Goal: Check status: Check status

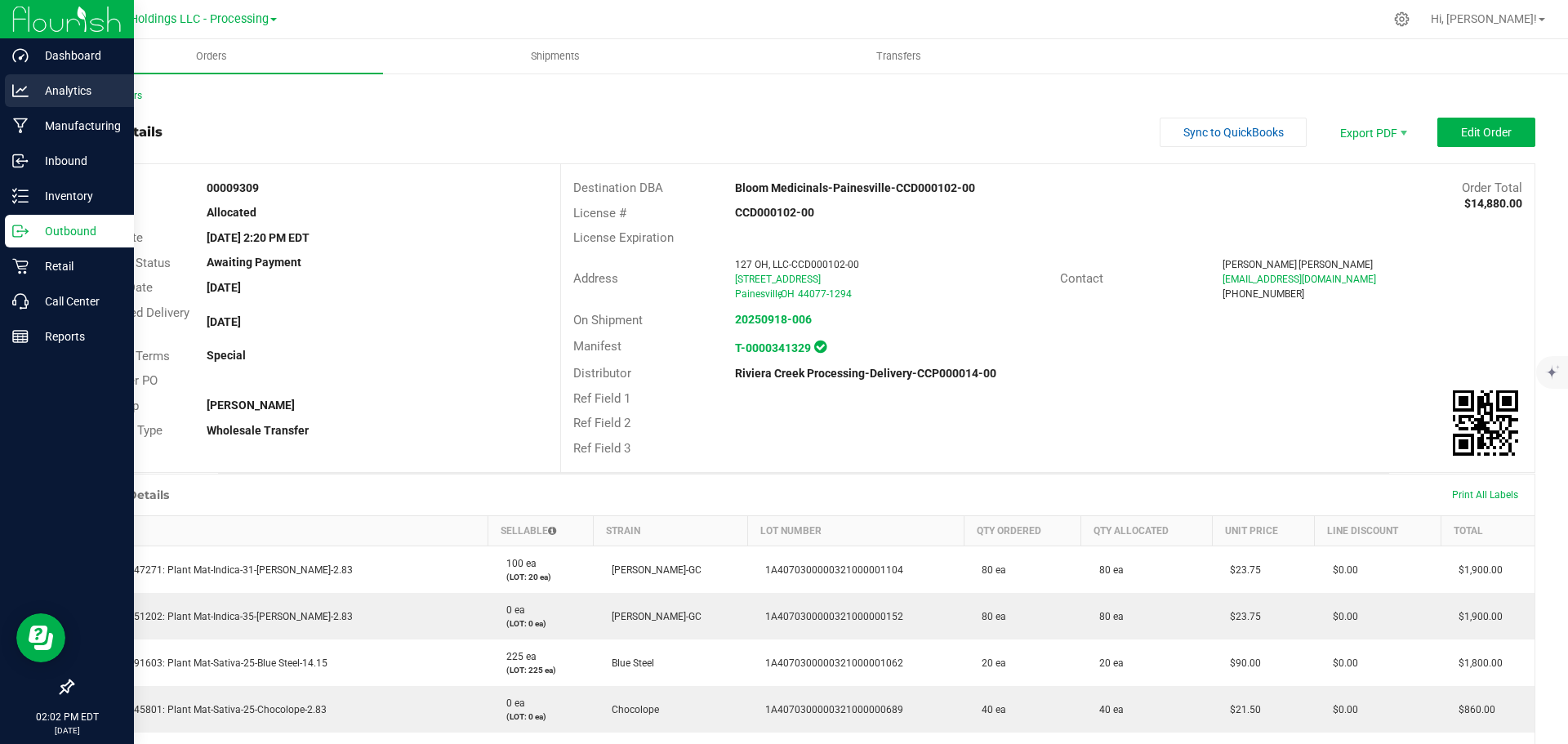
scroll to position [326, 0]
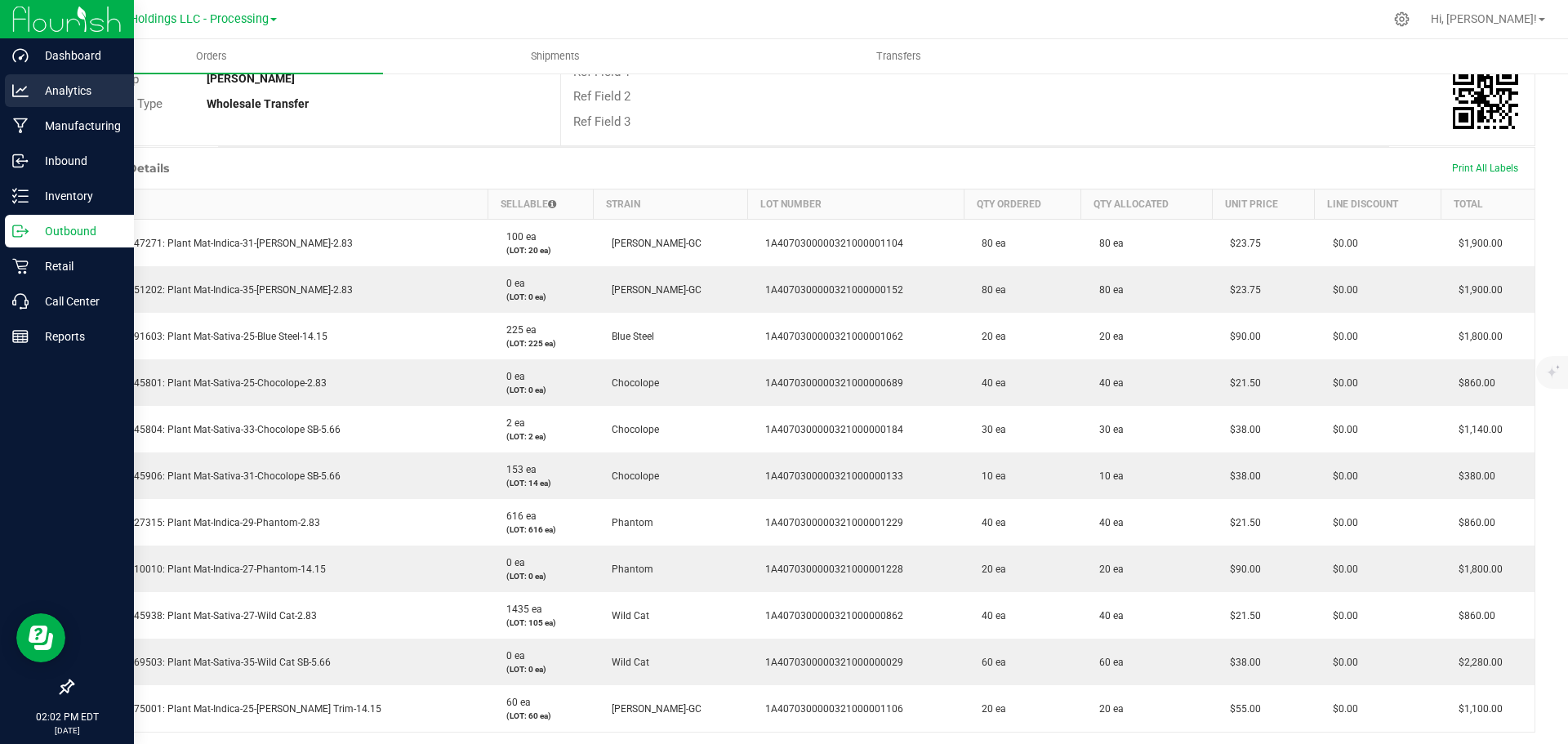
click at [41, 93] on p "Analytics" at bounding box center [78, 90] width 98 height 19
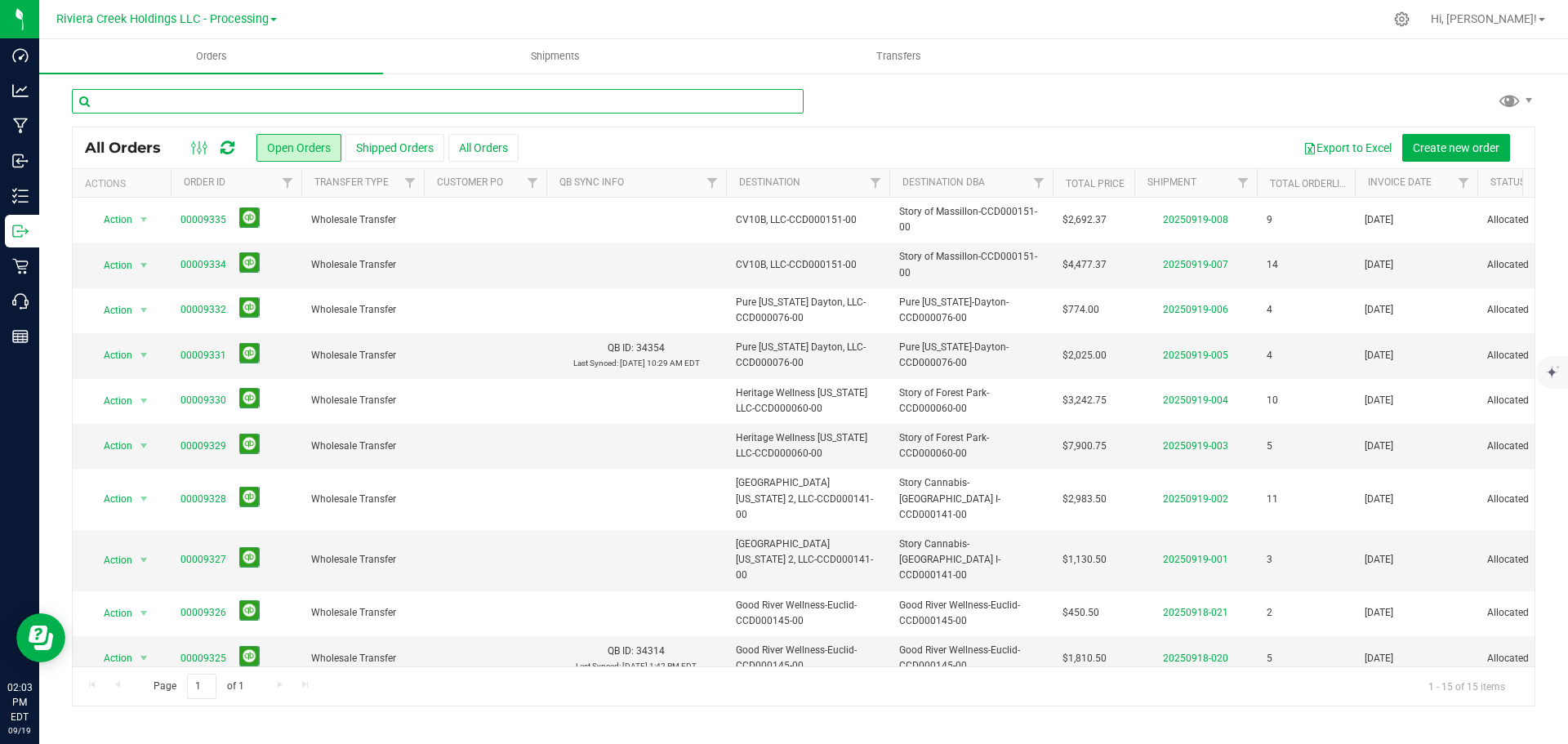
click at [132, 103] on input "text" at bounding box center [437, 101] width 732 height 25
click at [204, 101] on input "text" at bounding box center [437, 101] width 732 height 25
type input "9284"
click at [1017, 93] on div "9284" at bounding box center [803, 107] width 1463 height 37
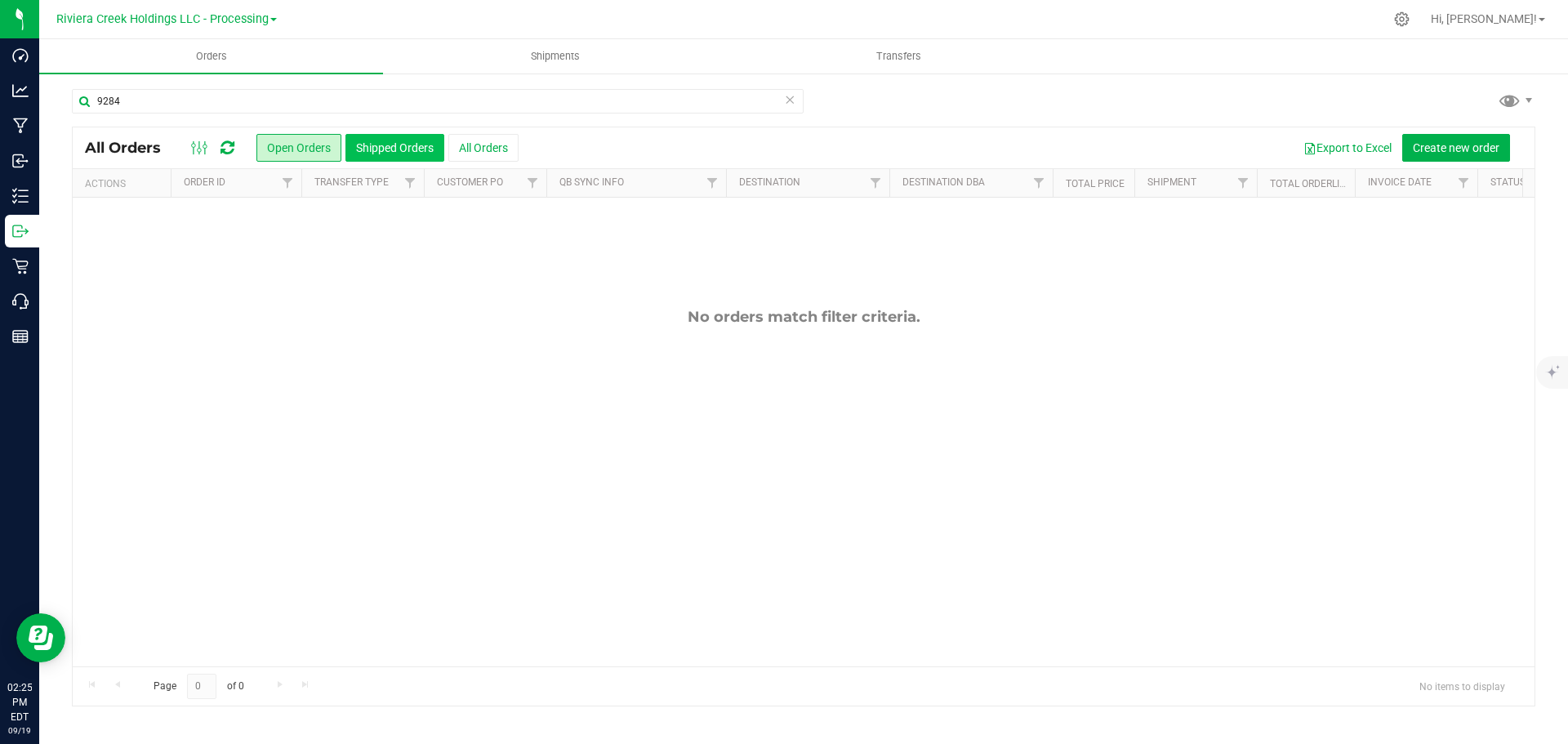
click at [381, 145] on button "Shipped Orders" at bounding box center [394, 147] width 99 height 28
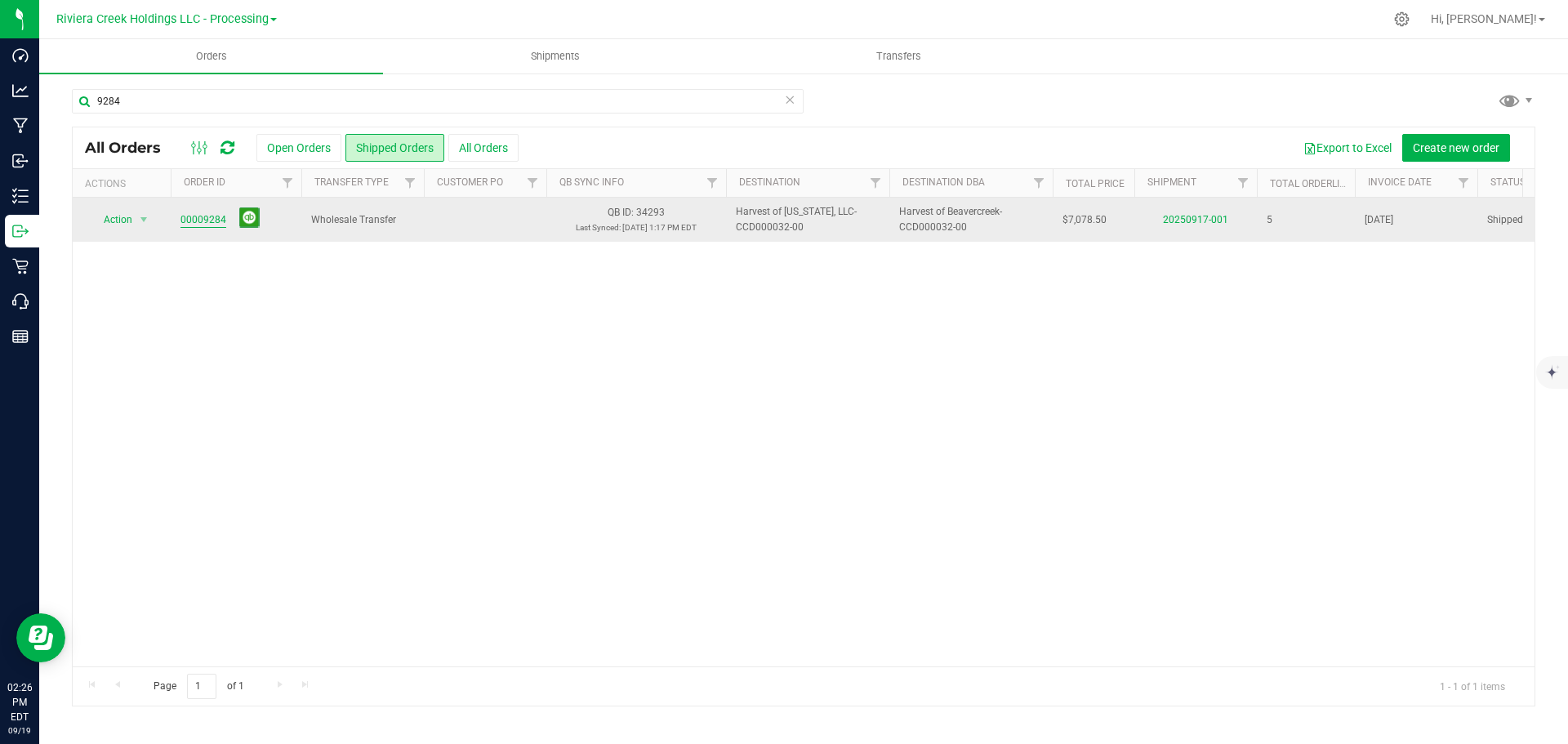
click at [205, 225] on link "00009284" at bounding box center [203, 220] width 46 height 15
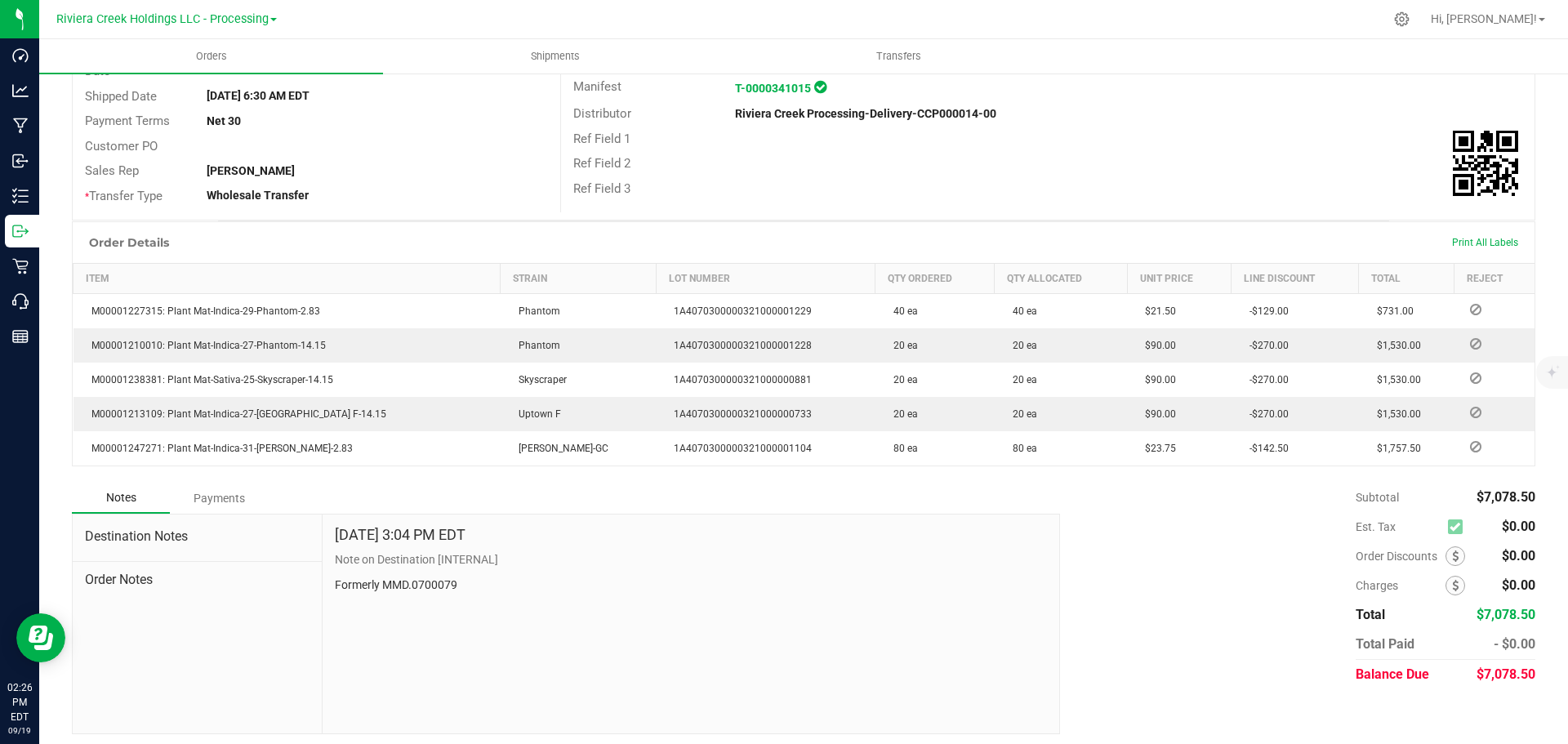
scroll to position [266, 0]
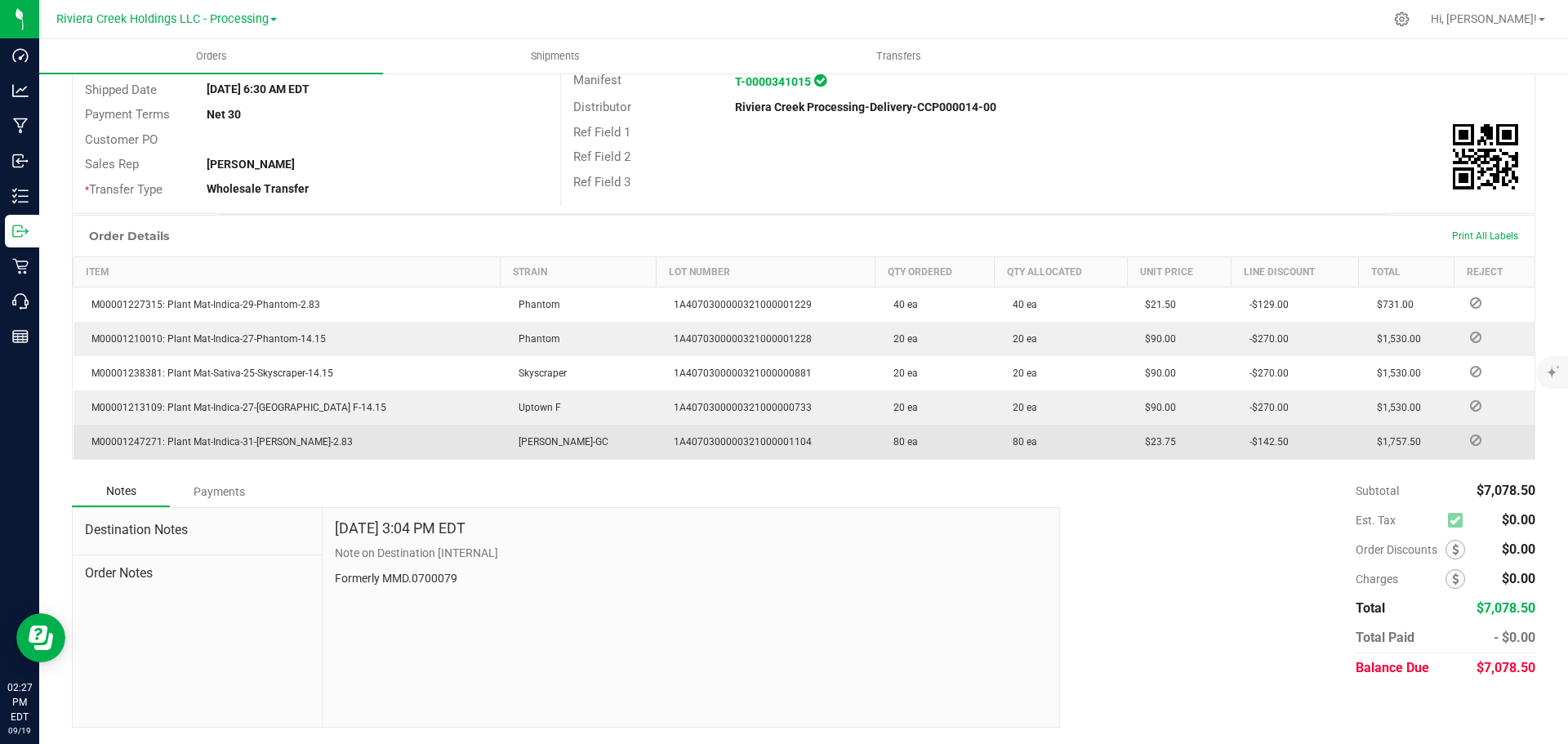
drag, startPoint x: 1247, startPoint y: 446, endPoint x: 1181, endPoint y: 437, distance: 66.6
click at [1247, 446] on span "-$142.50" at bounding box center [1265, 442] width 47 height 12
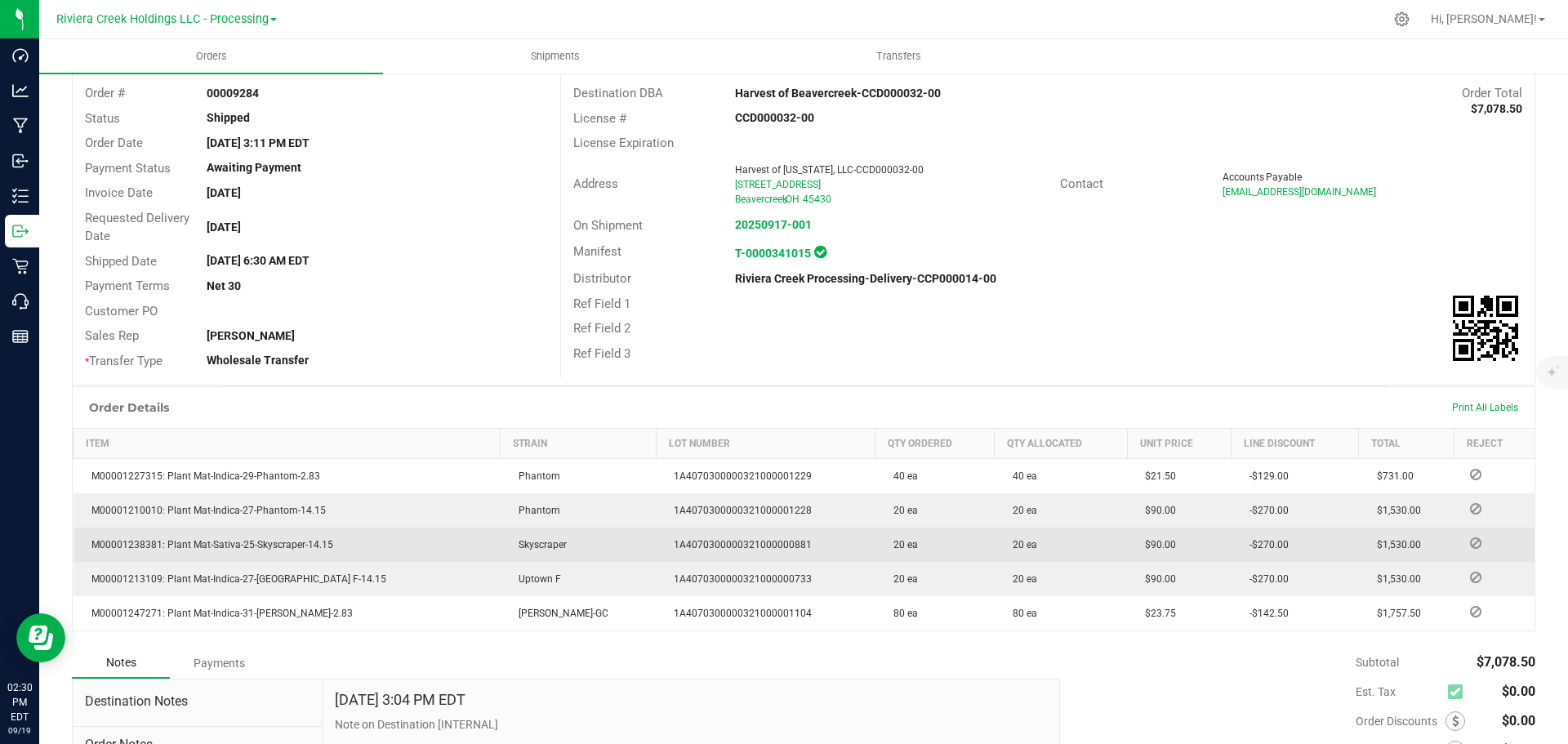
scroll to position [245, 0]
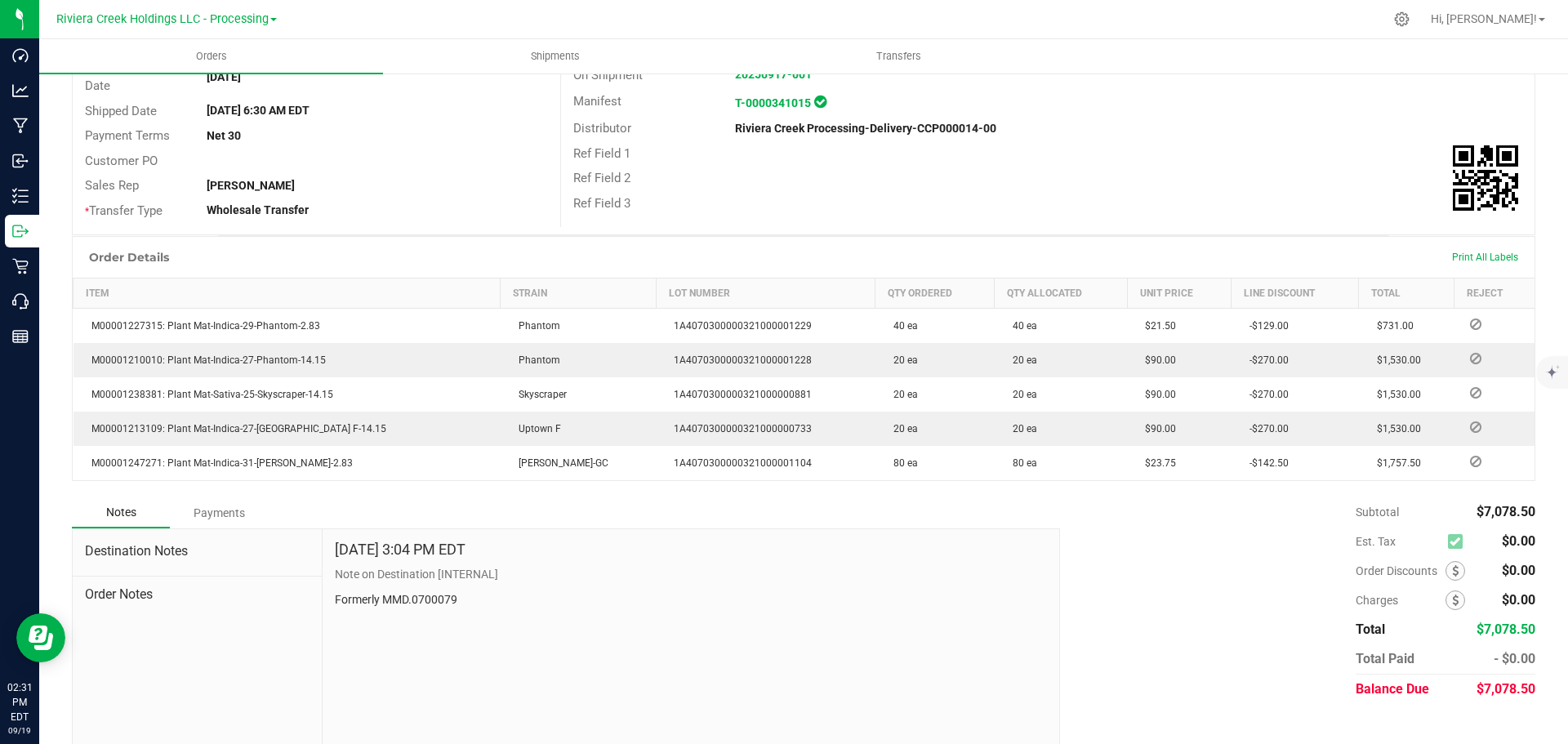
click at [1261, 523] on div "Subtotal $7,078.50 Est. Tax $0.00" at bounding box center [1291, 600] width 487 height 206
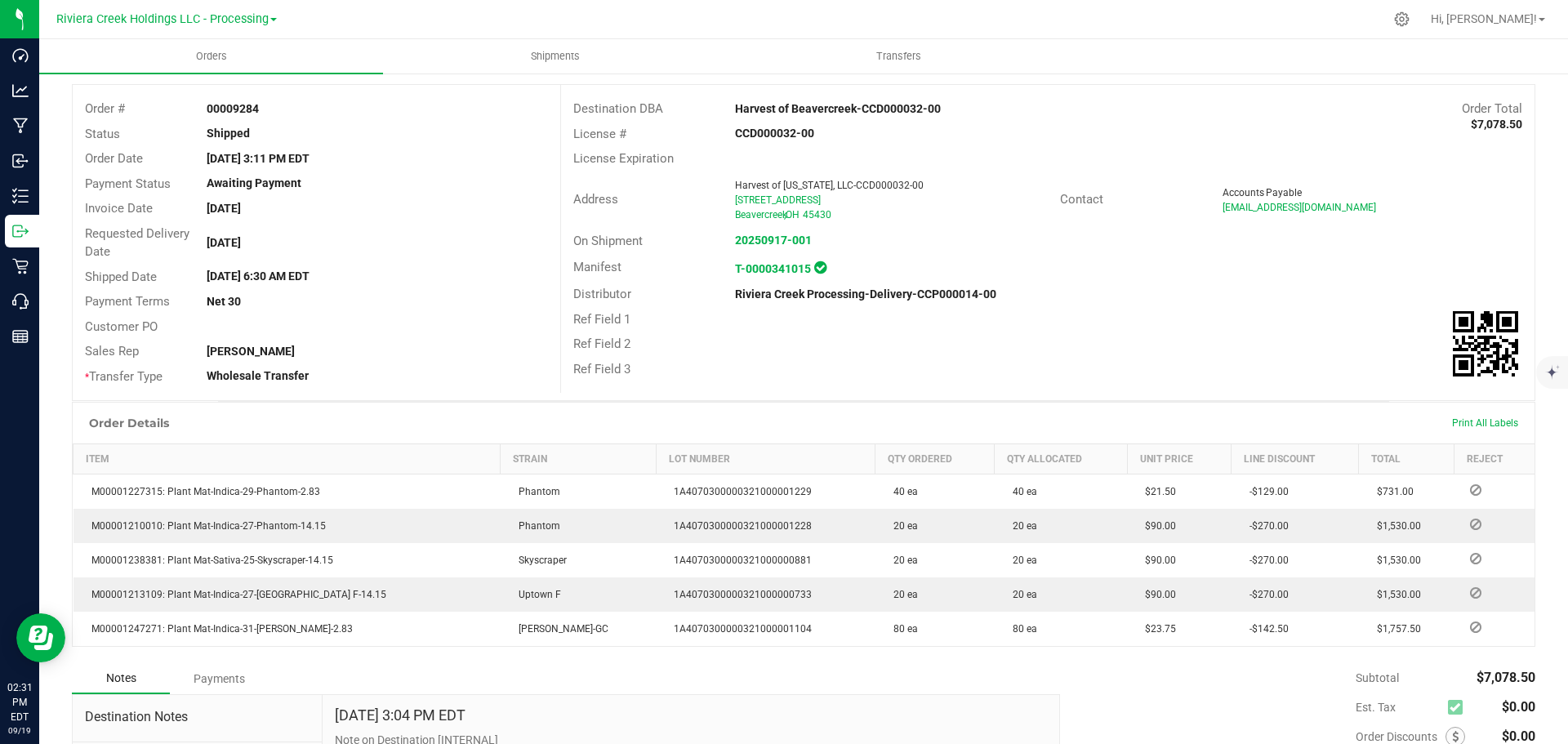
scroll to position [0, 0]
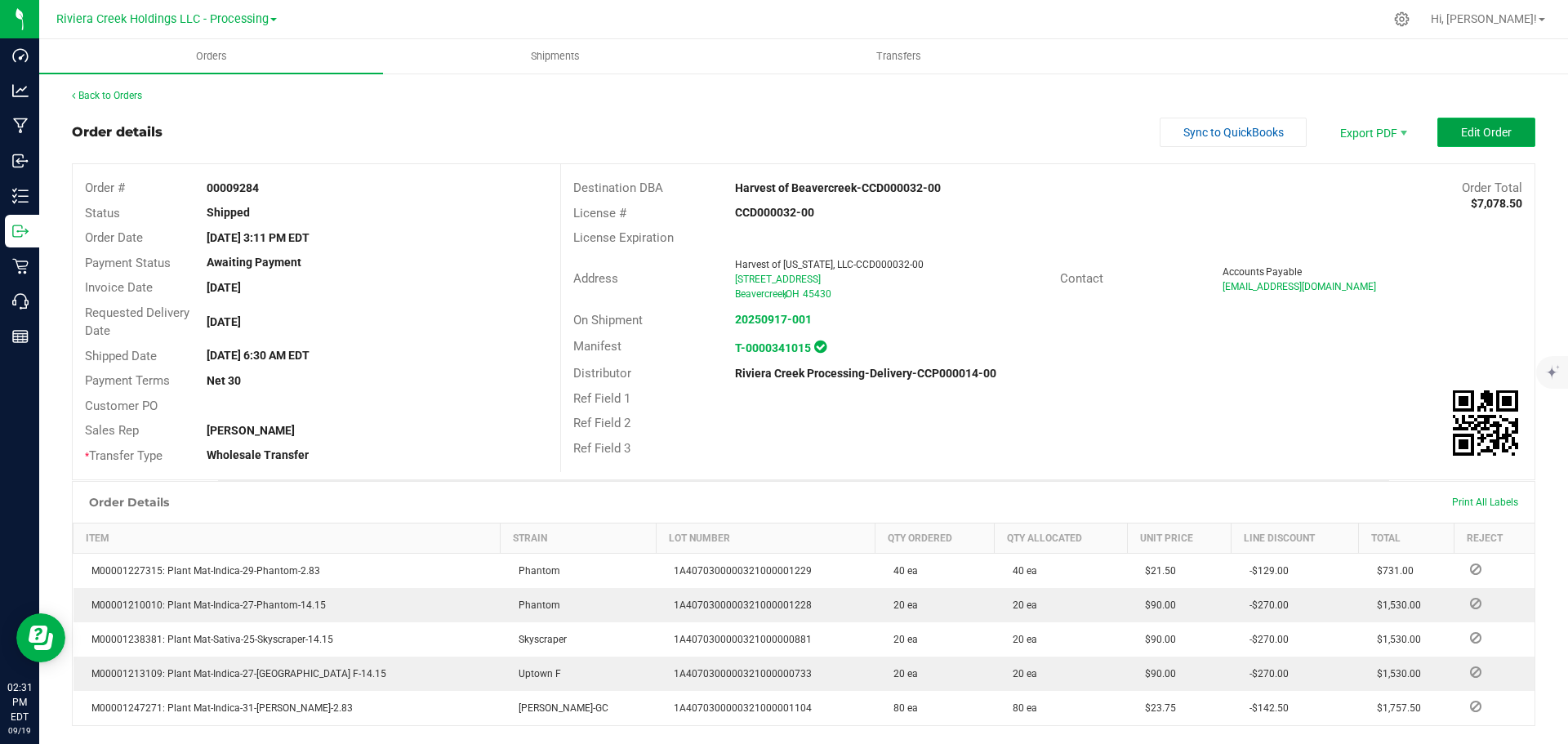
click at [1490, 139] on button "Edit Order" at bounding box center [1486, 132] width 98 height 30
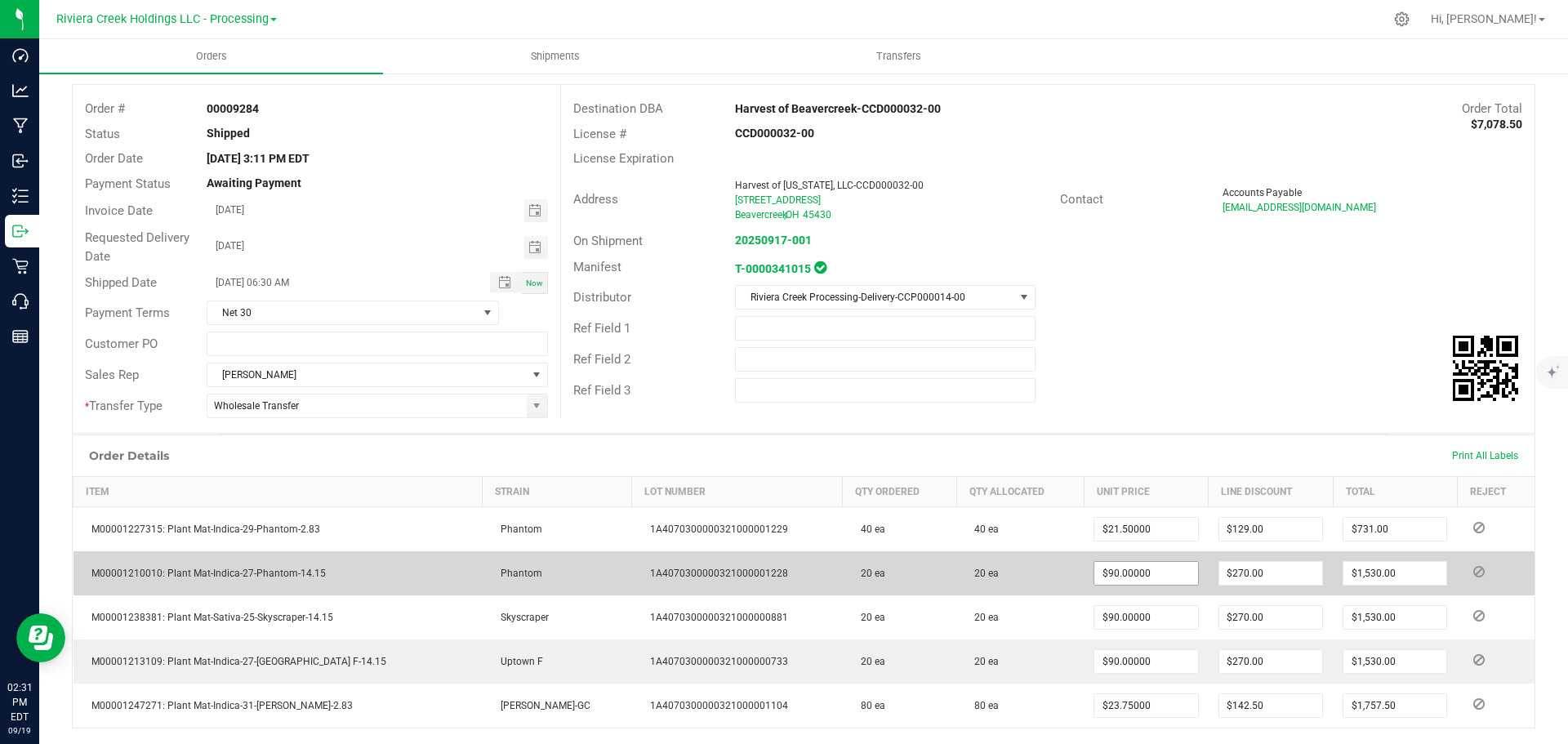
scroll to position [245, 0]
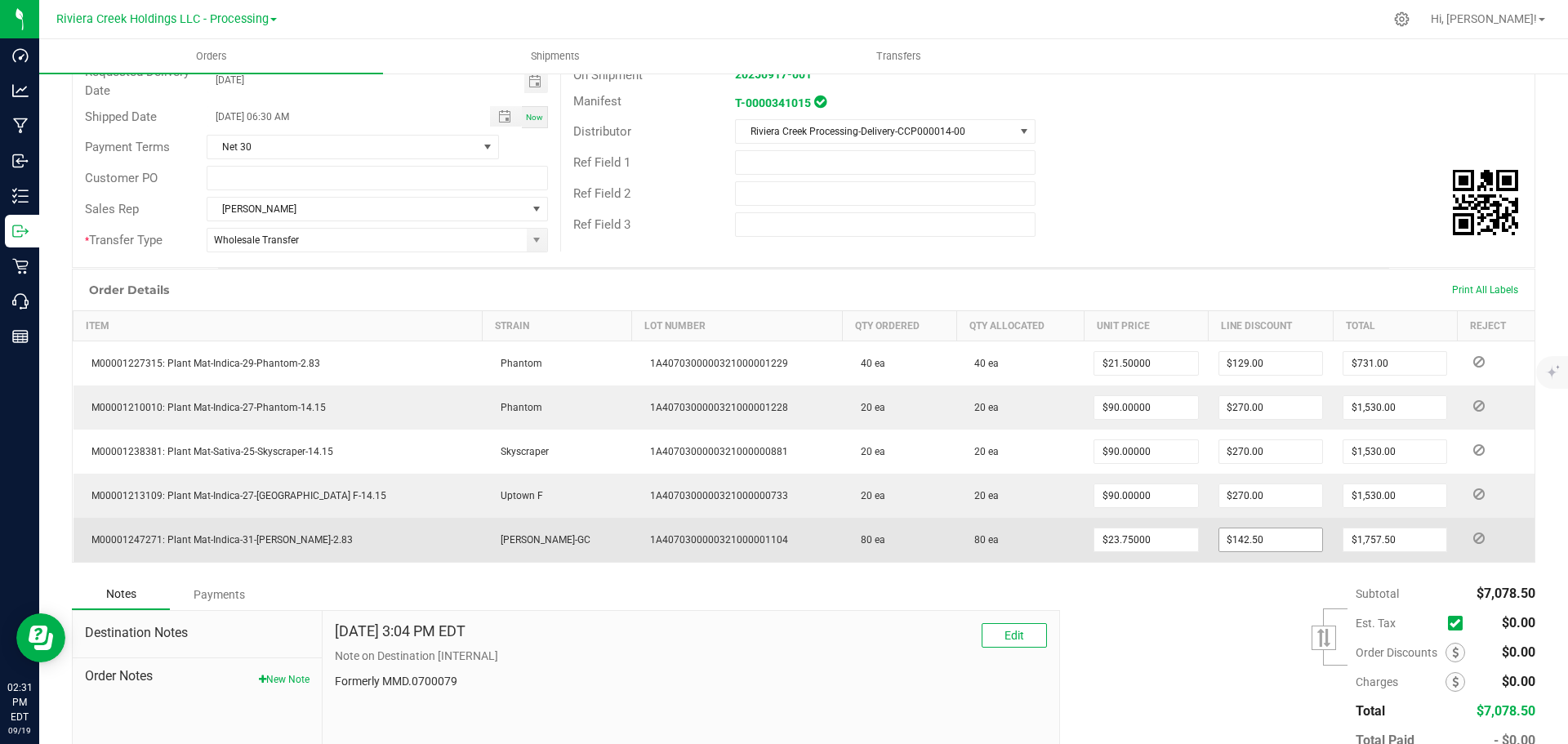
type input "142.5"
type input "23.75"
type input "$1,900.00"
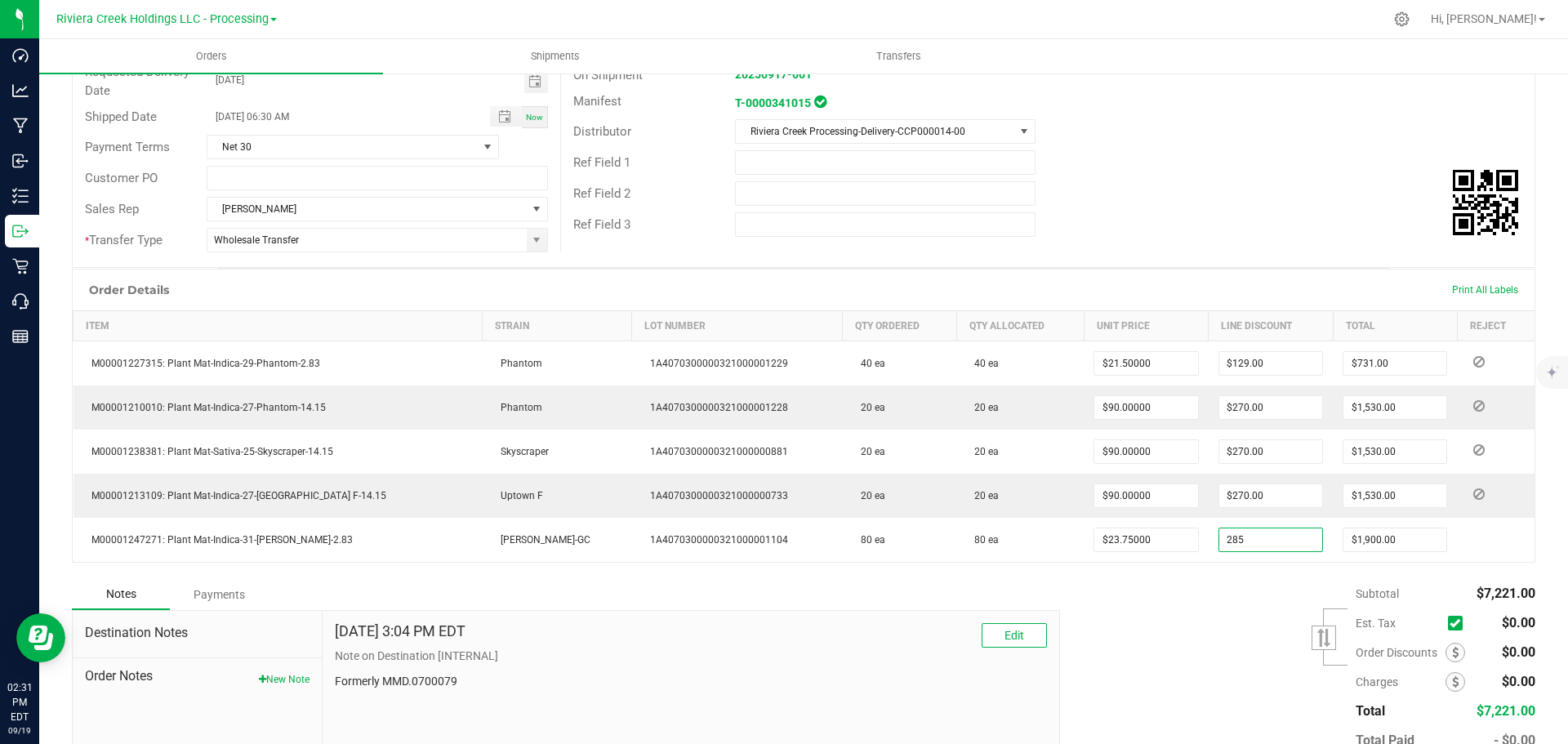
type input "$285.00"
type input "$1,615.00"
click at [1220, 635] on div "Subtotal $7,221.00 Est. Tax" at bounding box center [1291, 682] width 487 height 206
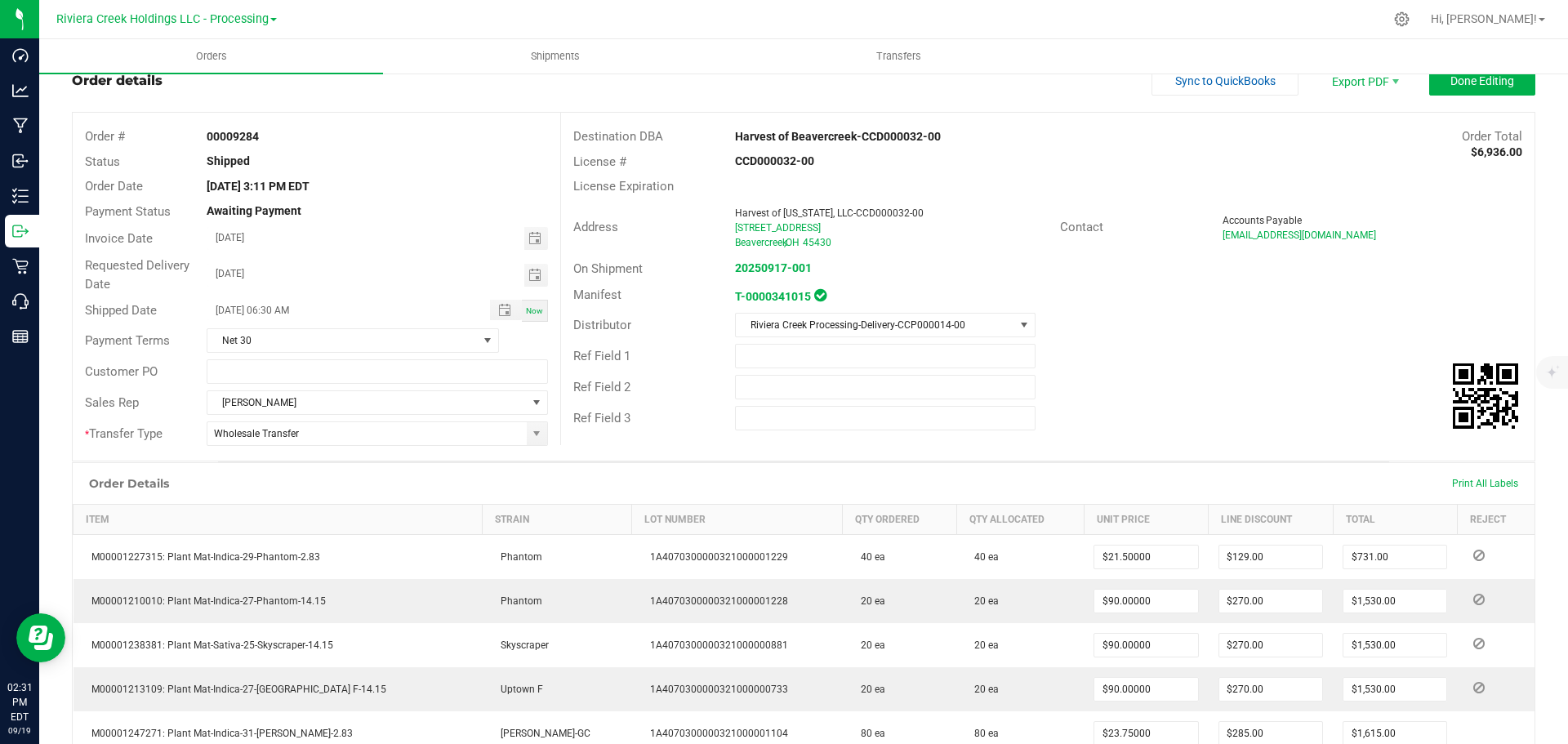
scroll to position [0, 0]
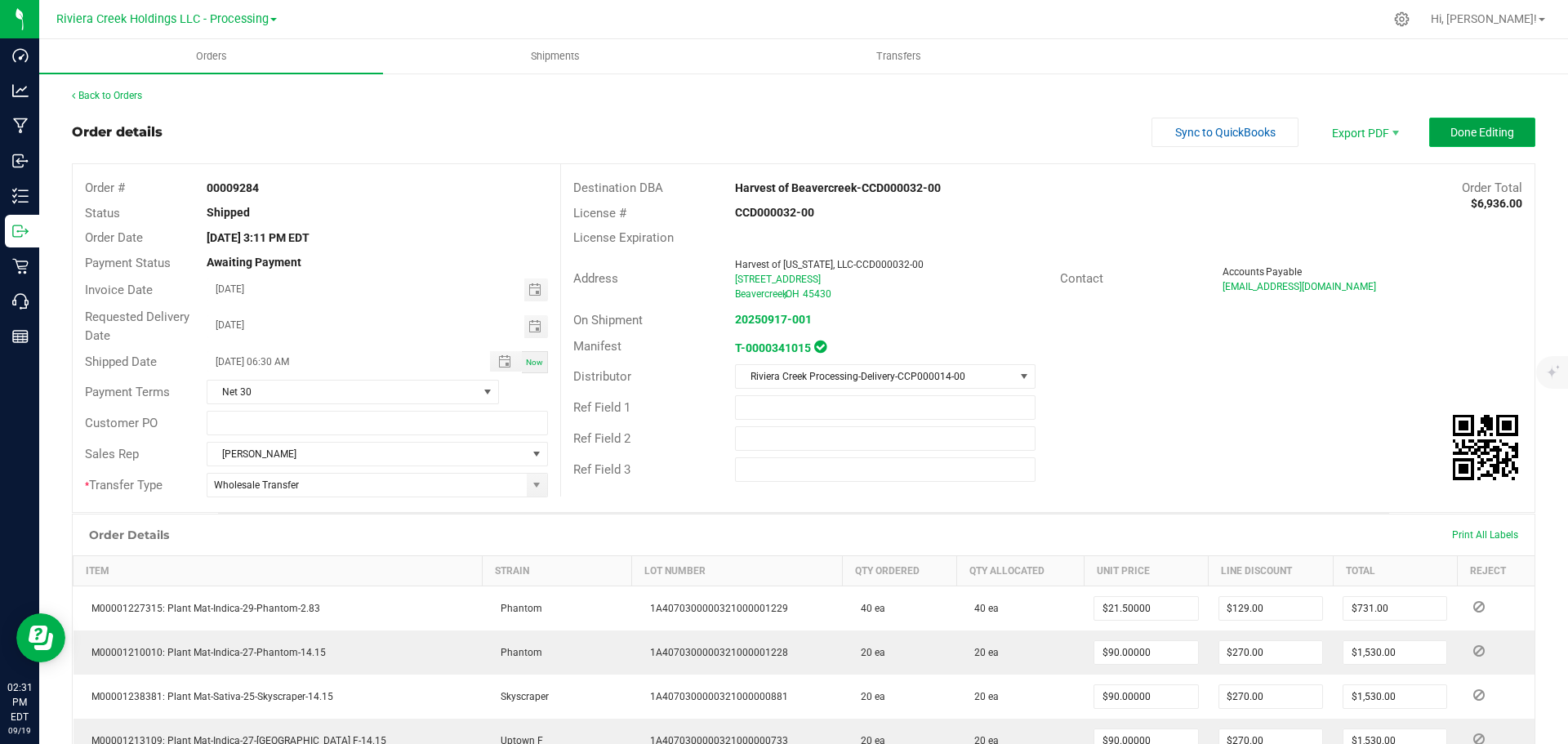
click at [1467, 135] on span "Done Editing" at bounding box center [1482, 132] width 63 height 13
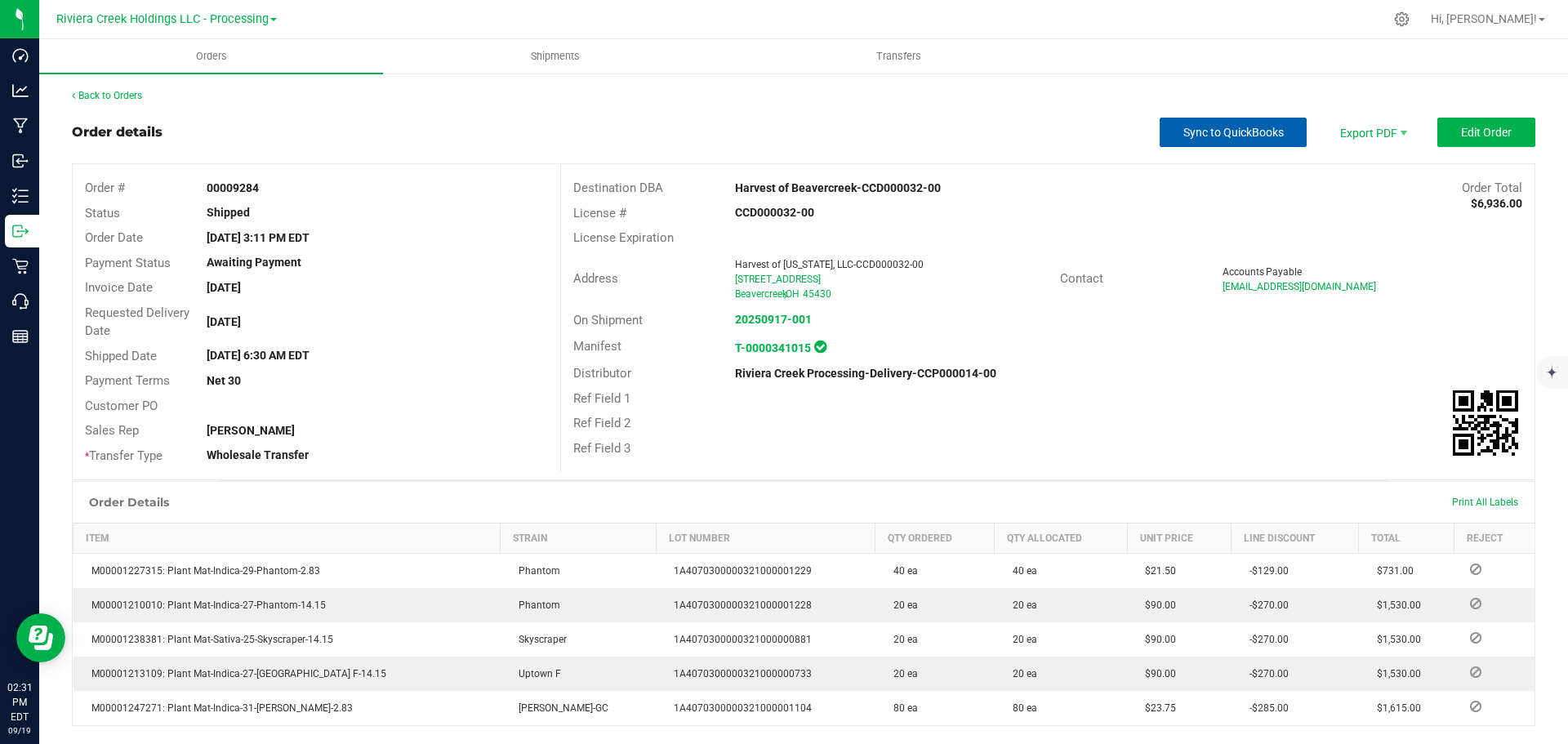
click at [1247, 132] on span "Sync to QuickBooks" at bounding box center [1233, 132] width 101 height 13
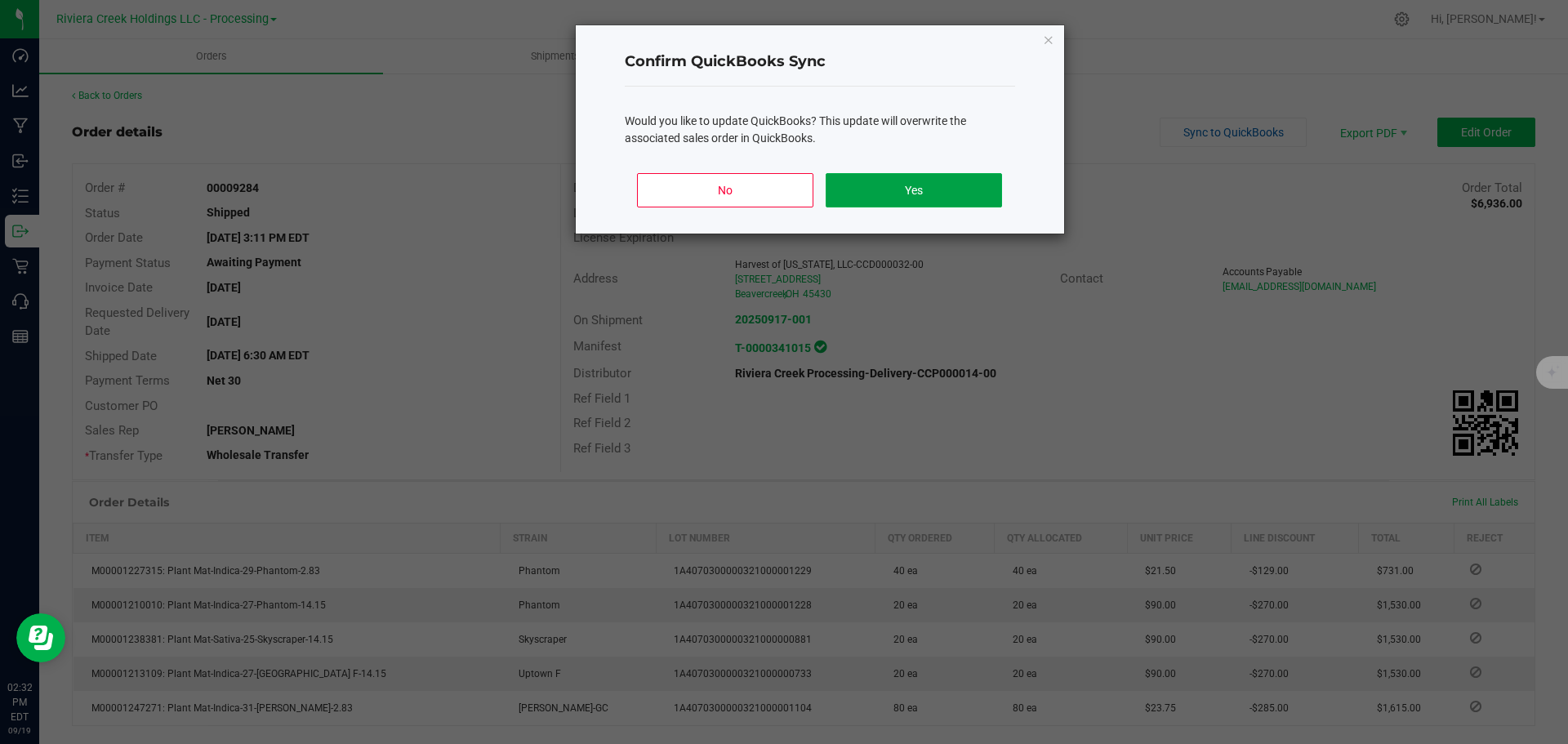
click at [933, 195] on button "Yes" at bounding box center [913, 190] width 176 height 35
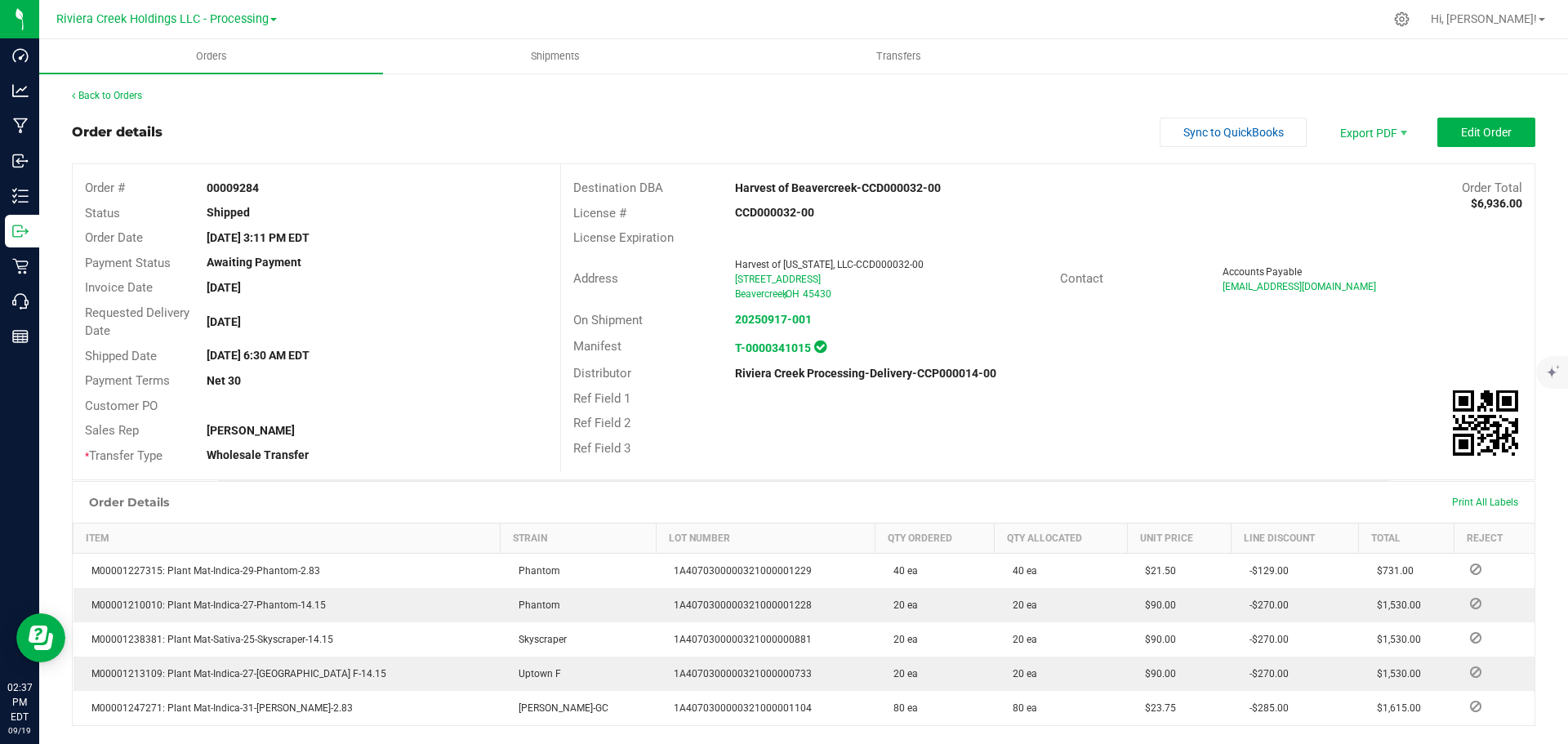
click at [130, 104] on div "Back to Orders Order details Sync to QuickBooks Export PDF Edit Order Order # 0…" at bounding box center [803, 540] width 1463 height 905
click at [122, 96] on link "Back to Orders" at bounding box center [107, 96] width 70 height 12
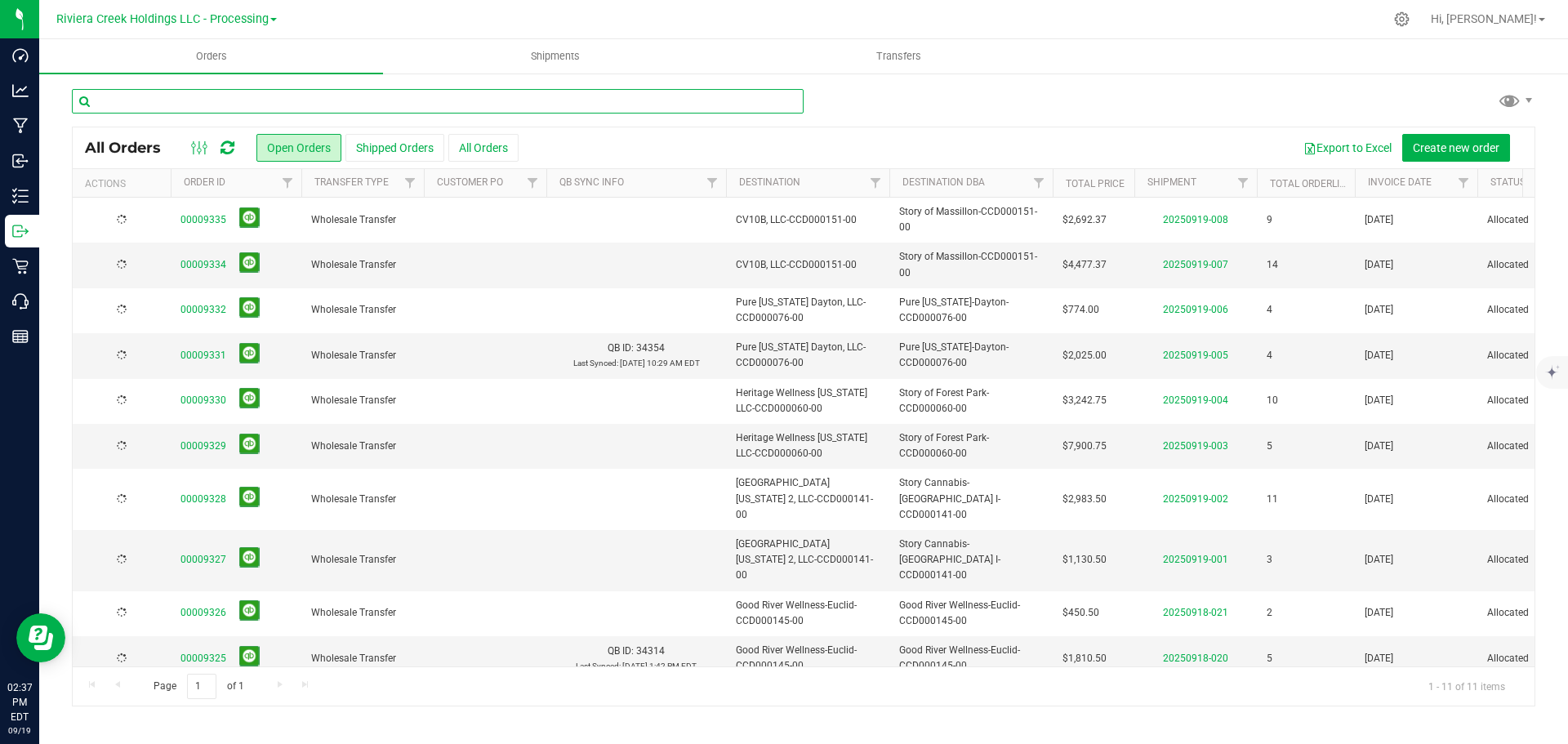
click at [119, 101] on input "text" at bounding box center [437, 101] width 732 height 25
type input "9215"
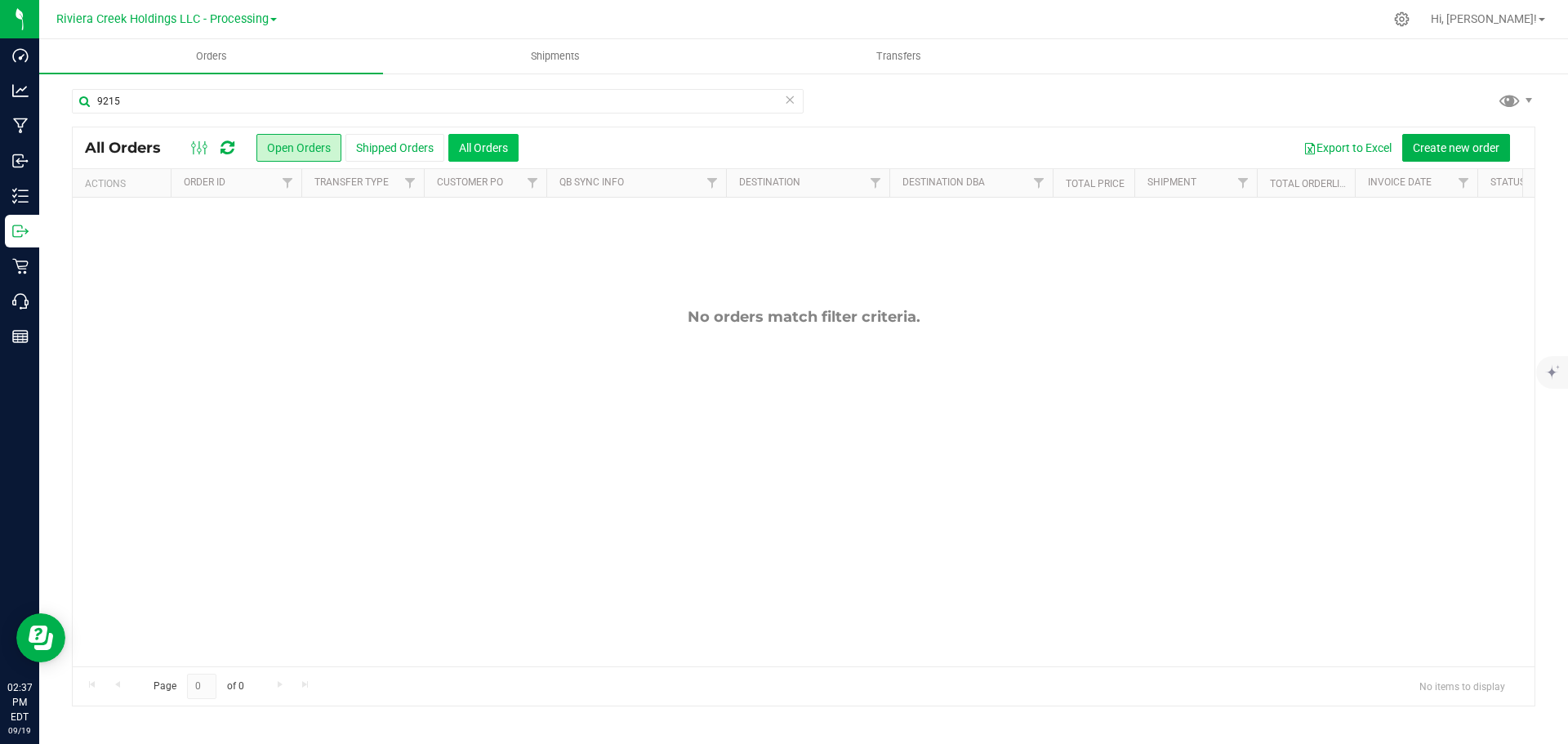
click at [462, 142] on button "All Orders" at bounding box center [483, 147] width 70 height 28
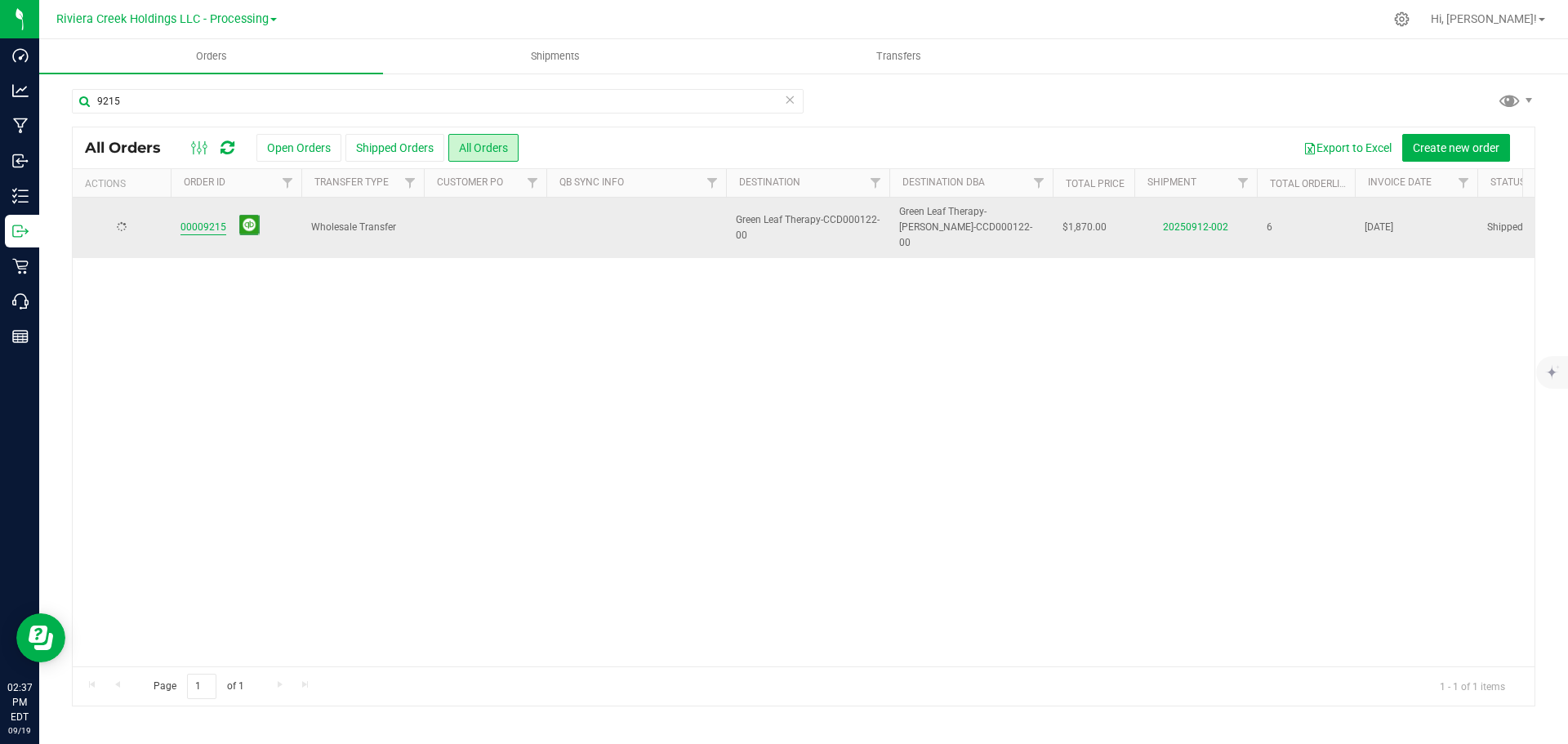
click at [202, 222] on link "00009215" at bounding box center [203, 227] width 46 height 15
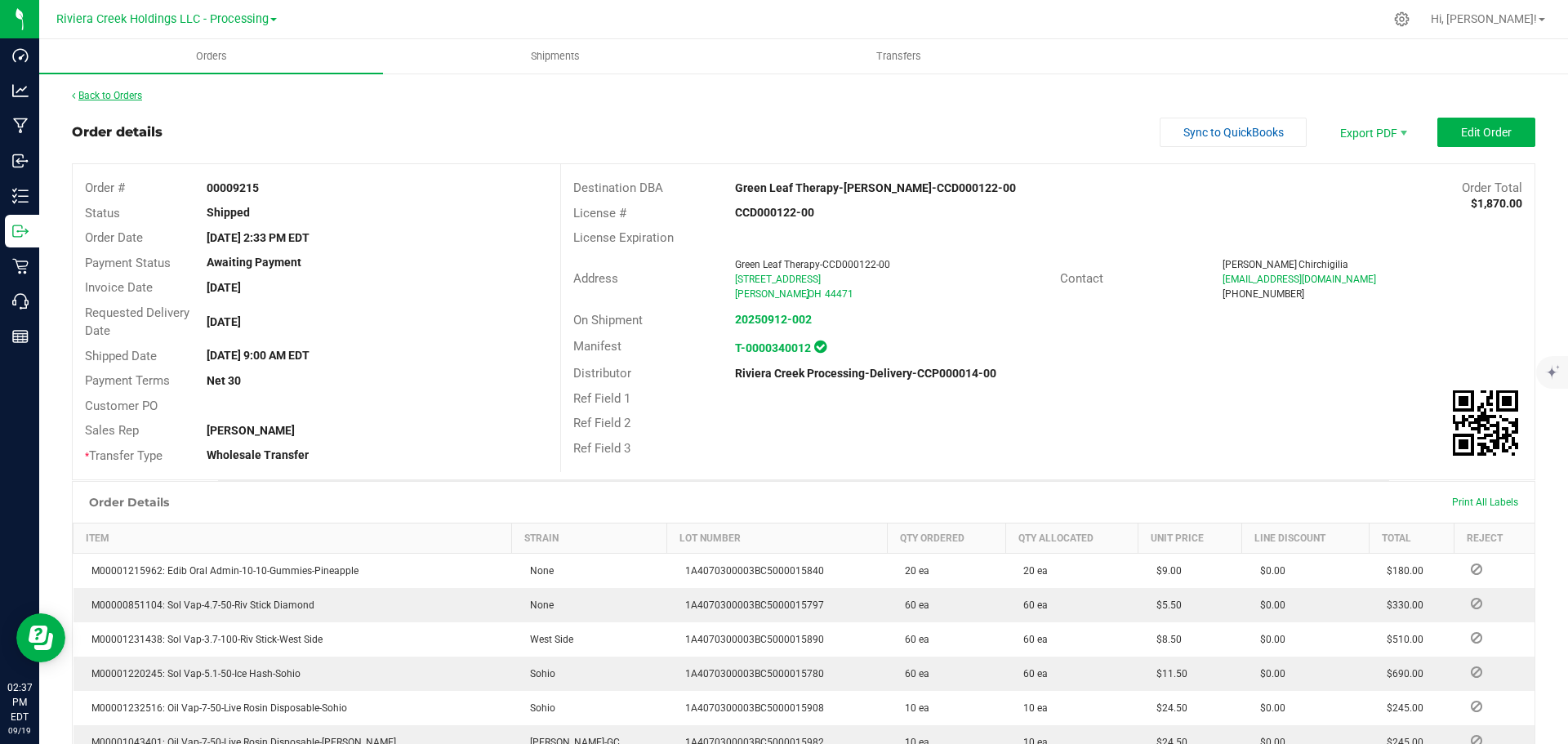
click at [123, 99] on link "Back to Orders" at bounding box center [107, 96] width 70 height 12
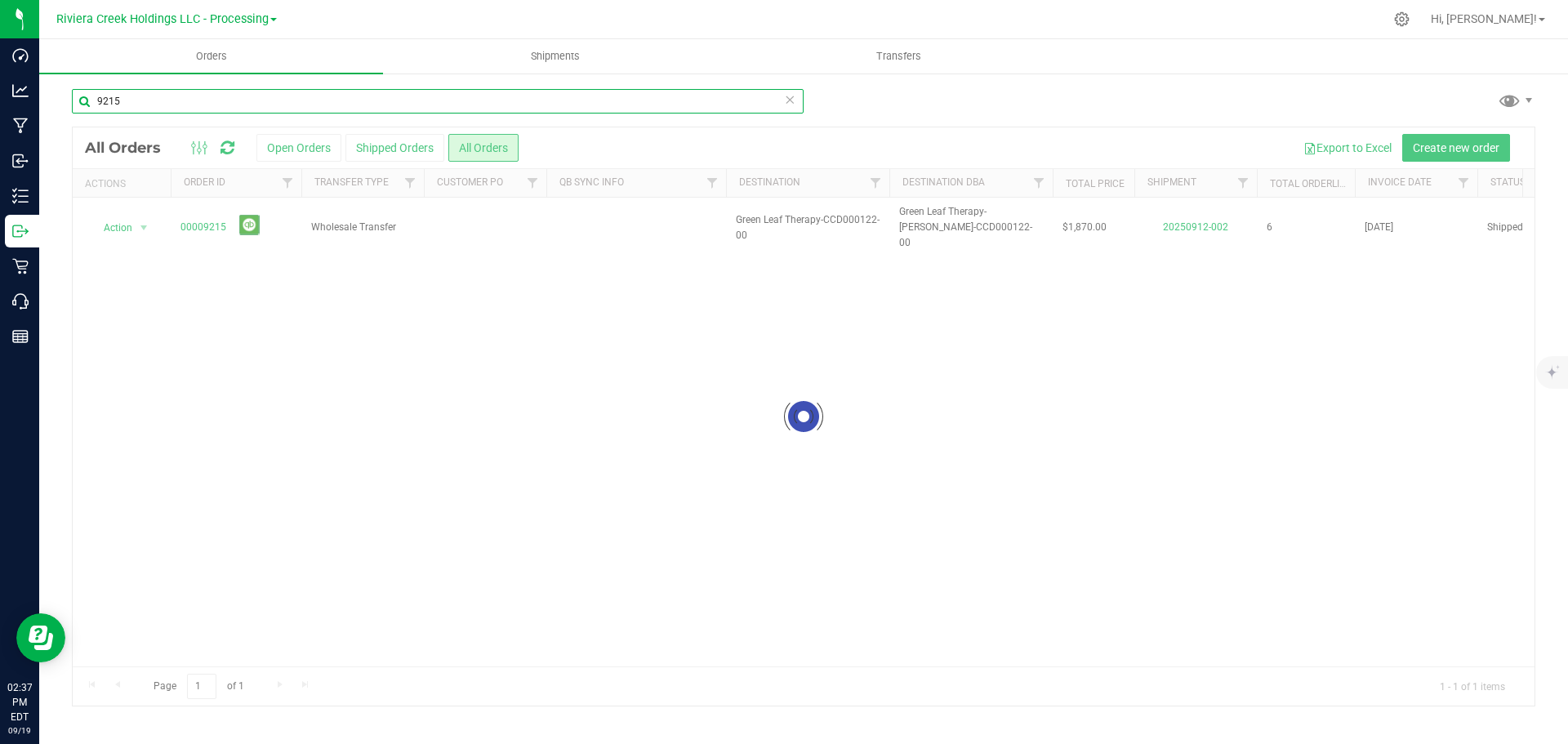
drag, startPoint x: 147, startPoint y: 96, endPoint x: -13, endPoint y: 96, distance: 160.0
click at [0, 96] on html "Dashboard Analytics Manufacturing Inbound Inventory Outbound Retail Call Center…" at bounding box center [784, 372] width 1568 height 744
type input "9217"
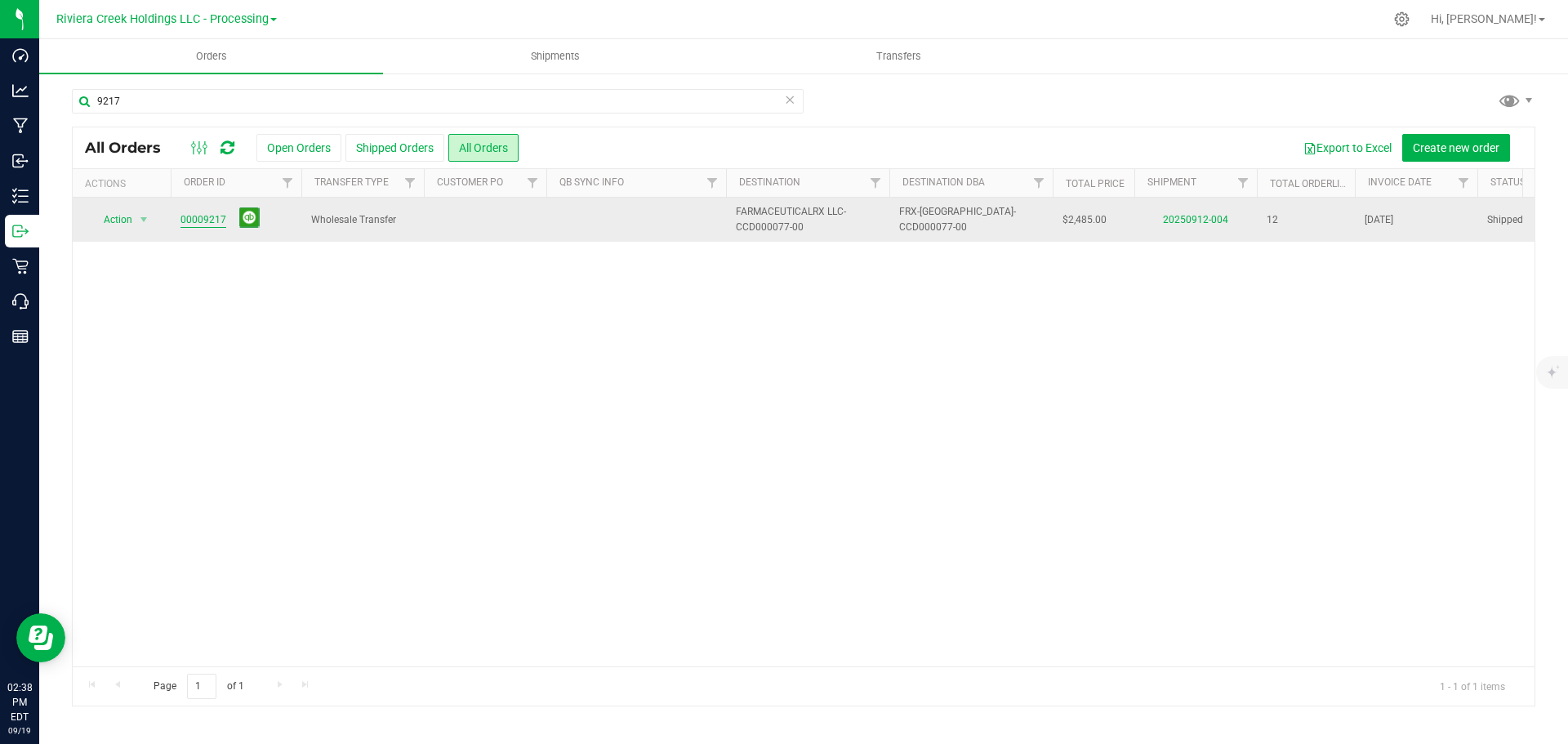
click at [201, 219] on link "00009217" at bounding box center [203, 220] width 46 height 15
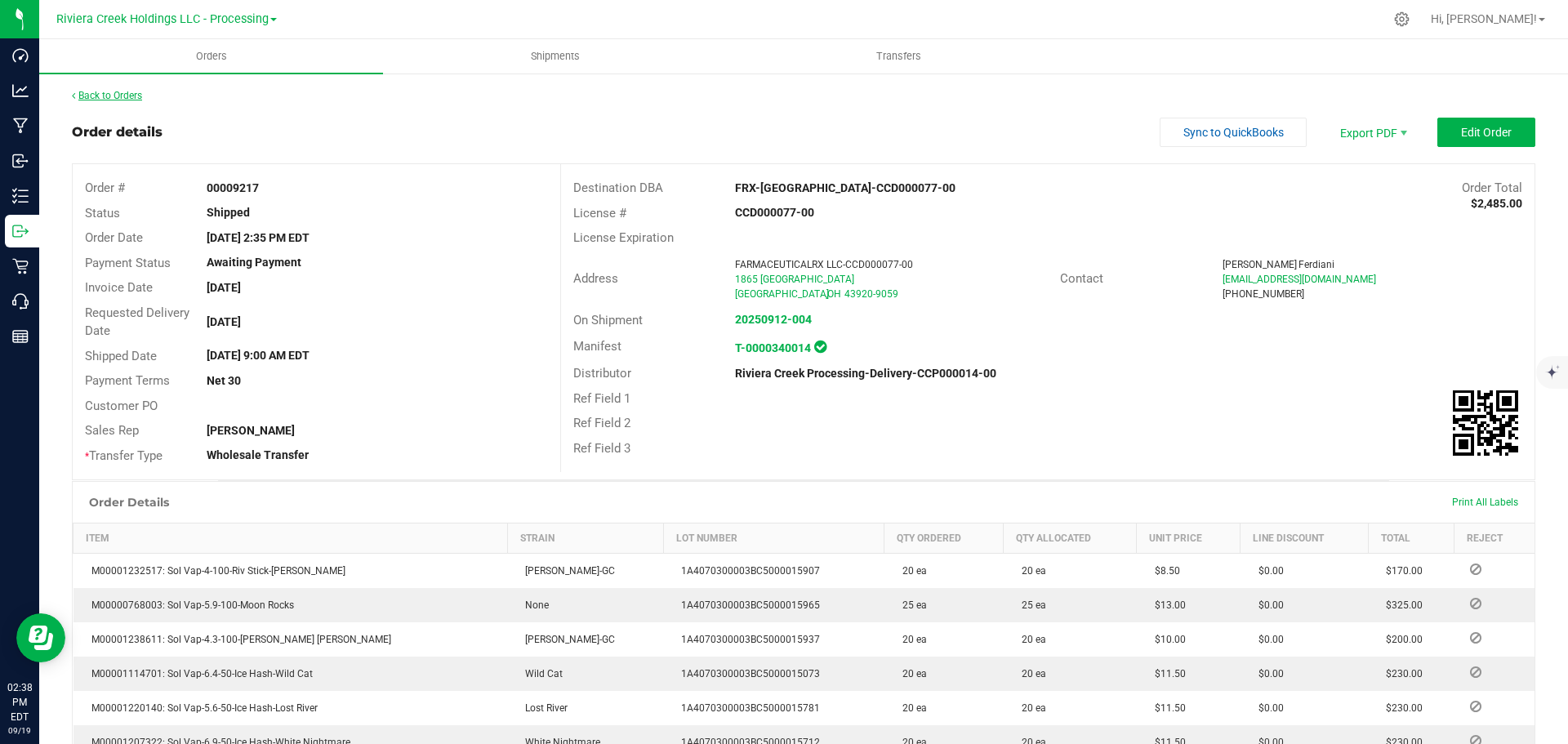
click at [115, 94] on link "Back to Orders" at bounding box center [107, 96] width 70 height 12
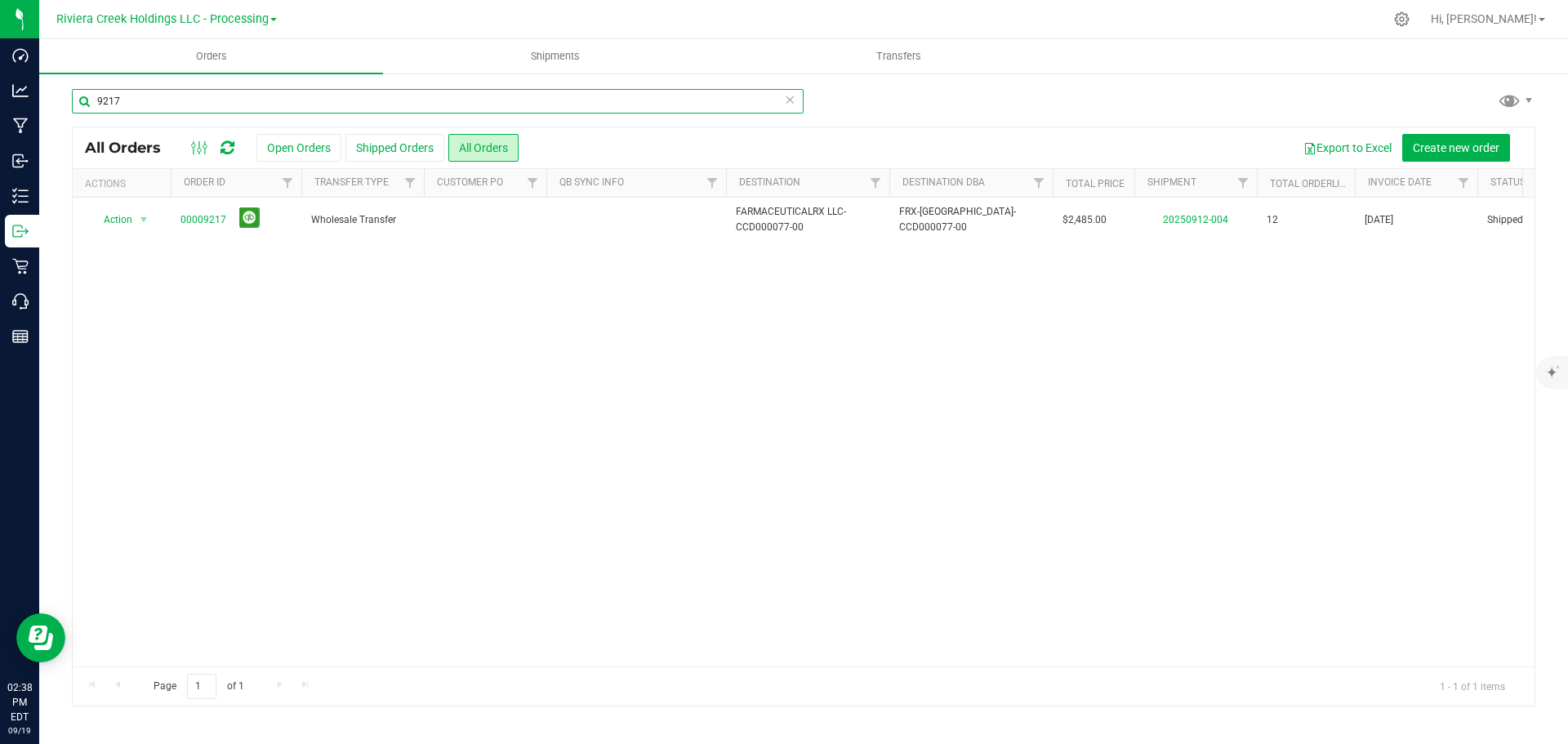
drag, startPoint x: 52, startPoint y: 85, endPoint x: -95, endPoint y: 85, distance: 147.0
click at [0, 85] on html "Dashboard Analytics Manufacturing Inbound Inventory Outbound Retail Call Center…" at bounding box center [784, 372] width 1568 height 744
type input "9219"
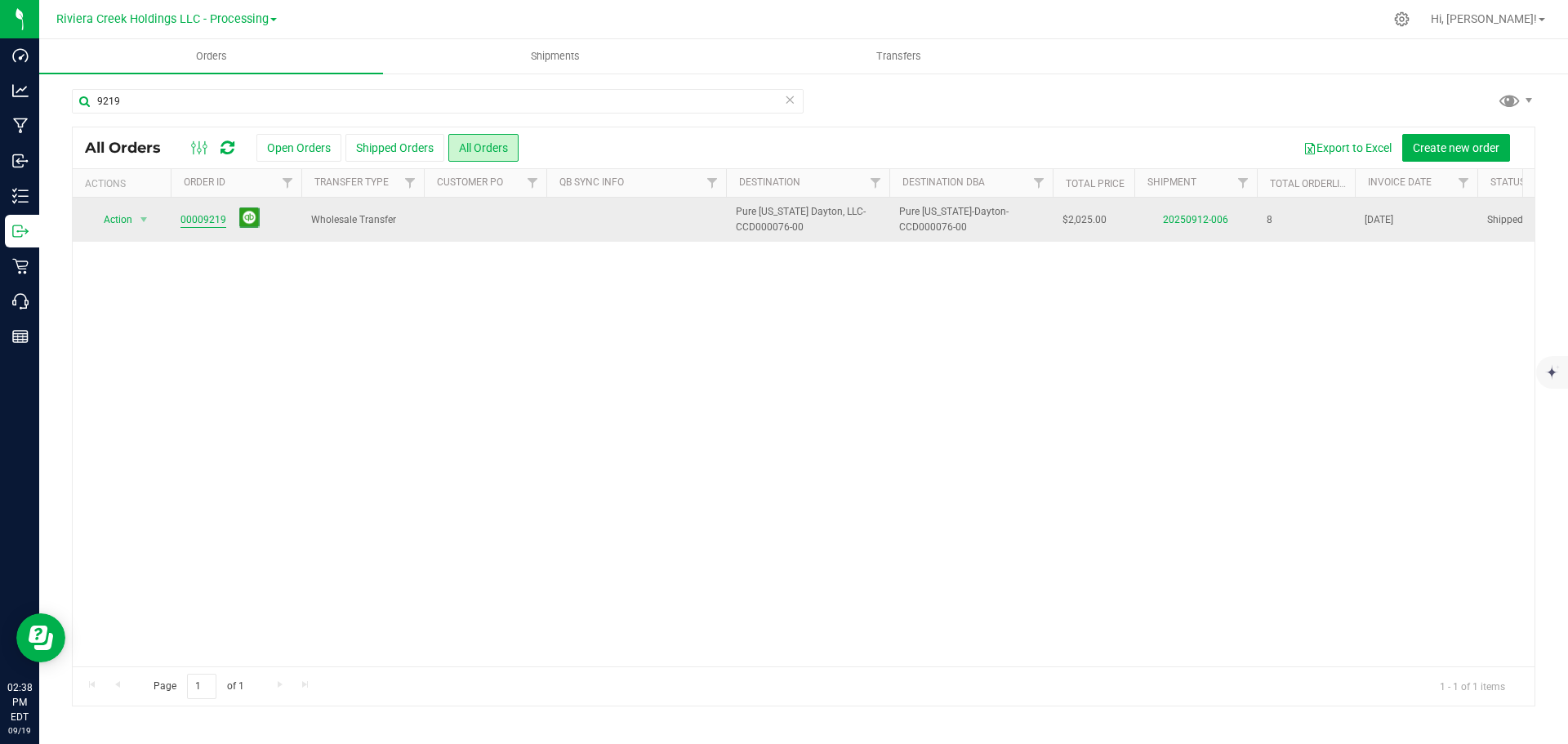
click at [203, 225] on link "00009219" at bounding box center [203, 220] width 46 height 15
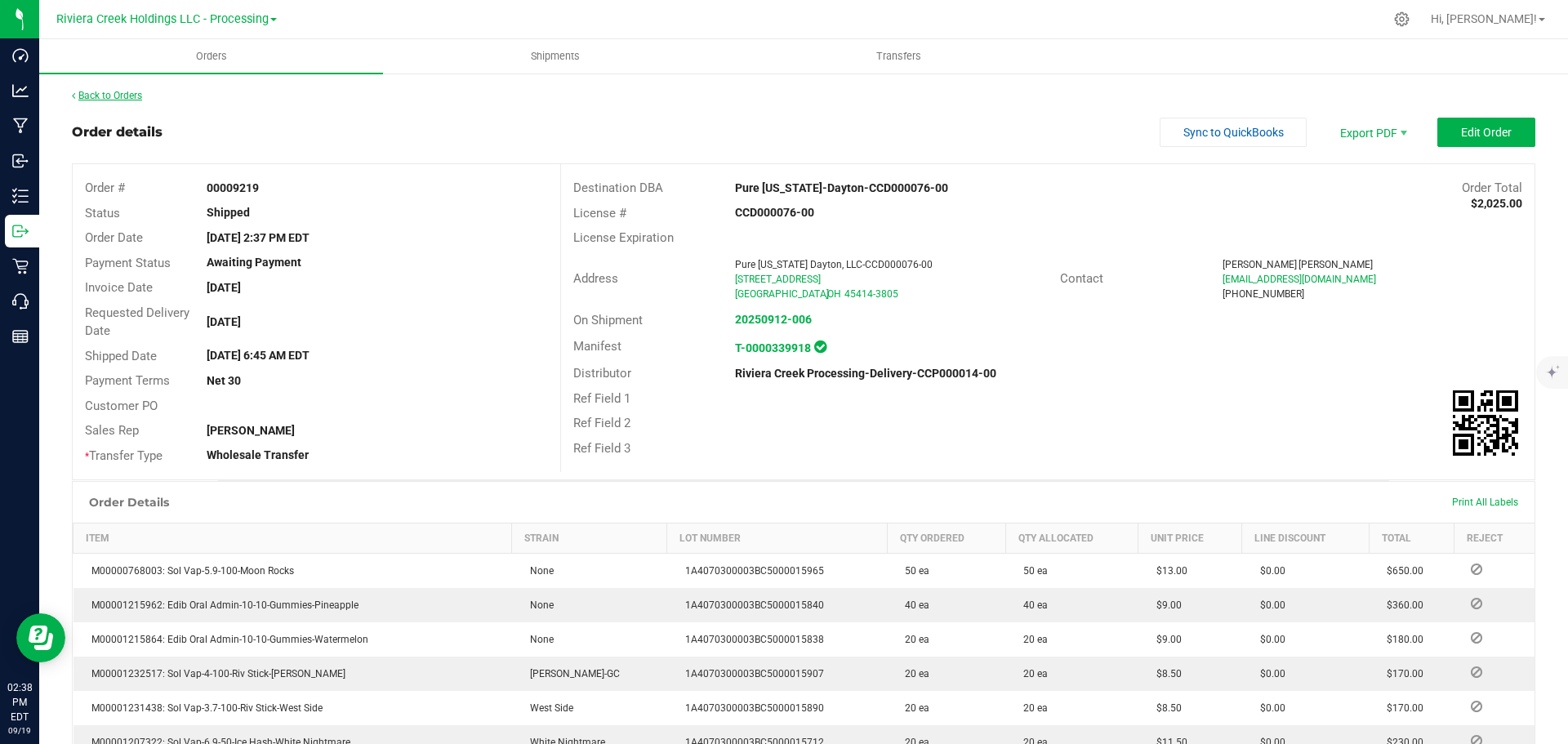
click at [123, 98] on link "Back to Orders" at bounding box center [107, 96] width 70 height 12
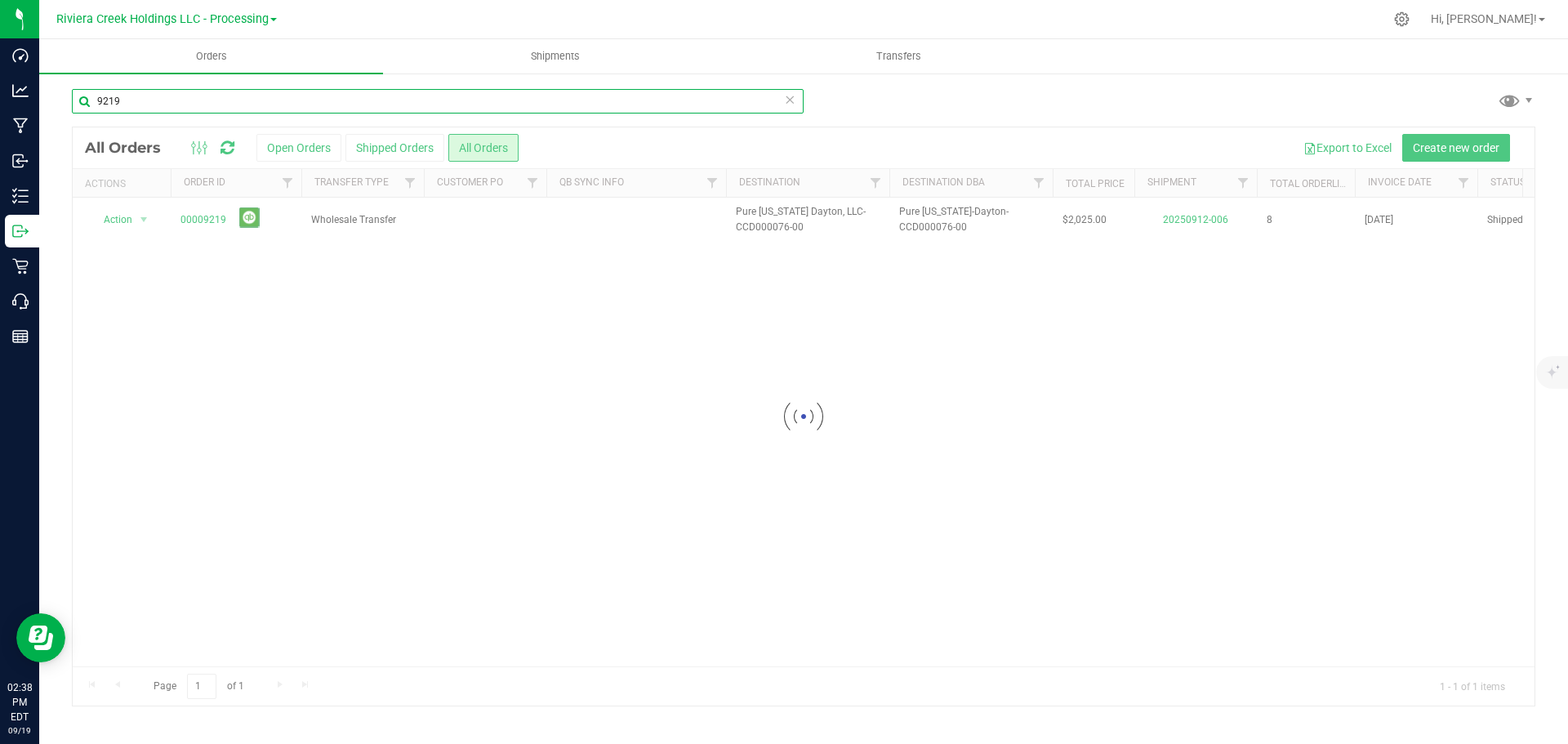
drag, startPoint x: 145, startPoint y: 105, endPoint x: -8, endPoint y: 90, distance: 153.7
click at [0, 90] on html "Dashboard Analytics Manufacturing Inbound Inventory Outbound Retail Call Center…" at bounding box center [784, 372] width 1568 height 744
type input "9221"
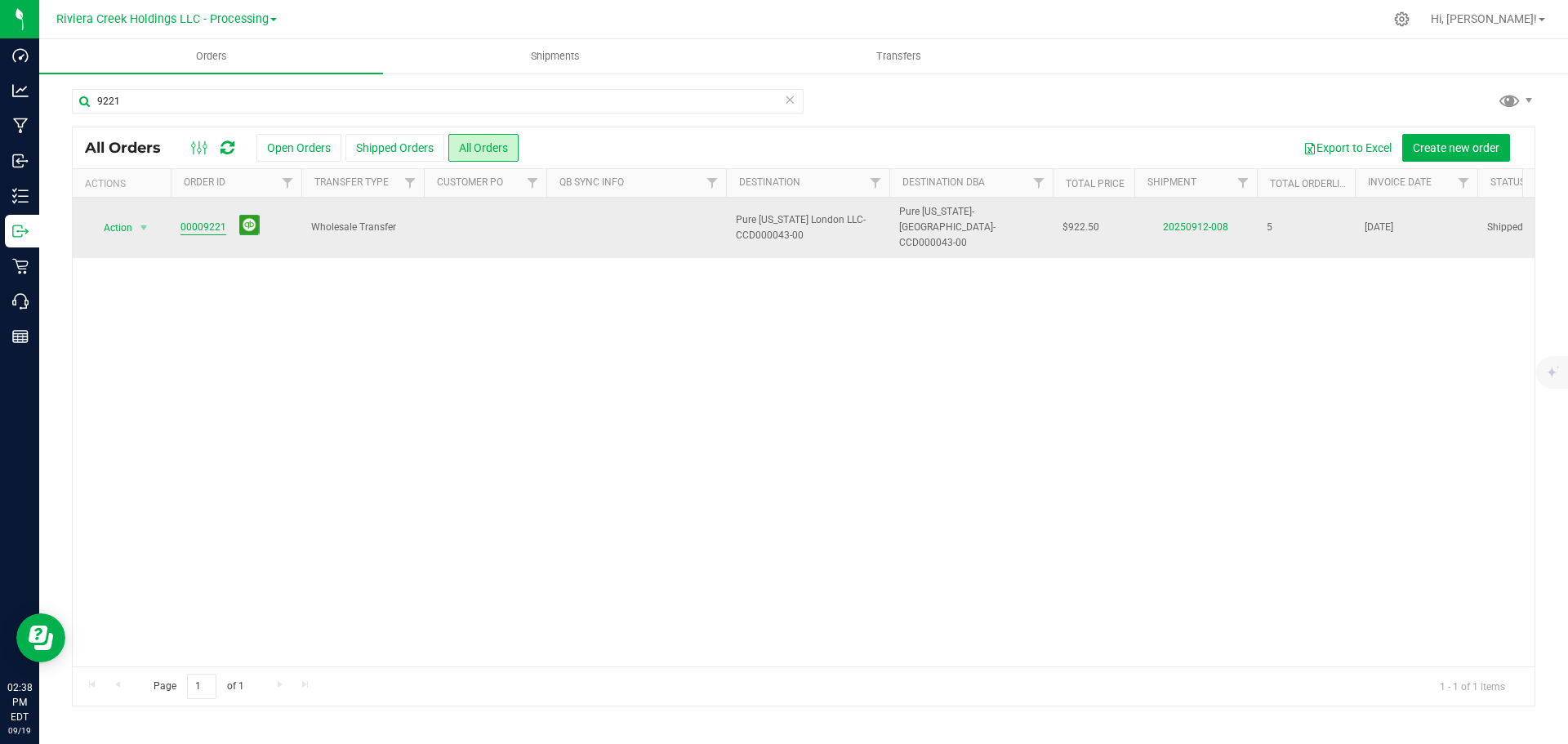
click at [212, 222] on link "00009221" at bounding box center [203, 227] width 46 height 15
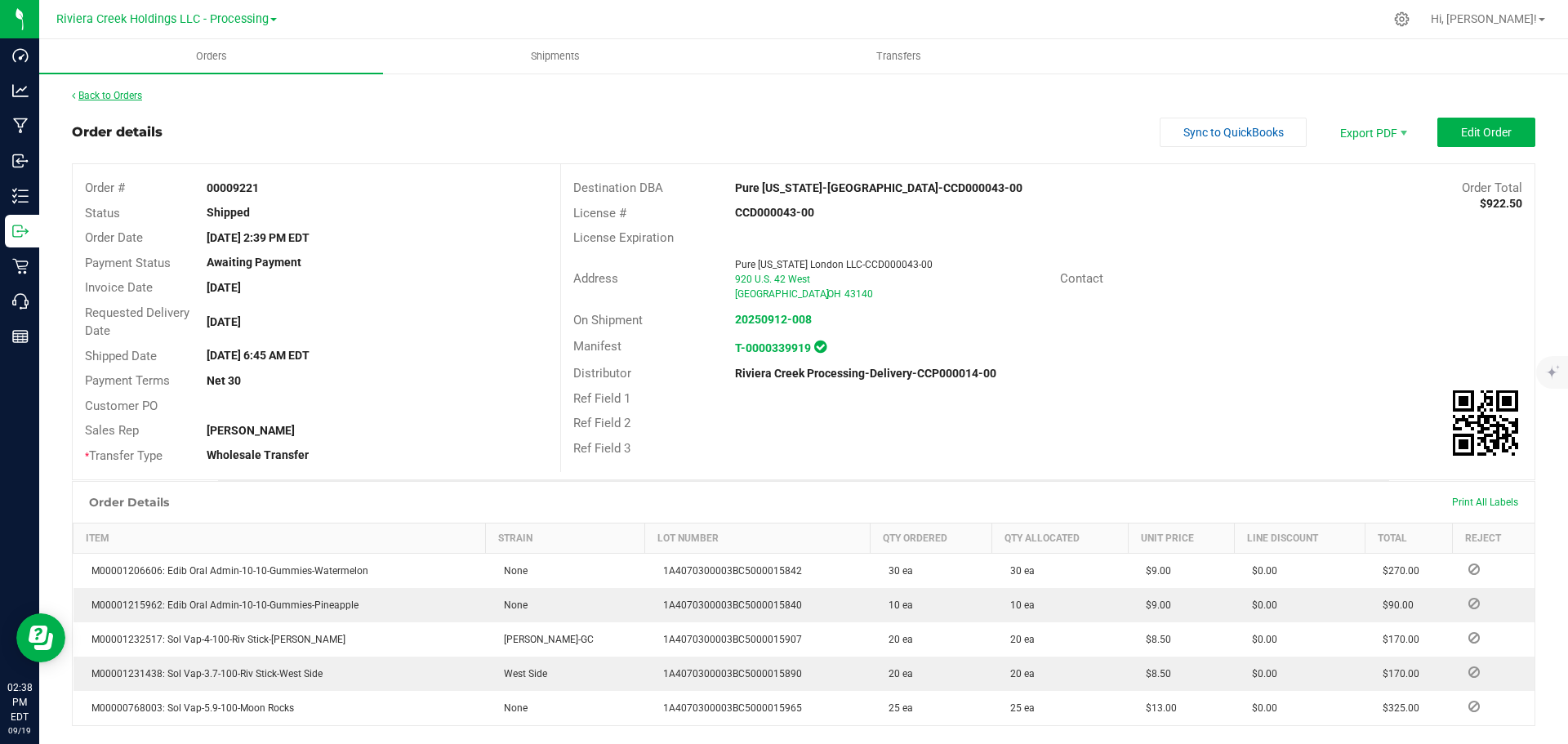
click at [134, 99] on link "Back to Orders" at bounding box center [107, 96] width 70 height 12
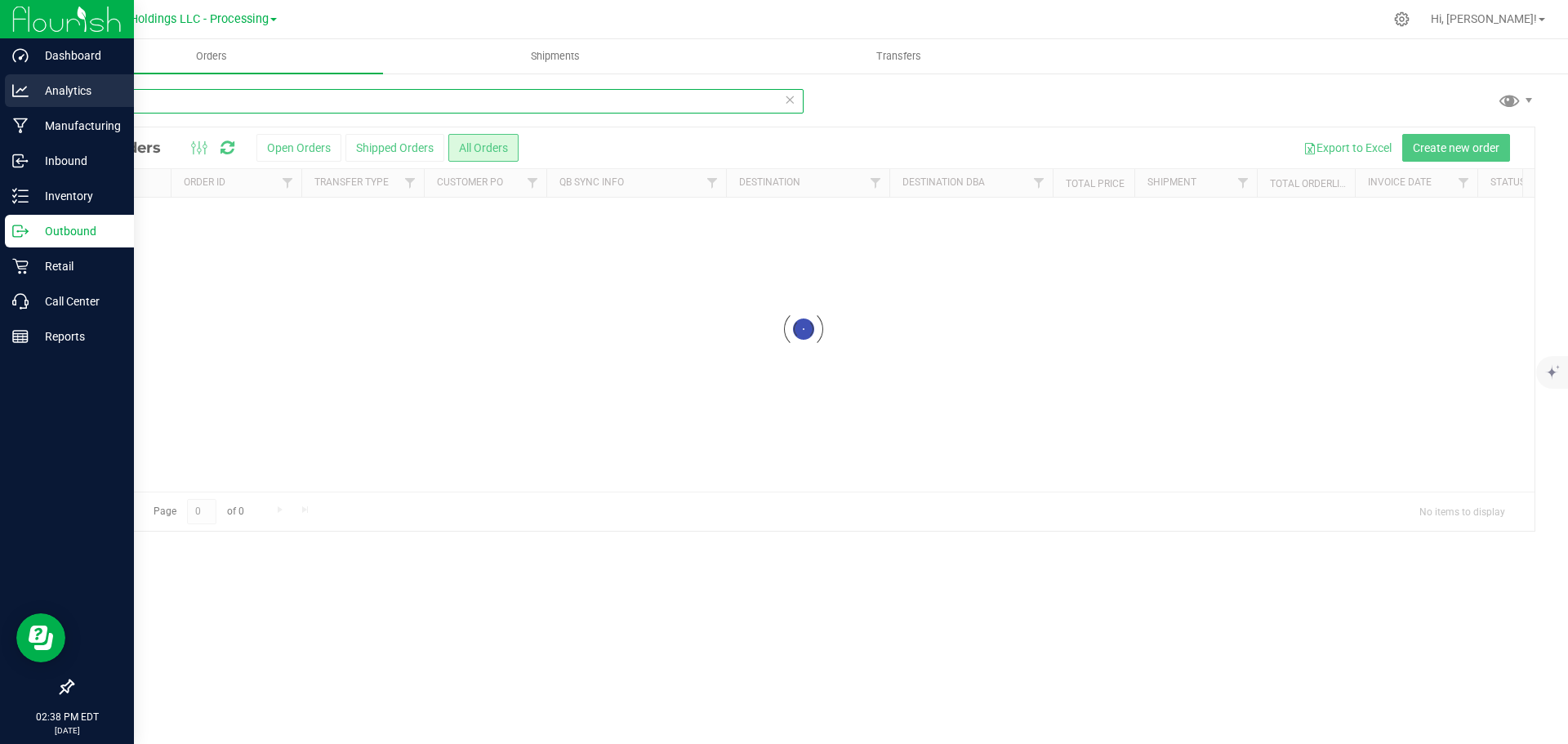
drag, startPoint x: 162, startPoint y: 100, endPoint x: 15, endPoint y: 90, distance: 147.3
click at [15, 90] on div "Dashboard Analytics Manufacturing Inbound Inventory Outbound Retail Call Center…" at bounding box center [784, 372] width 1568 height 744
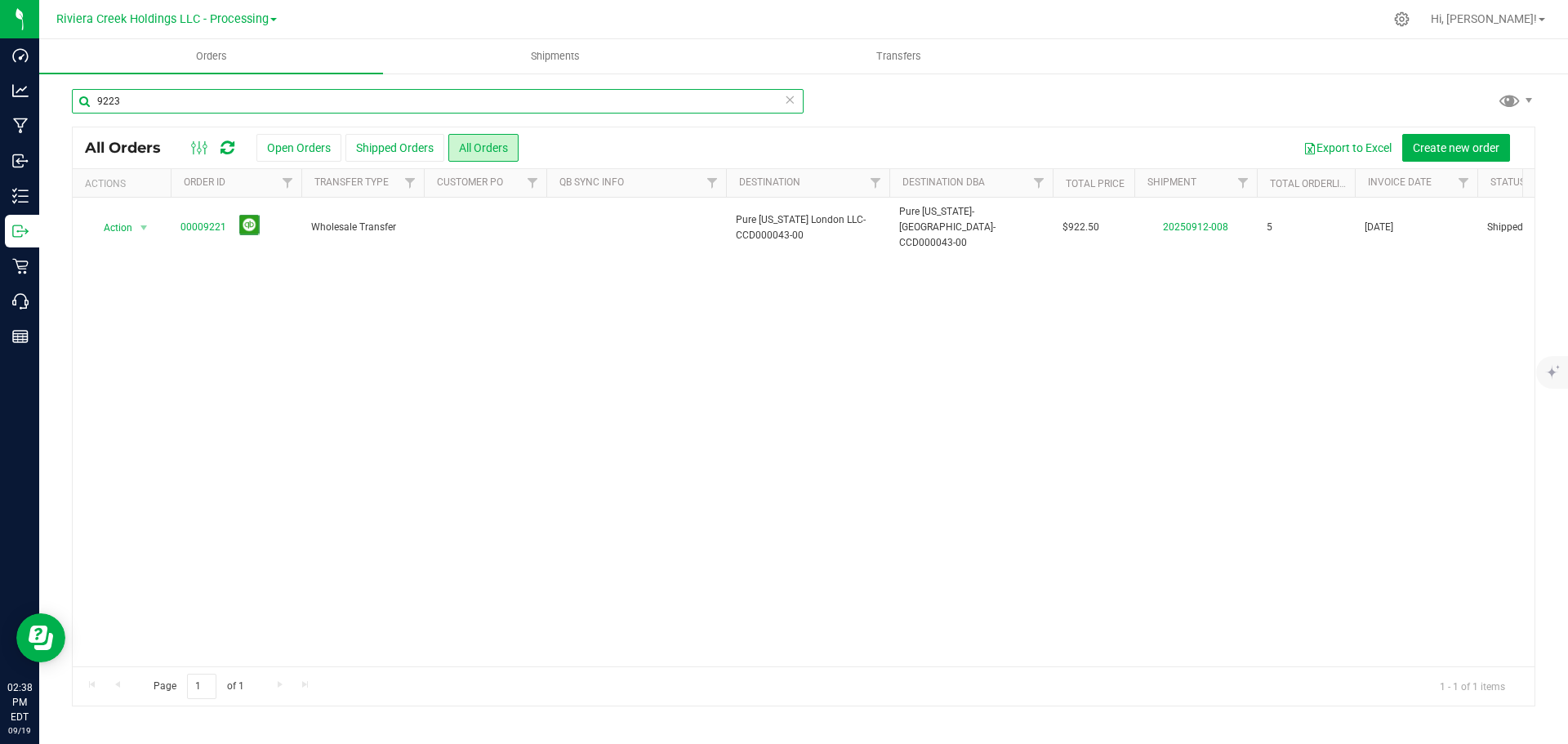
type input "9223"
drag, startPoint x: 929, startPoint y: 544, endPoint x: 671, endPoint y: 493, distance: 263.0
click at [929, 544] on div "Action Action Clone order Mark as fully paid Order audit log Print COAs (single…" at bounding box center [803, 432] width 1461 height 468
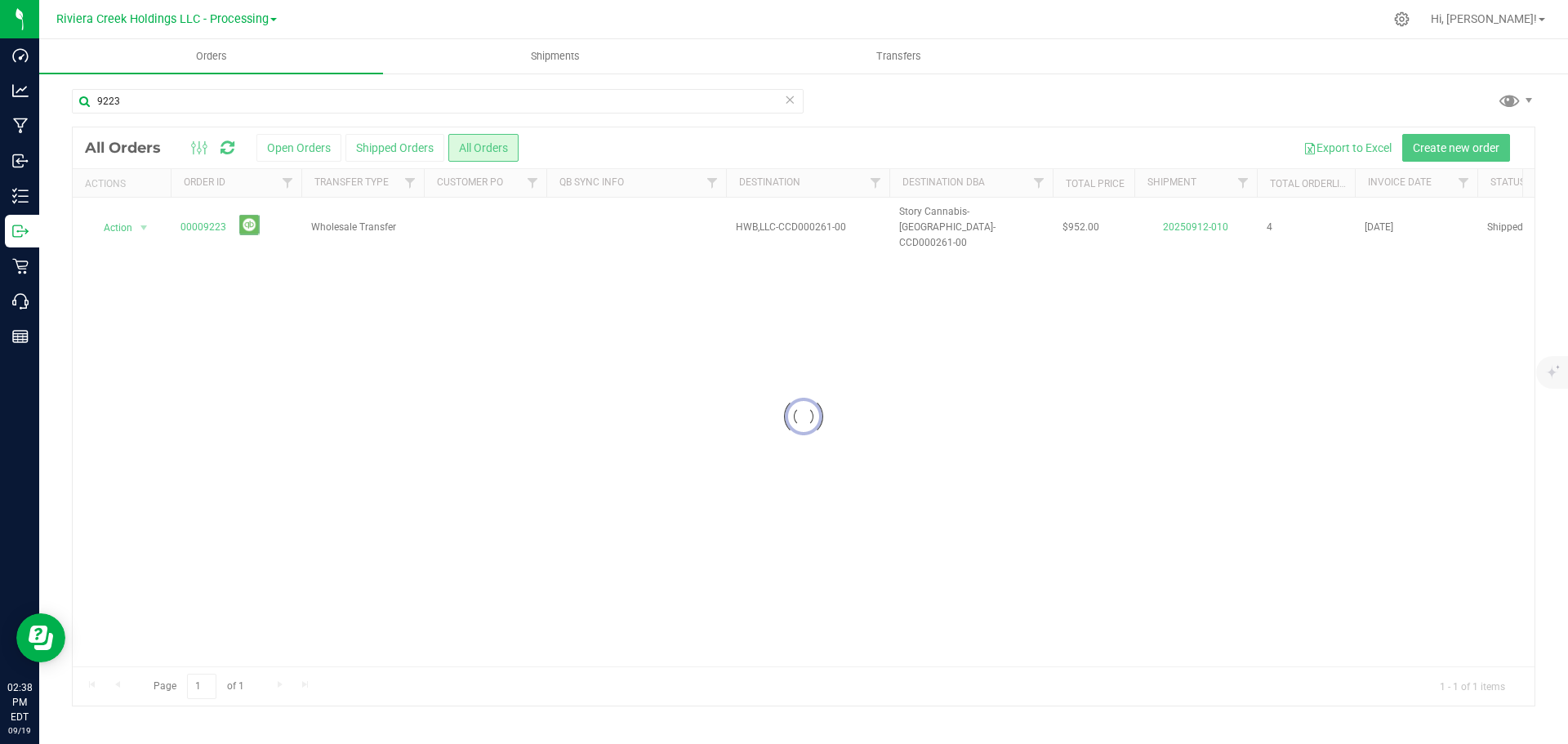
click at [217, 222] on div at bounding box center [803, 417] width 1461 height 578
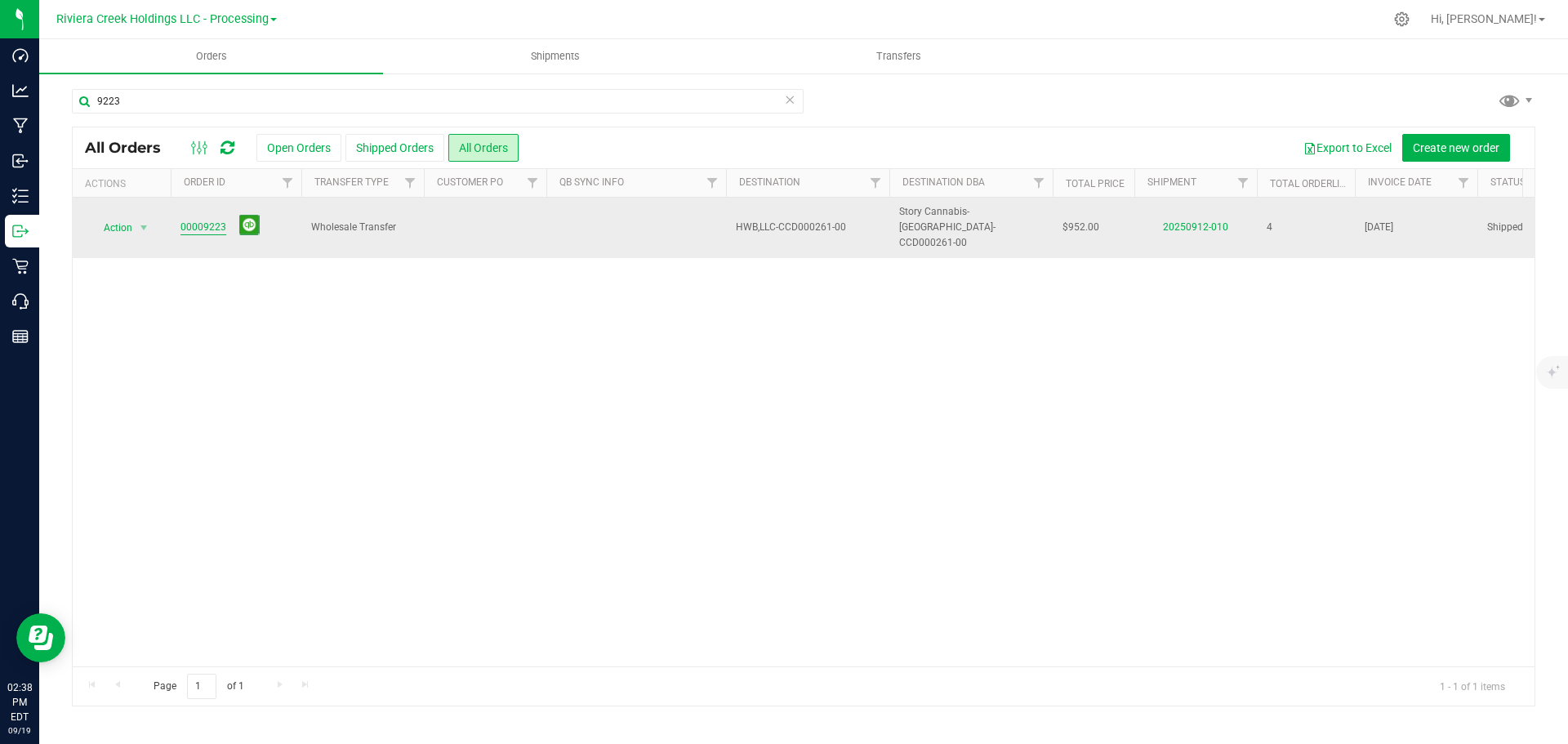
click at [209, 220] on link "00009223" at bounding box center [203, 227] width 46 height 15
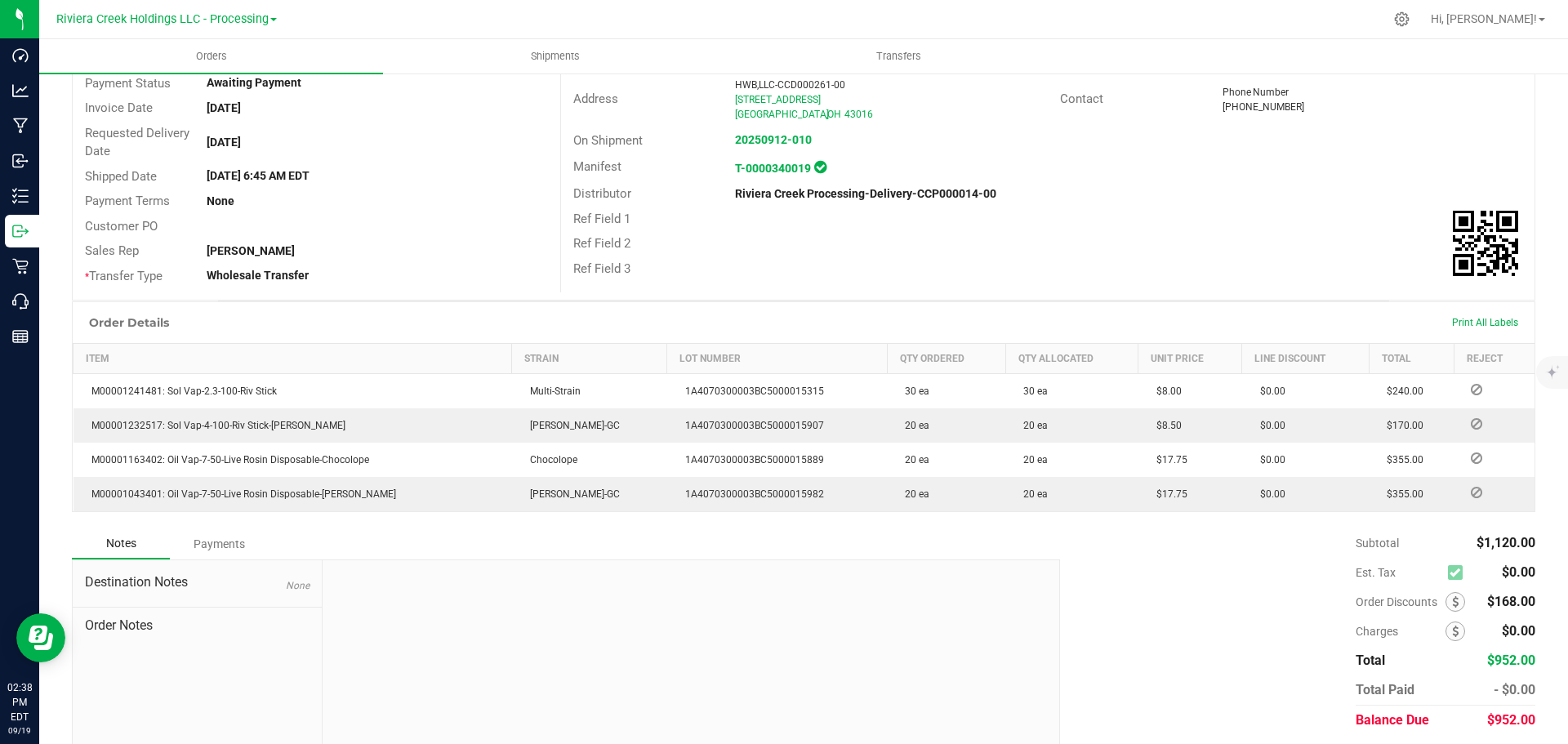
scroll to position [150, 0]
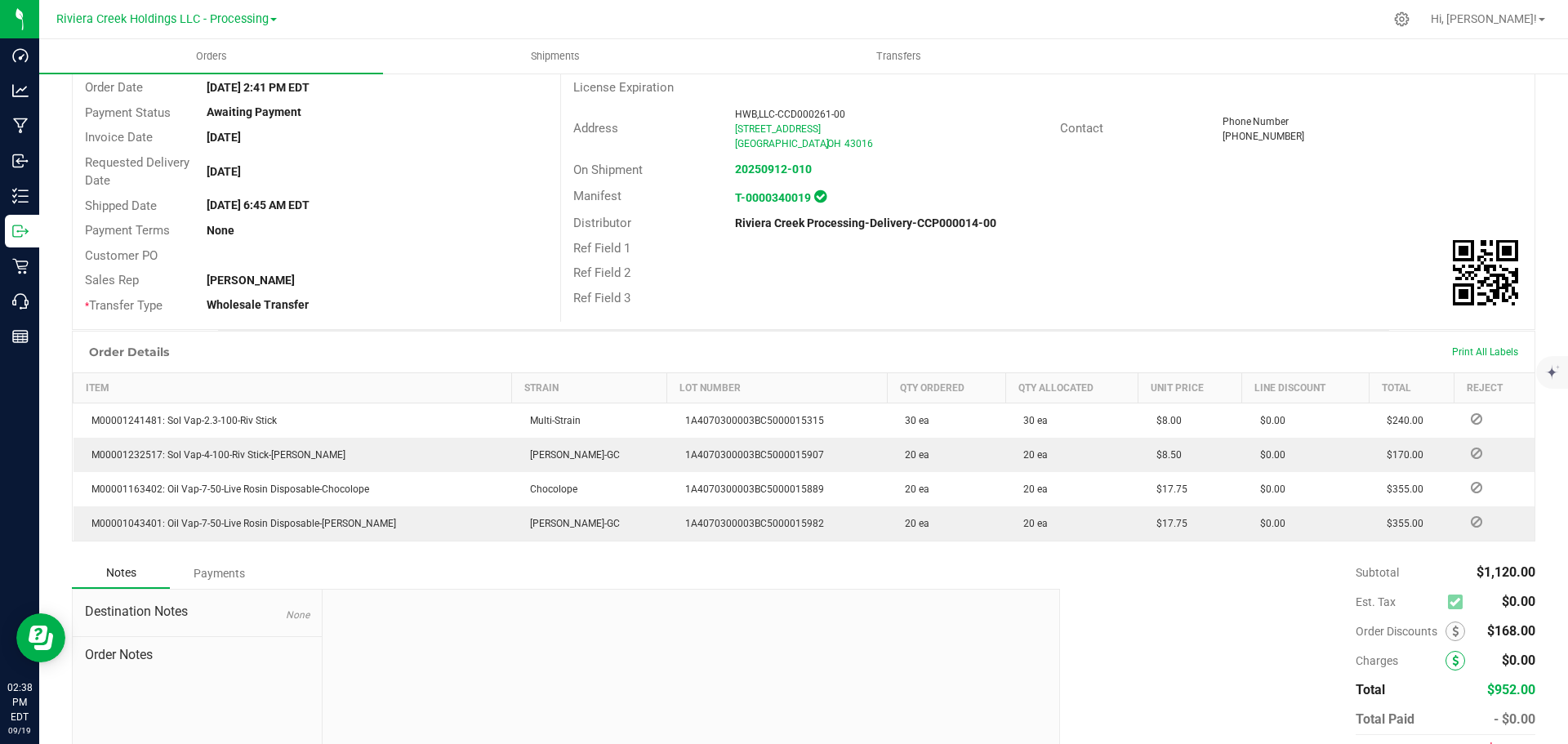
click at [1452, 665] on icon at bounding box center [1456, 660] width 7 height 12
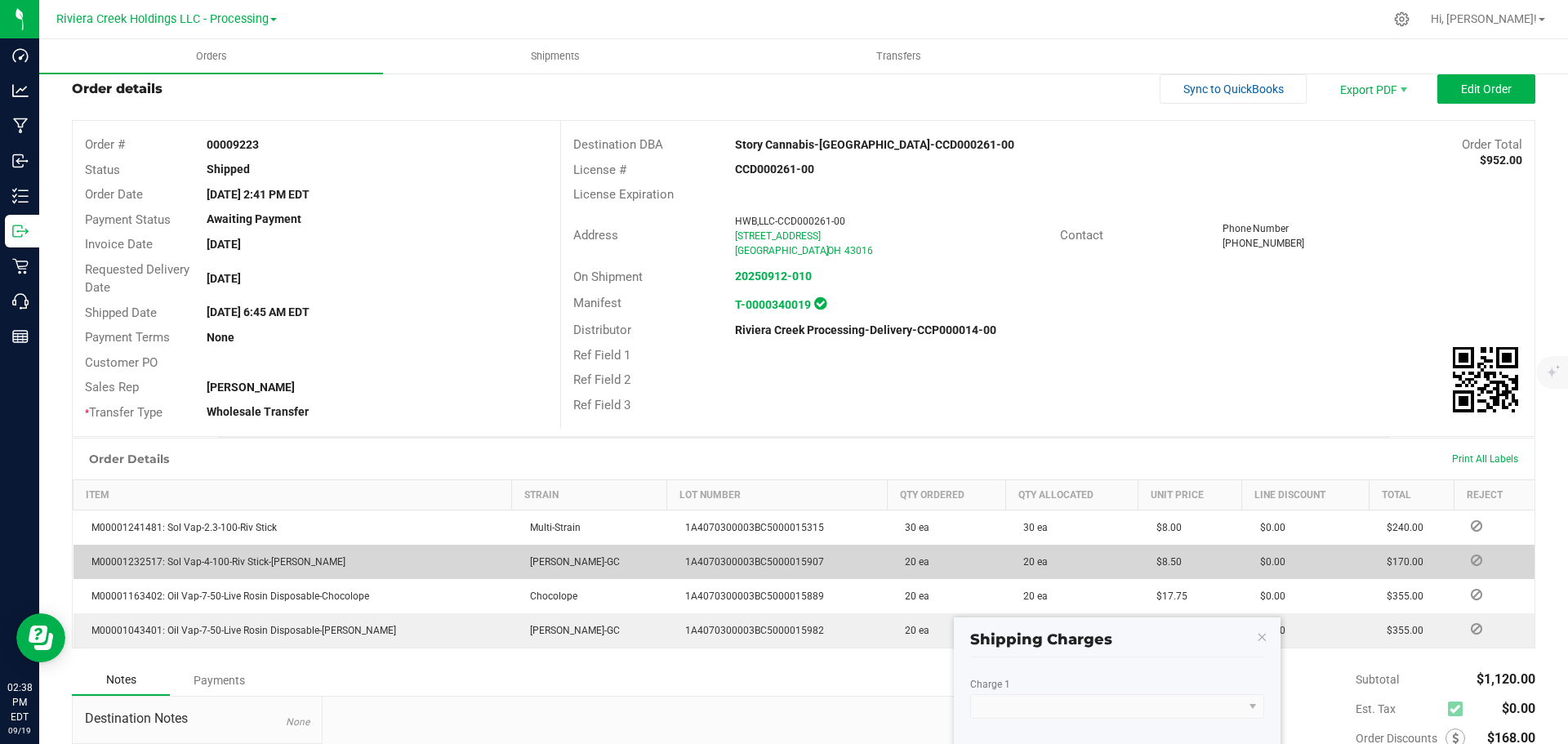
scroll to position [0, 0]
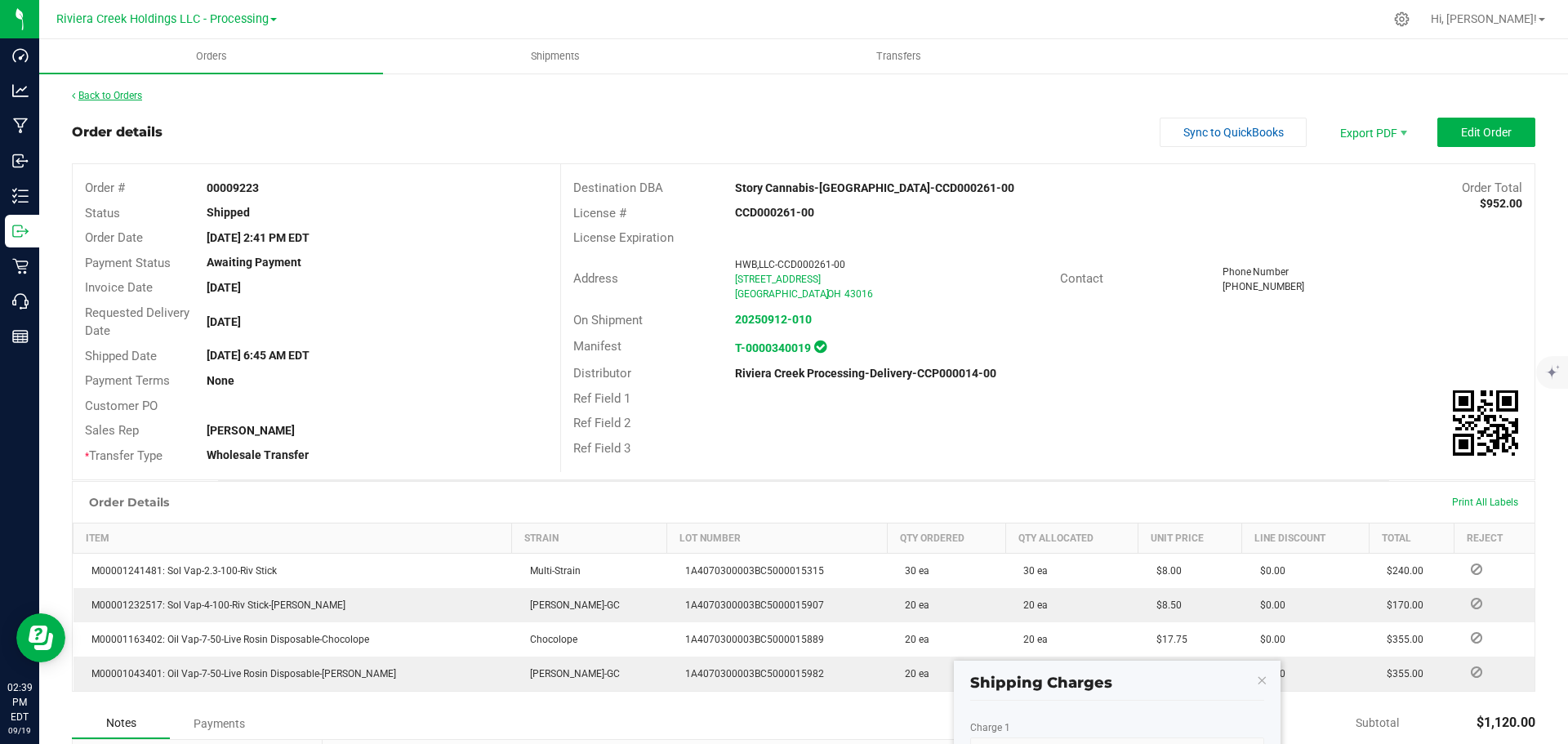
click at [113, 96] on link "Back to Orders" at bounding box center [107, 96] width 70 height 12
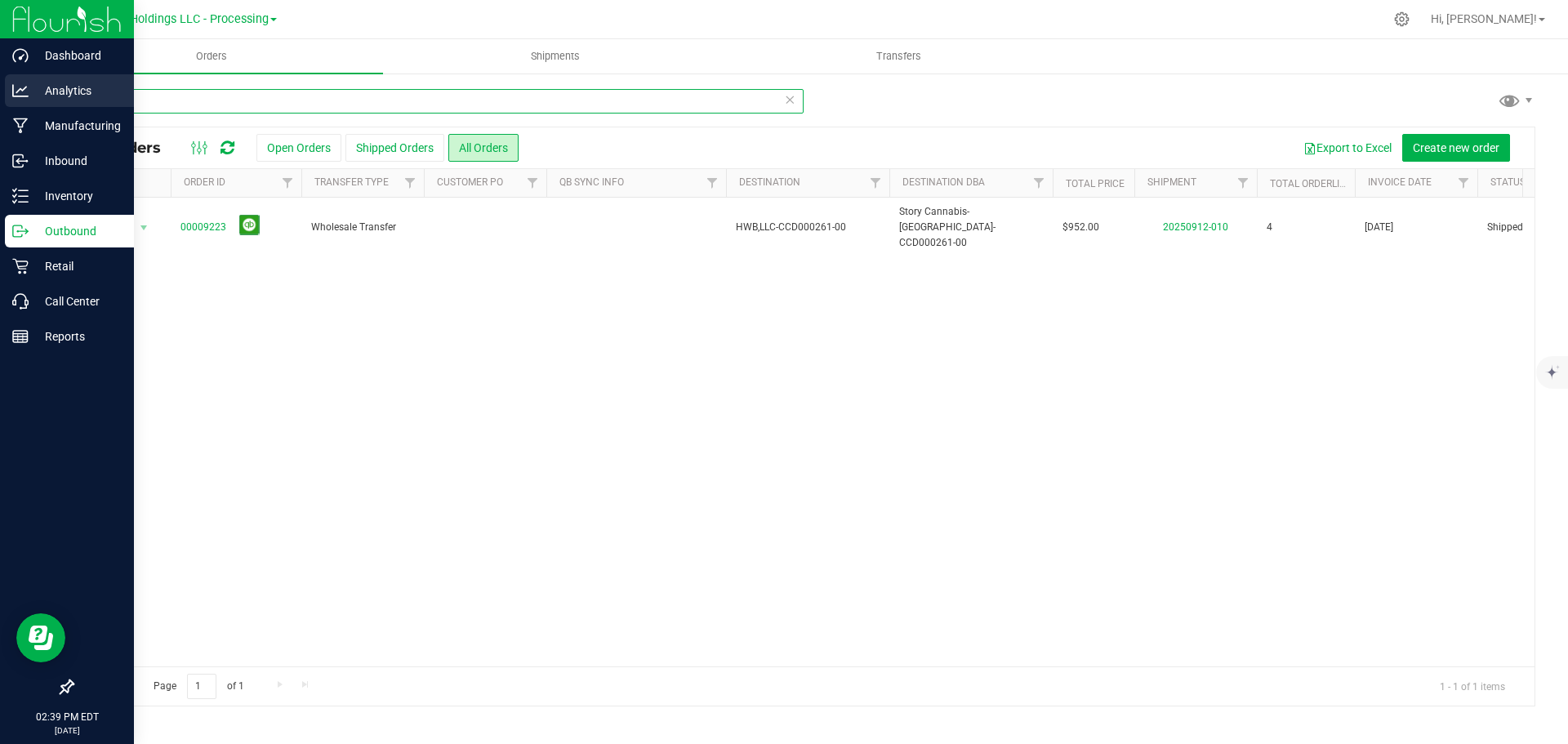
drag, startPoint x: 138, startPoint y: 98, endPoint x: 0, endPoint y: 90, distance: 138.2
click at [3, 90] on div "Dashboard Analytics Manufacturing Inbound Inventory Outbound Retail Call Center…" at bounding box center [784, 372] width 1568 height 744
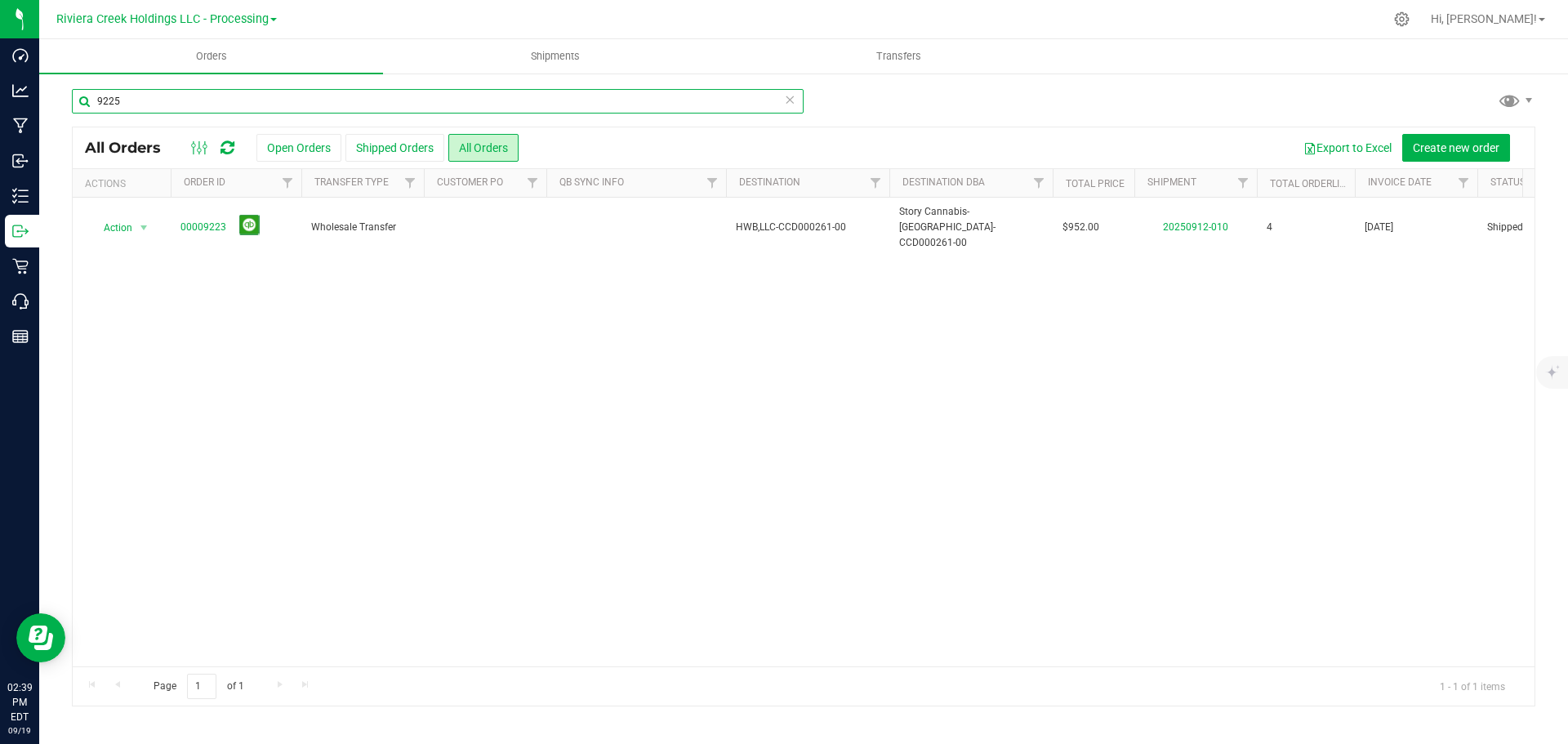
type input "9225"
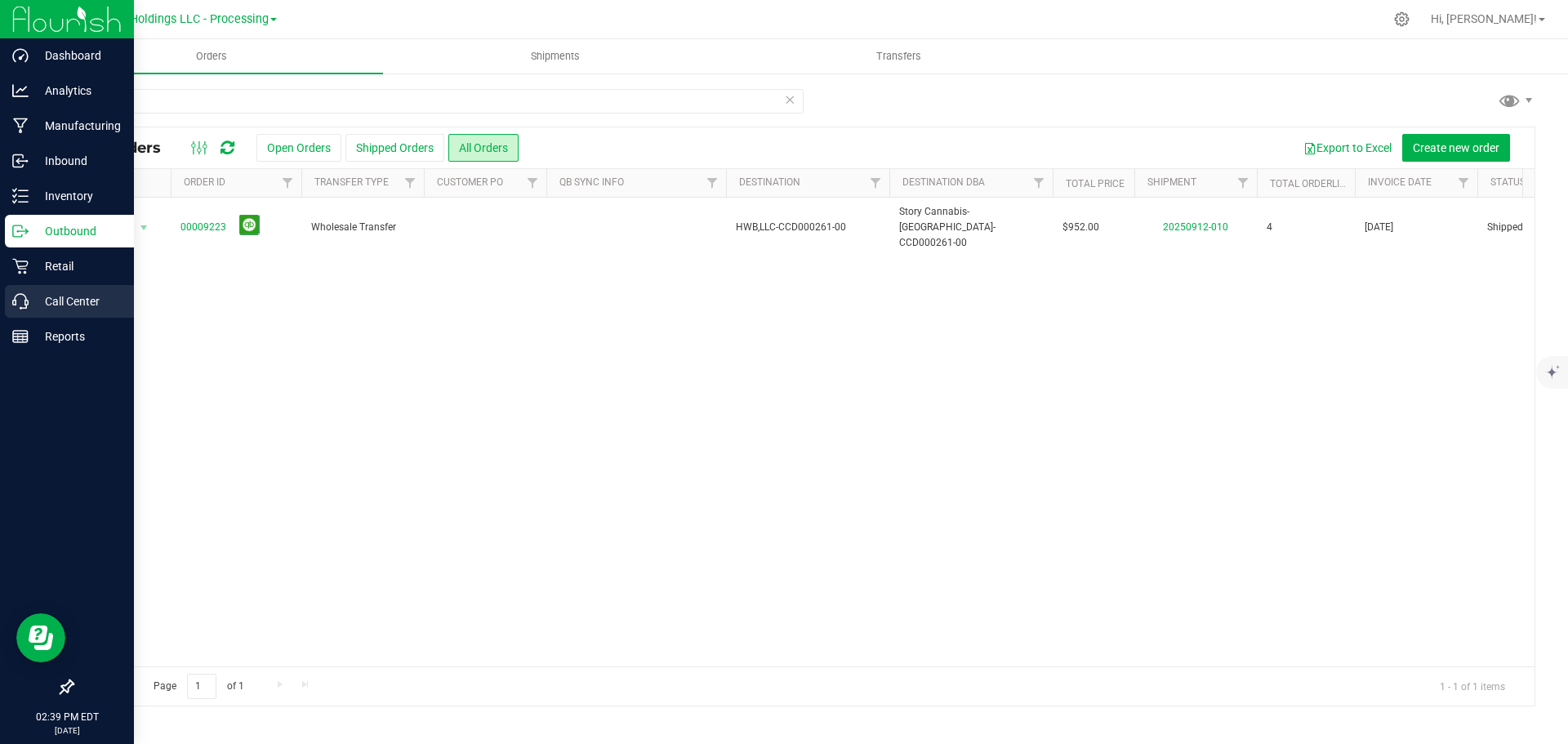
drag, startPoint x: 691, startPoint y: 418, endPoint x: 2, endPoint y: 285, distance: 701.7
click at [690, 414] on div "Action Action Clone order Mark as fully paid Order audit log Print COAs (single…" at bounding box center [803, 432] width 1461 height 468
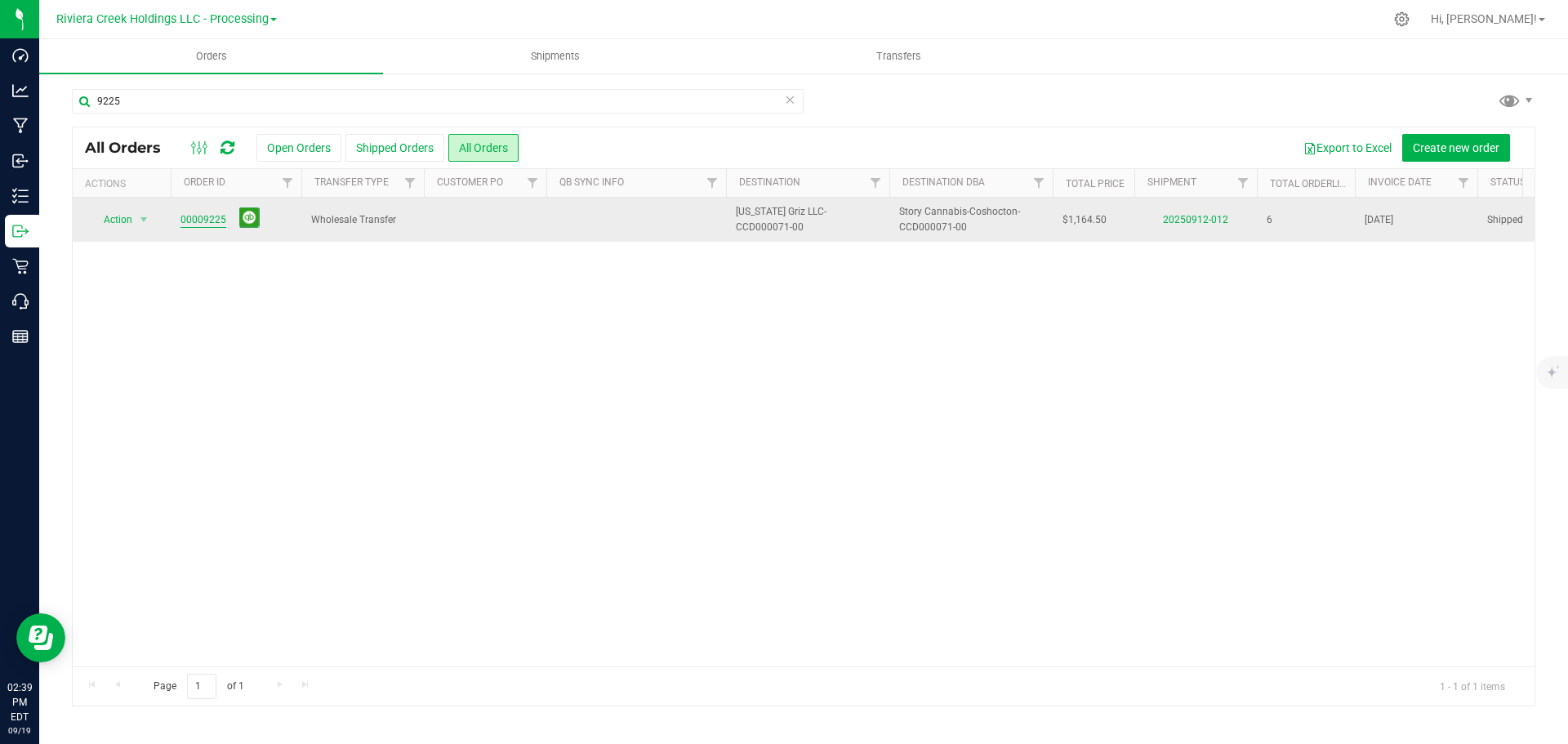
click at [206, 221] on link "00009225" at bounding box center [203, 220] width 46 height 15
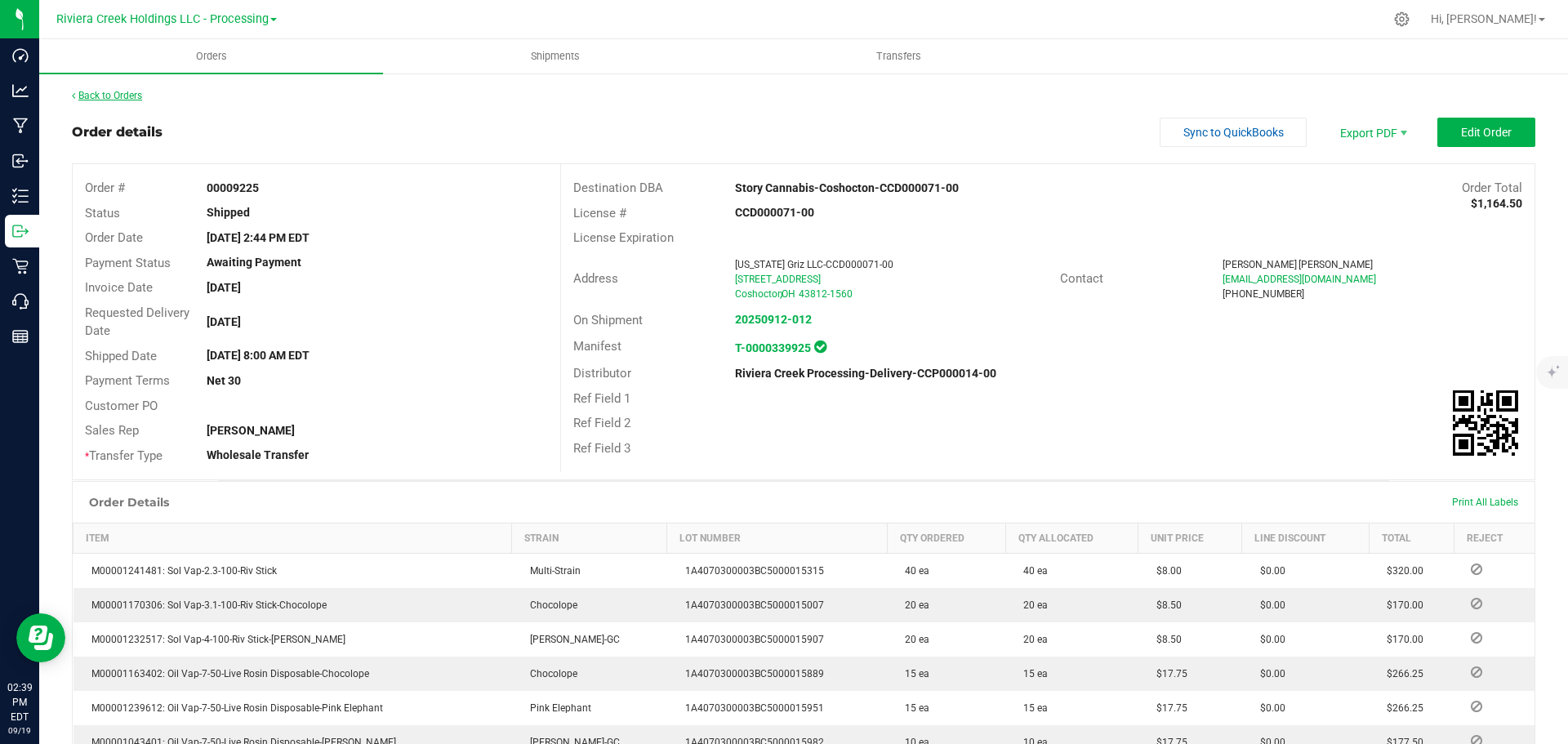
click at [136, 91] on link "Back to Orders" at bounding box center [107, 96] width 70 height 12
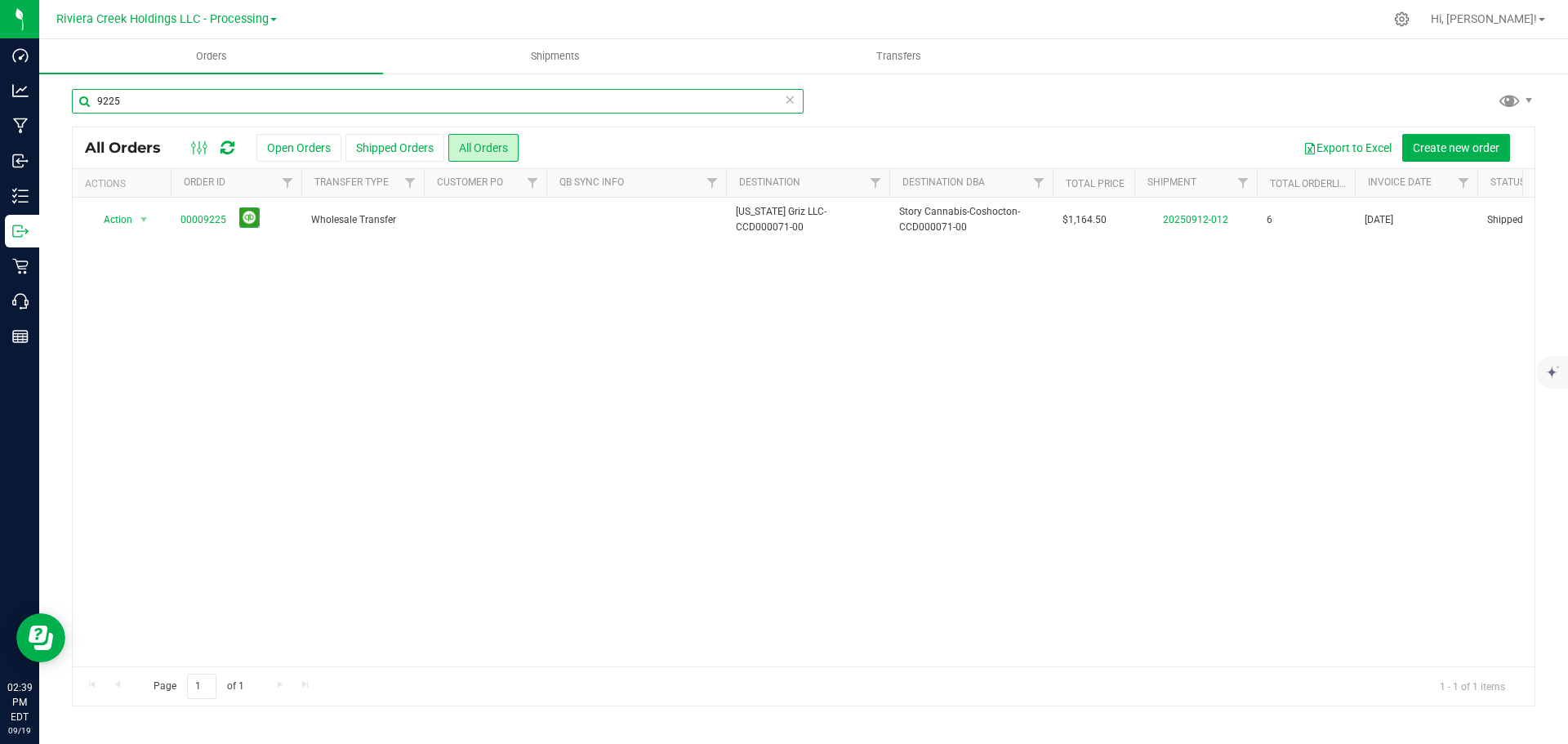
drag, startPoint x: 167, startPoint y: 96, endPoint x: -202, endPoint y: 74, distance: 369.7
click at [0, 74] on html "Dashboard Analytics Manufacturing Inbound Inventory Outbound Retail Call Center…" at bounding box center [784, 372] width 1568 height 744
type input "9227"
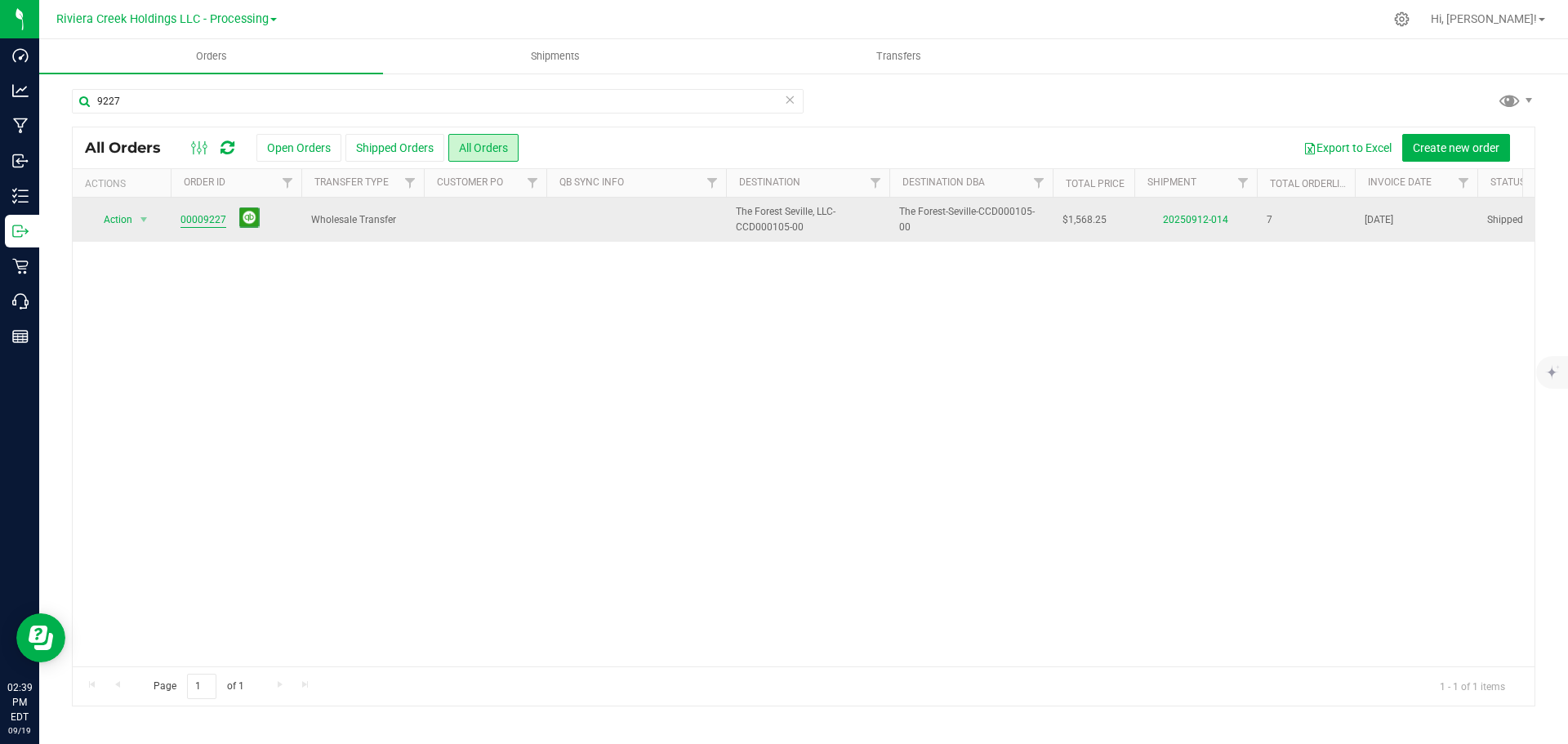
click at [201, 223] on link "00009227" at bounding box center [203, 220] width 46 height 15
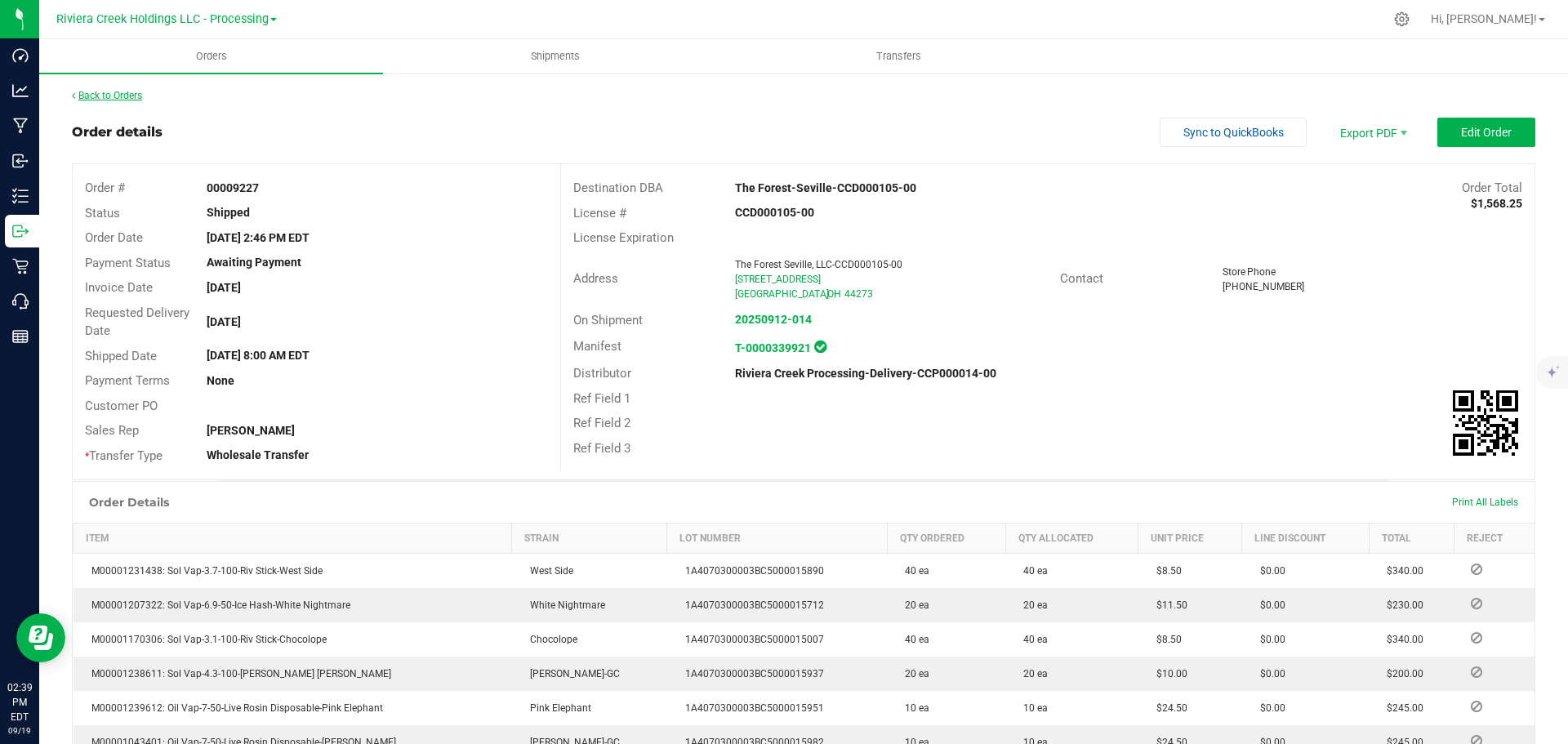
click at [112, 95] on link "Back to Orders" at bounding box center [107, 96] width 70 height 12
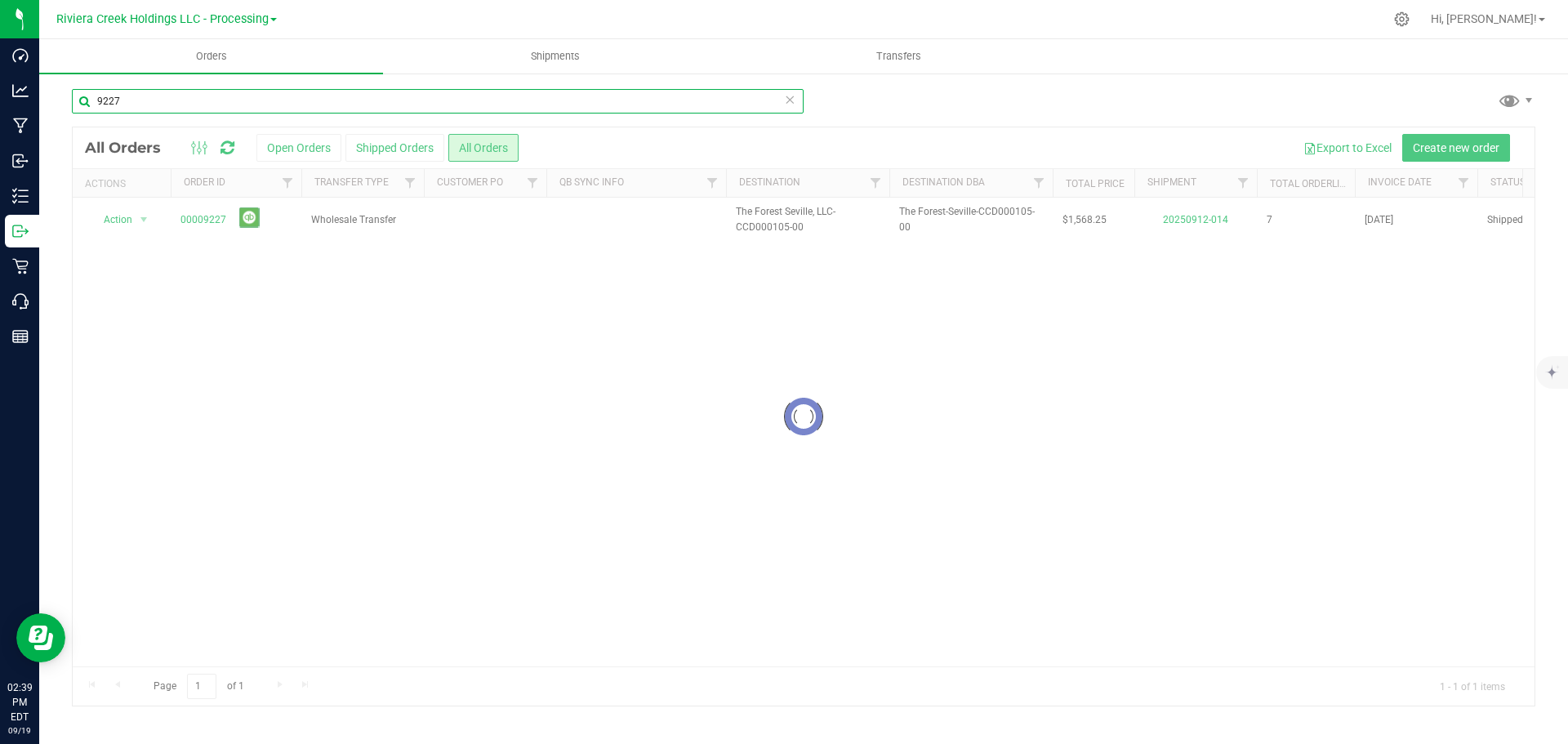
drag, startPoint x: 148, startPoint y: 103, endPoint x: -26, endPoint y: 89, distance: 174.6
click at [0, 89] on html "Dashboard Analytics Manufacturing Inbound Inventory Outbound Retail Call Center…" at bounding box center [784, 372] width 1568 height 744
type input "9229"
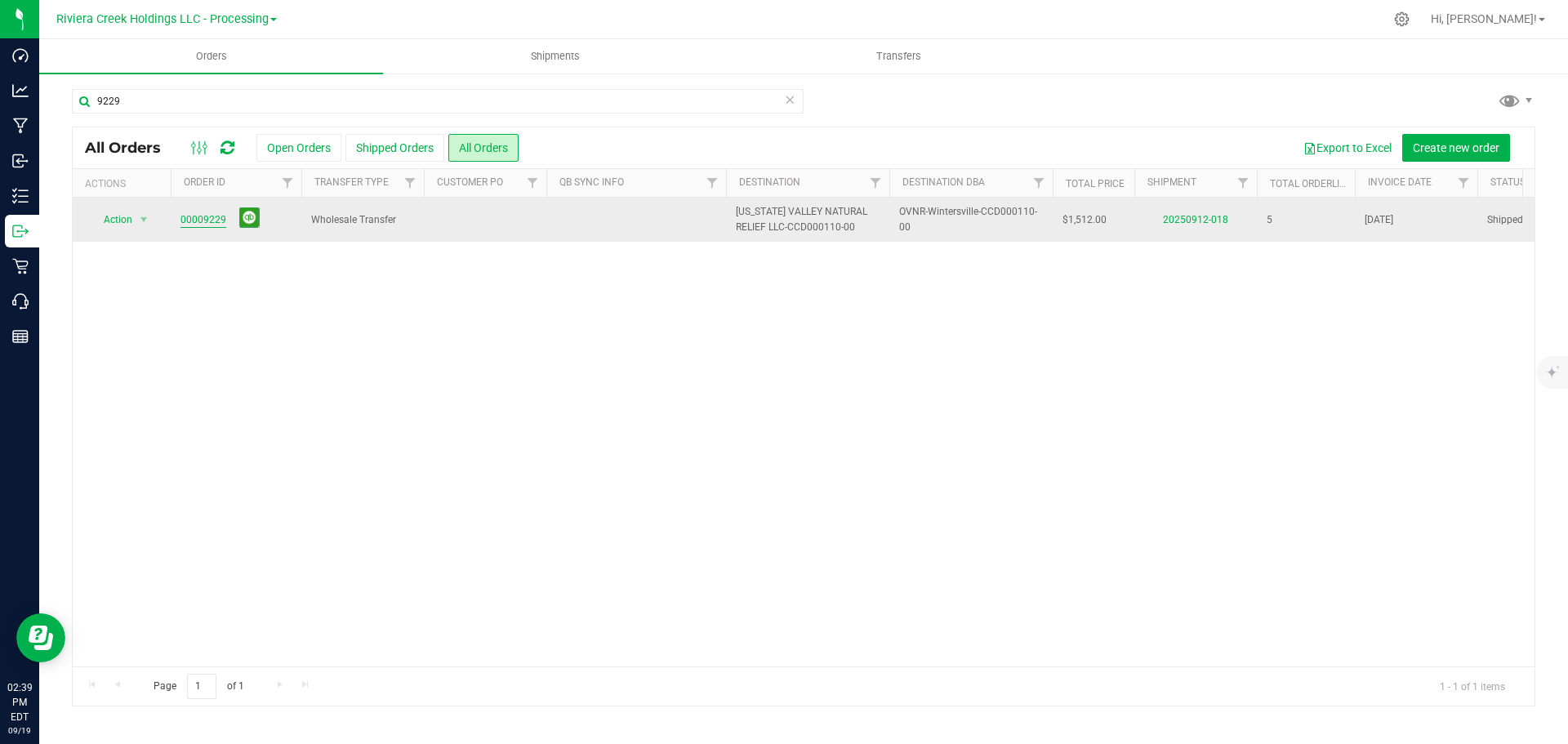
click at [205, 222] on link "00009229" at bounding box center [203, 220] width 46 height 15
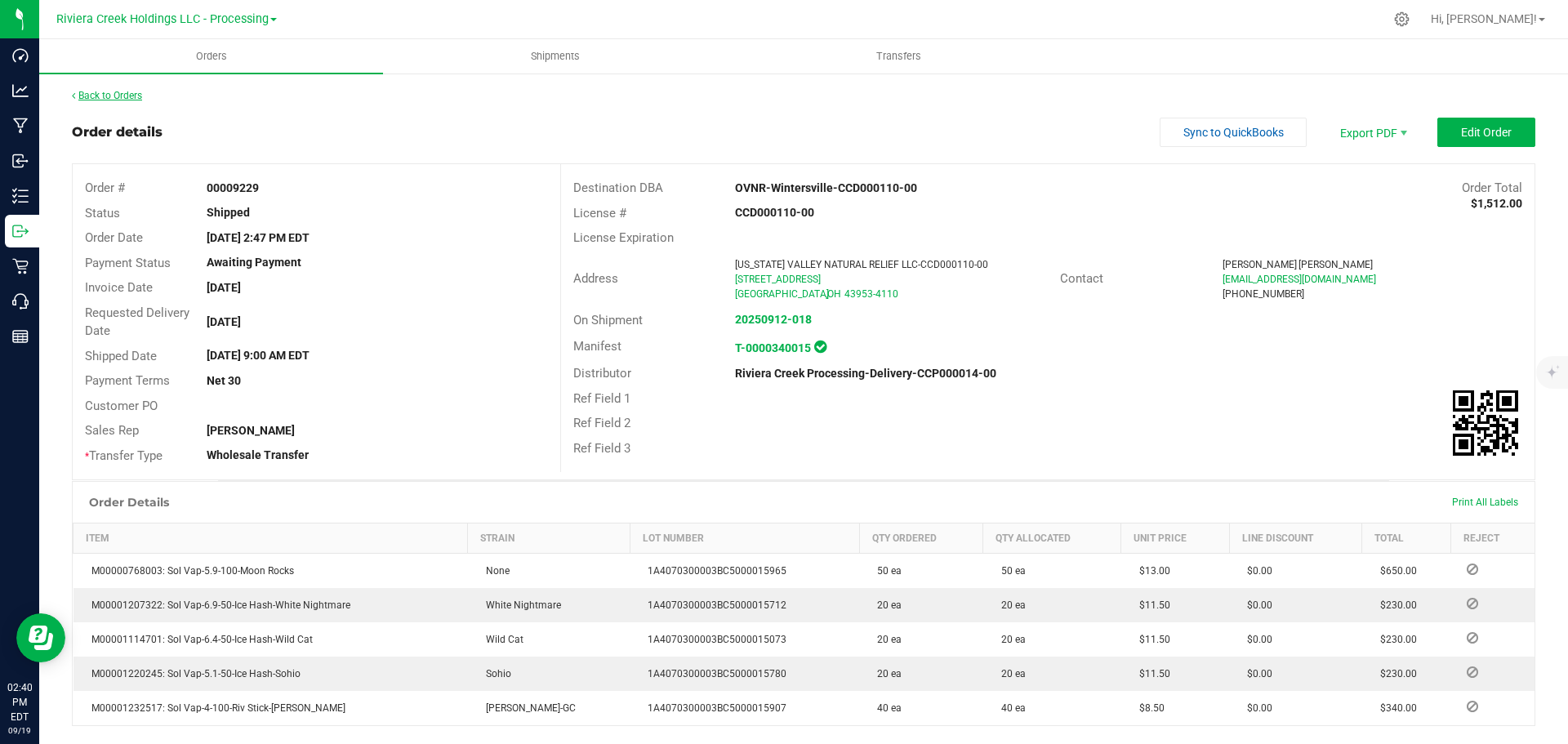
click at [110, 97] on link "Back to Orders" at bounding box center [107, 96] width 70 height 12
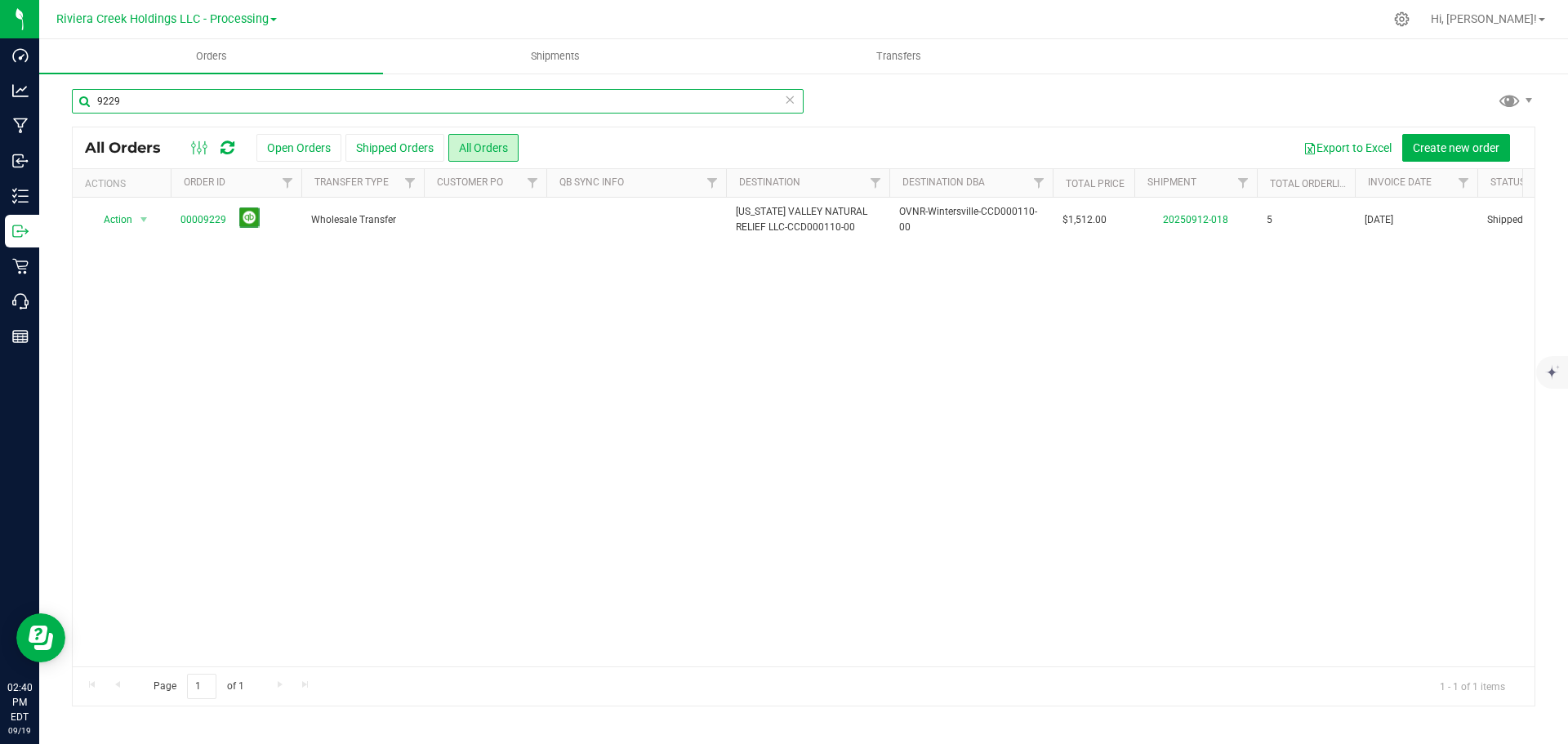
drag, startPoint x: 176, startPoint y: 100, endPoint x: -83, endPoint y: 90, distance: 259.2
click at [0, 90] on html "Dashboard Analytics Manufacturing Inbound Inventory Outbound Retail Call Center…" at bounding box center [784, 372] width 1568 height 744
type input "9231"
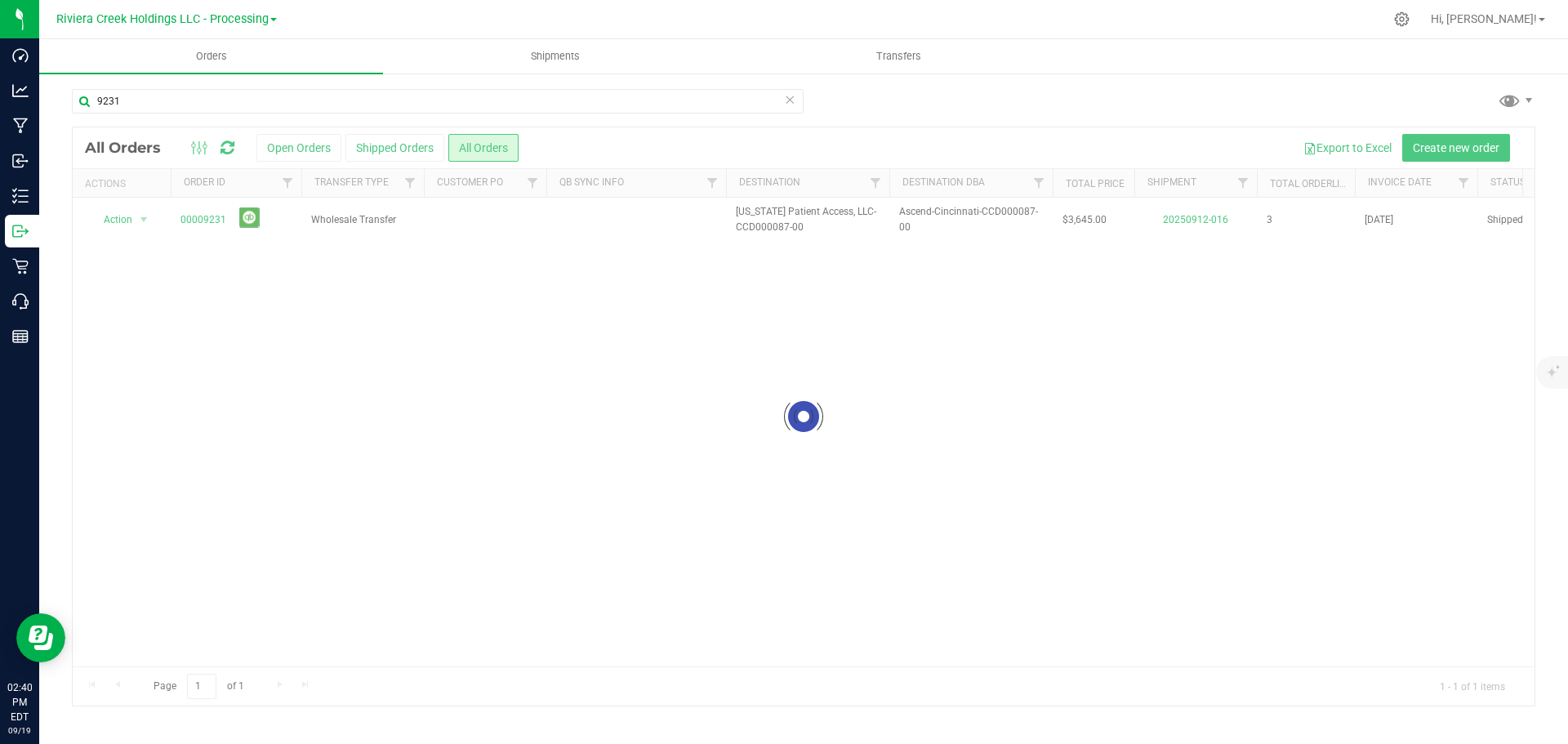
click at [201, 221] on div at bounding box center [803, 417] width 1461 height 578
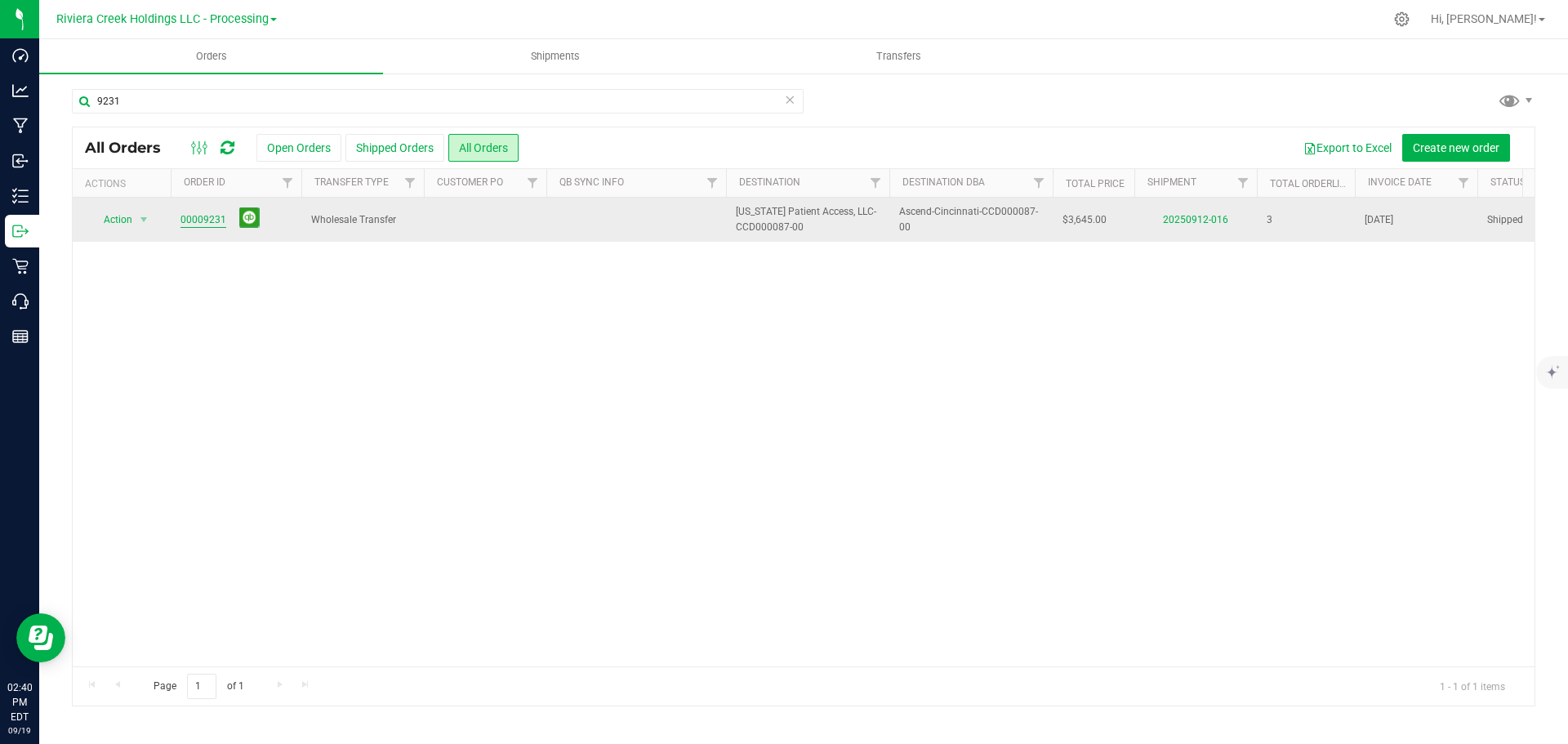
click at [211, 220] on link "00009231" at bounding box center [203, 220] width 46 height 15
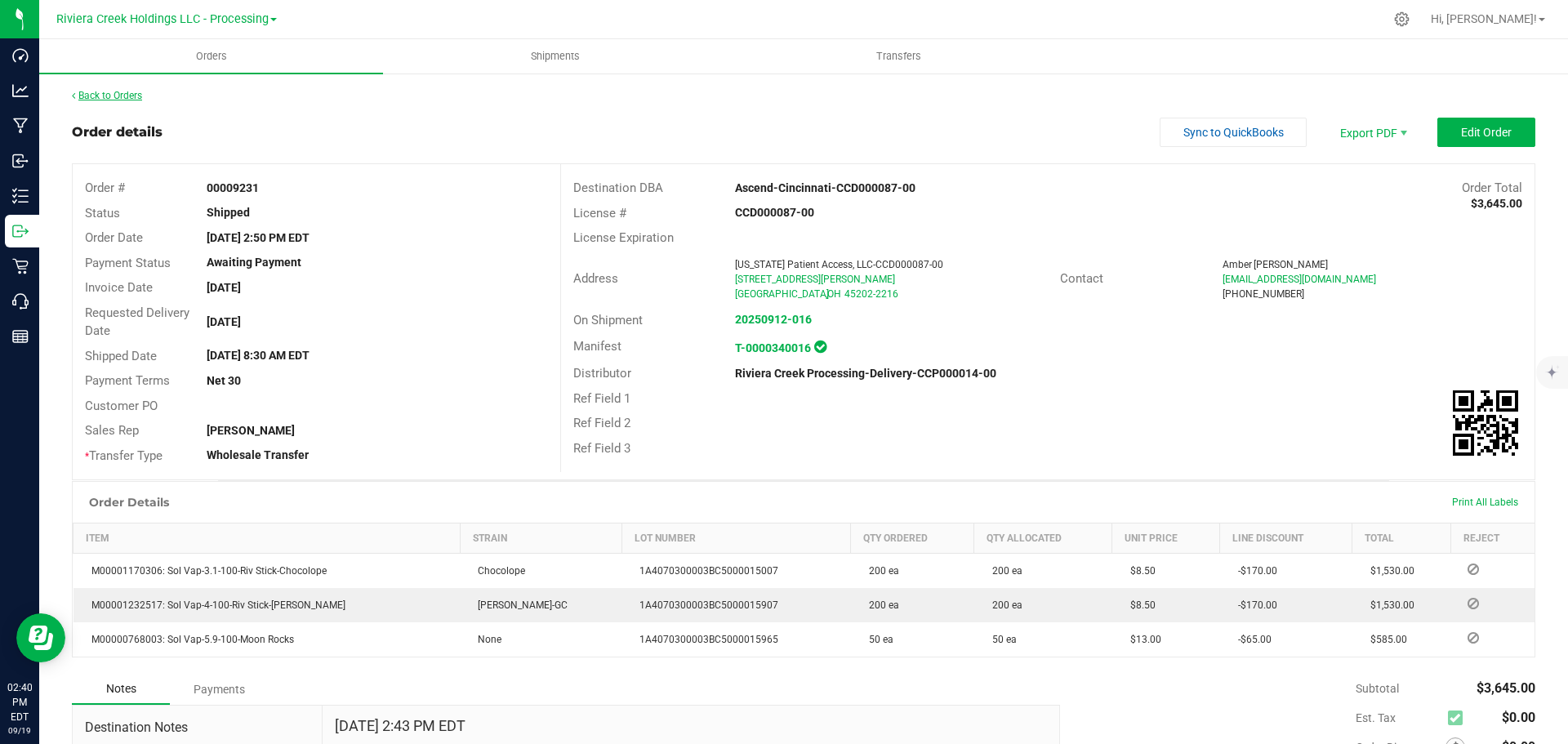
click at [112, 100] on link "Back to Orders" at bounding box center [107, 96] width 70 height 12
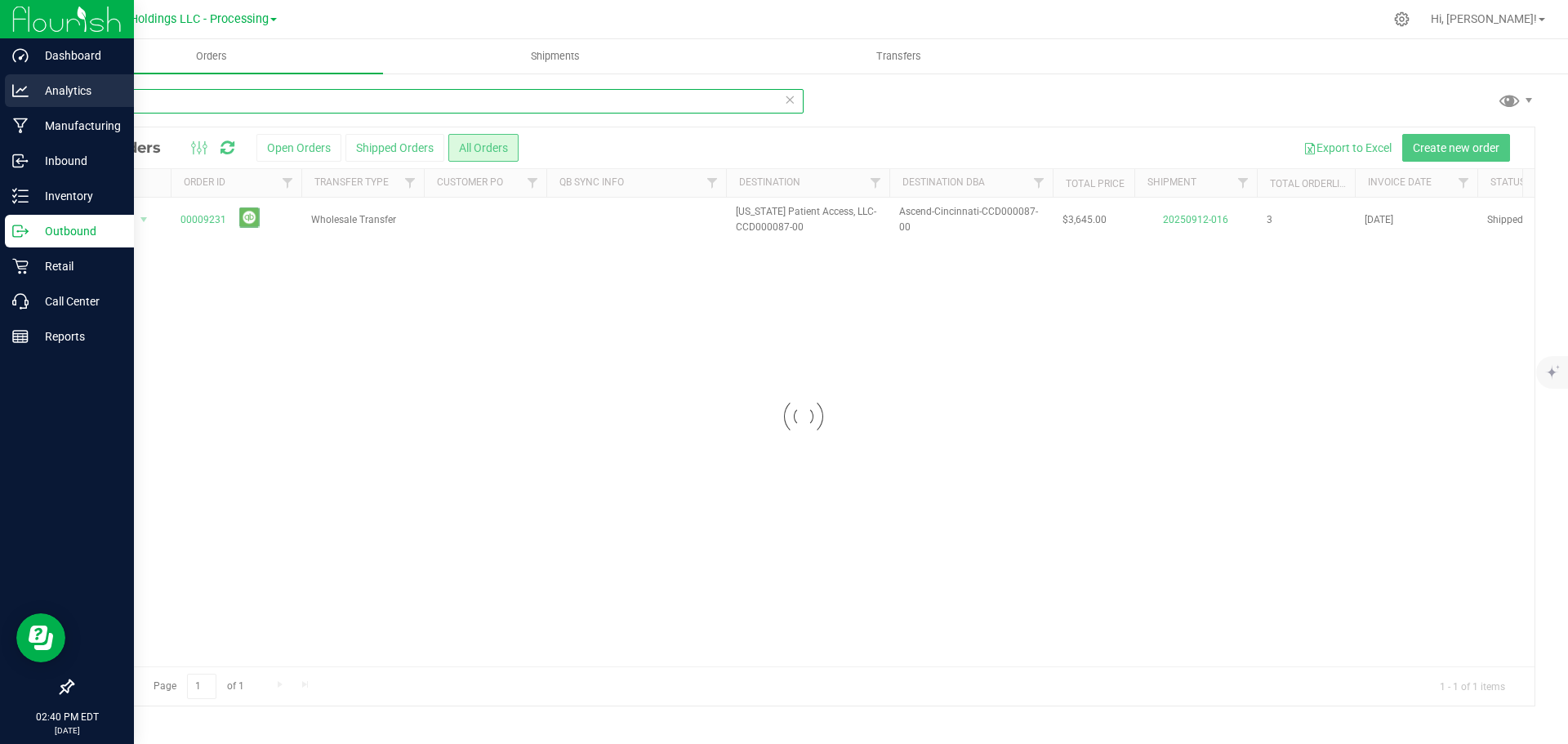
drag, startPoint x: 145, startPoint y: 104, endPoint x: 14, endPoint y: 98, distance: 131.1
click at [14, 98] on div "Dashboard Analytics Manufacturing Inbound Inventory Outbound Retail Call Center…" at bounding box center [784, 372] width 1568 height 744
type input "9234"
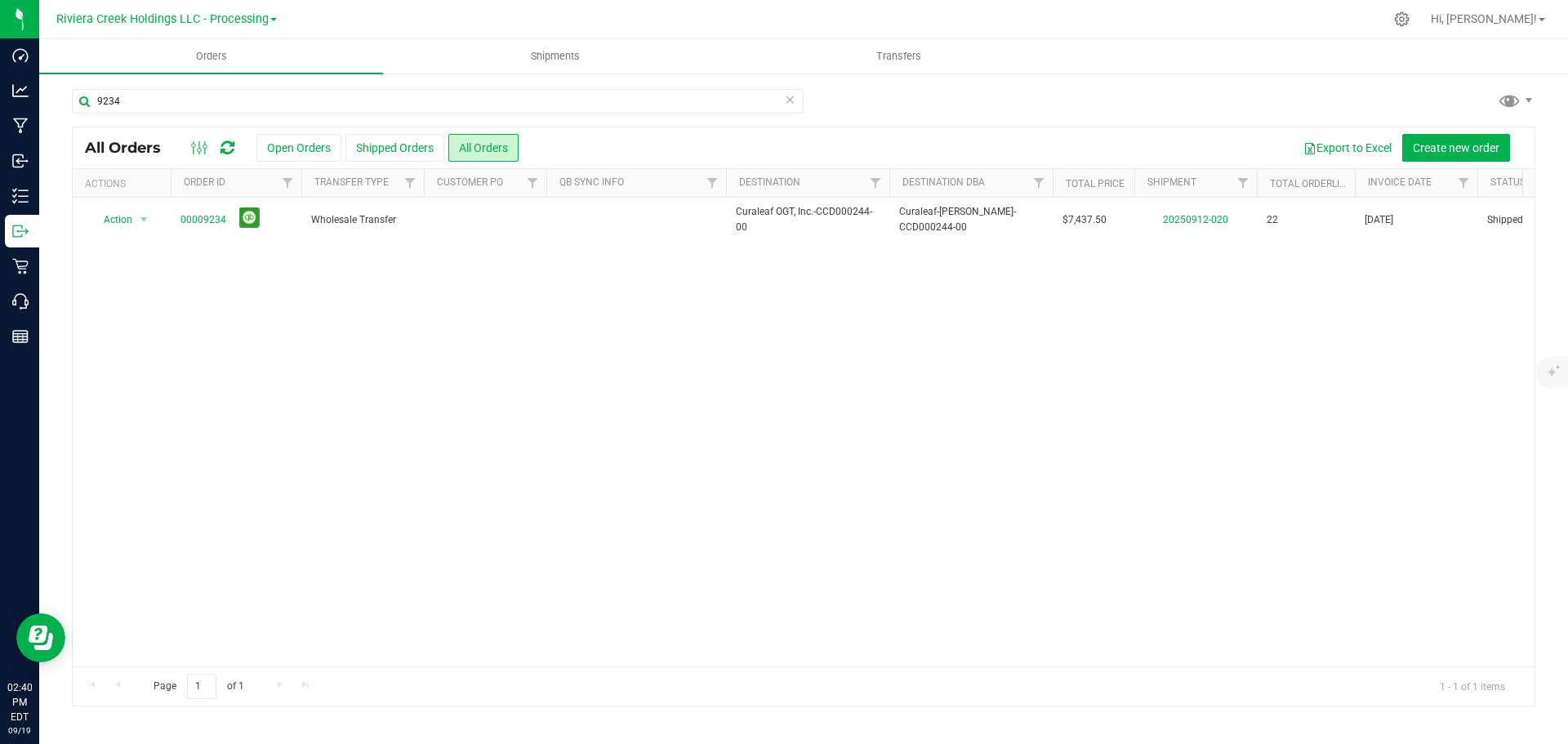
click at [192, 221] on link "00009234" at bounding box center [203, 220] width 46 height 15
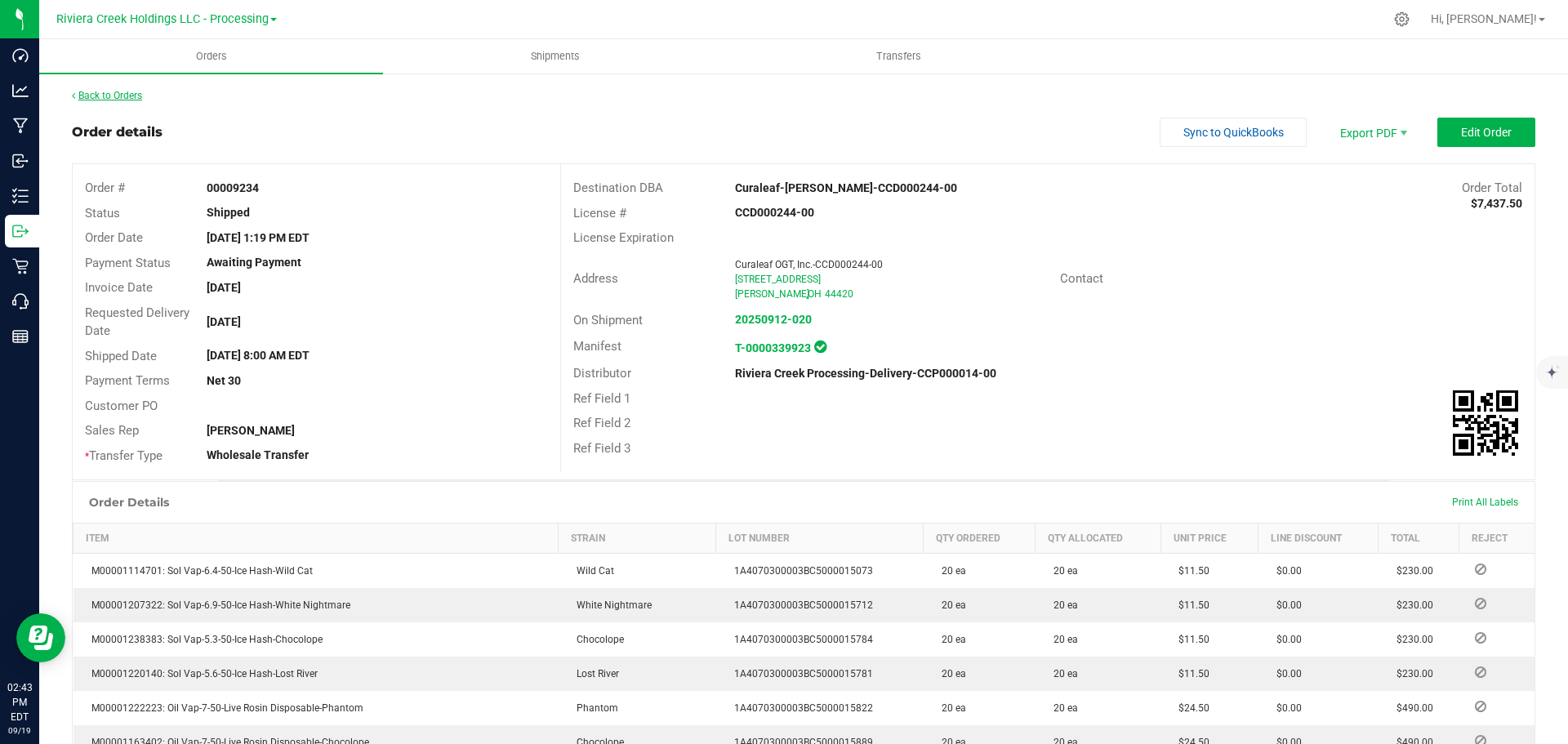
click at [123, 96] on link "Back to Orders" at bounding box center [107, 96] width 70 height 12
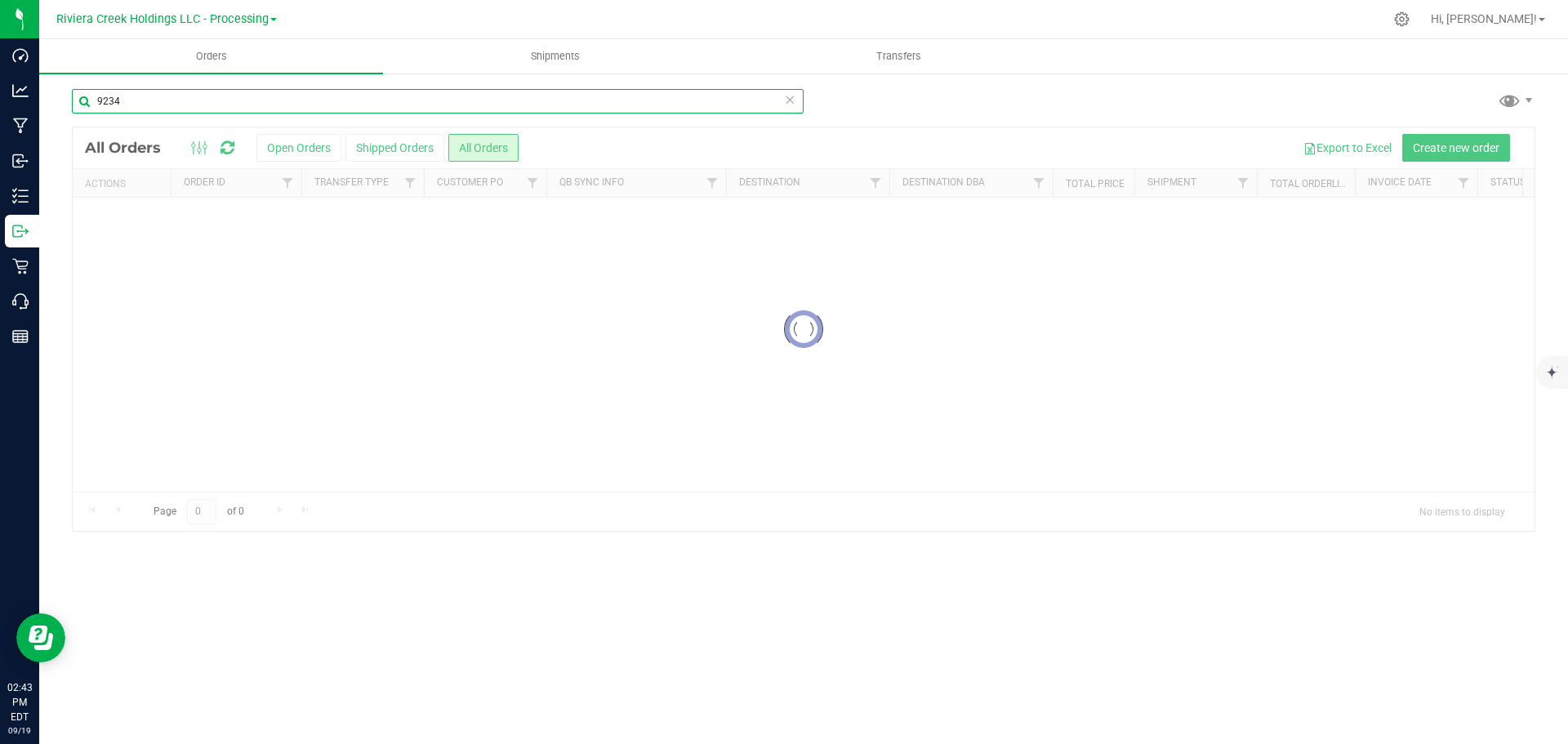
click at [111, 96] on input "9234" at bounding box center [437, 101] width 732 height 25
drag, startPoint x: 167, startPoint y: 101, endPoint x: -58, endPoint y: 77, distance: 226.3
click at [0, 77] on html "Dashboard Analytics Manufacturing Inbound Inventory Outbound Retail Call Center…" at bounding box center [784, 372] width 1568 height 744
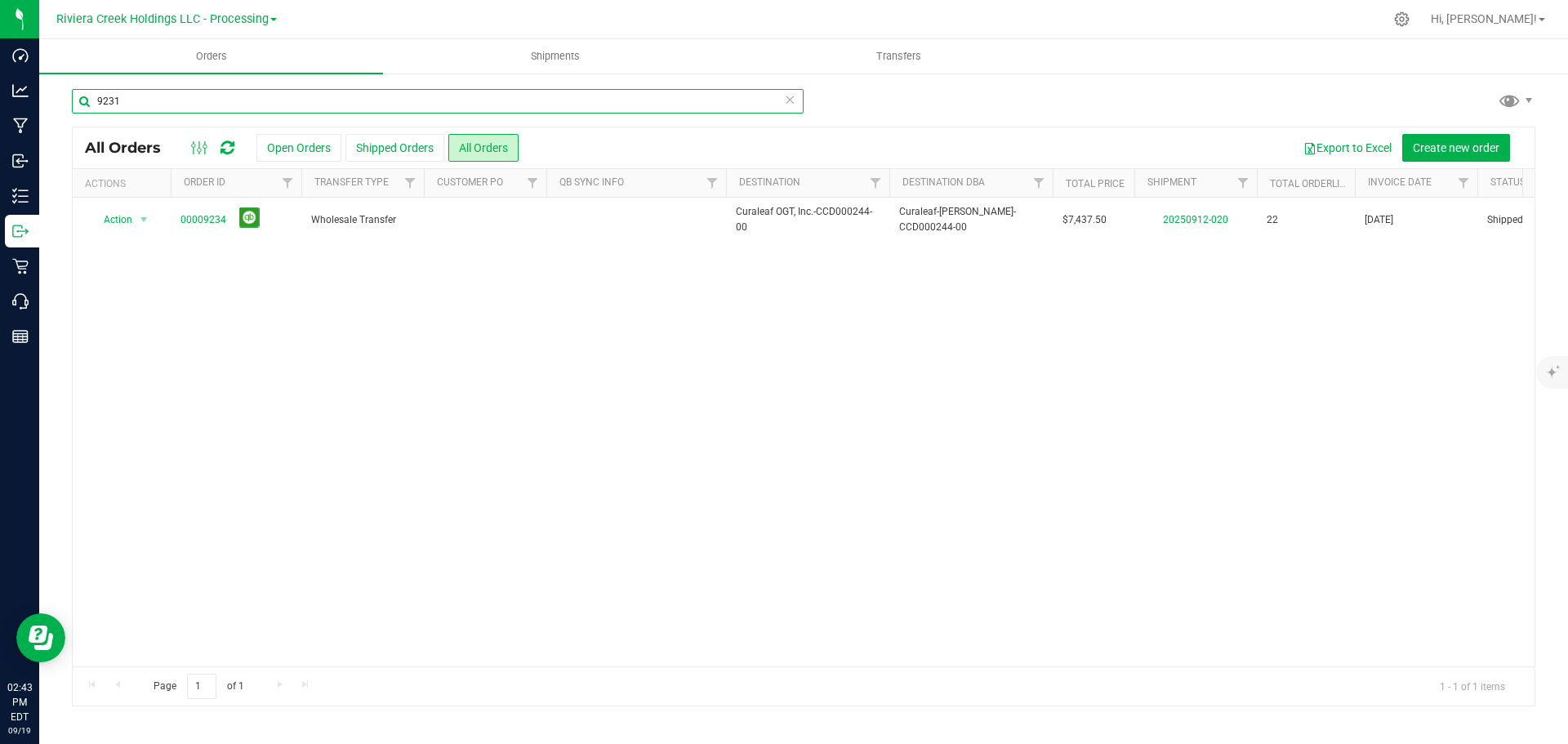
type input "9231"
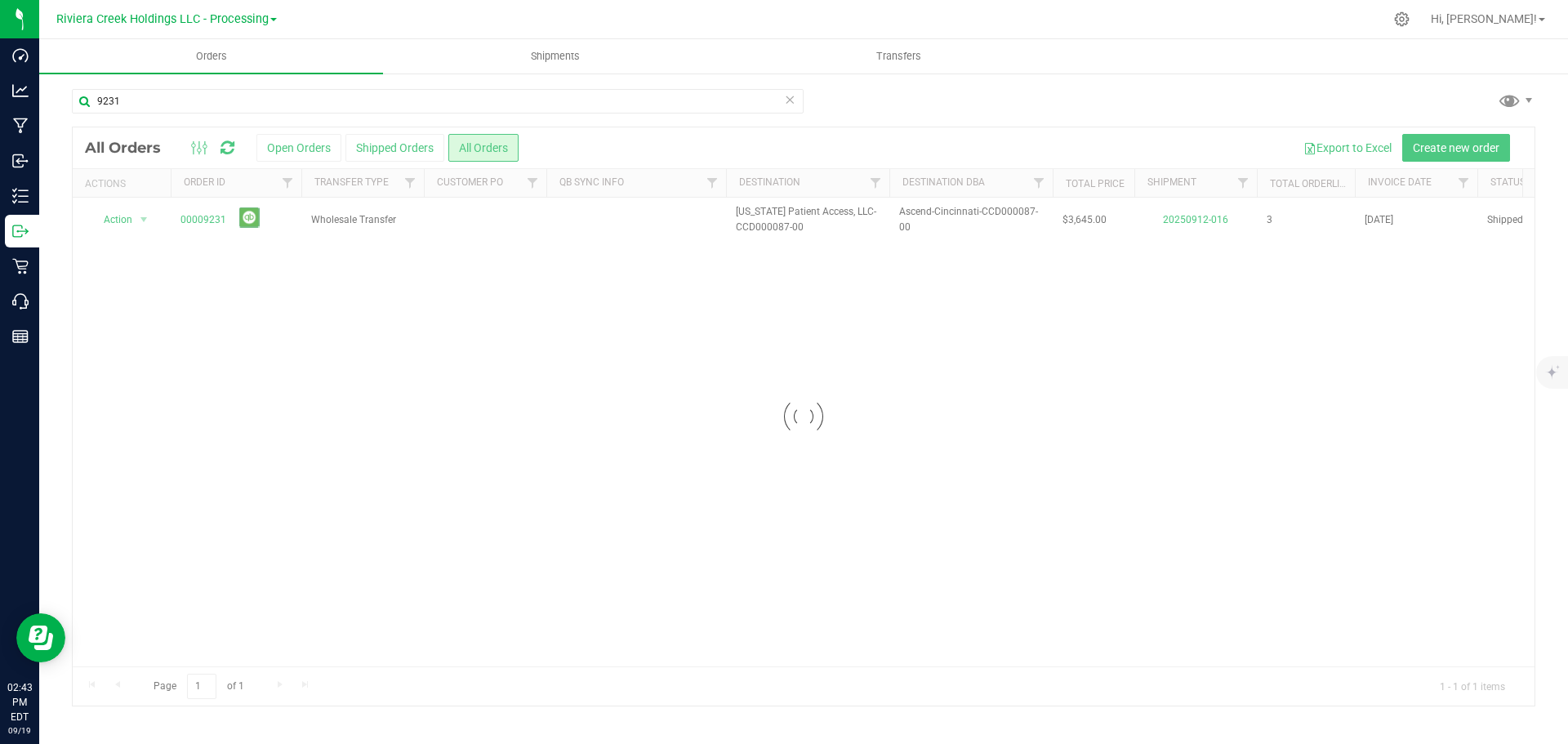
click at [199, 225] on div at bounding box center [803, 417] width 1461 height 578
click at [203, 218] on div at bounding box center [803, 417] width 1461 height 578
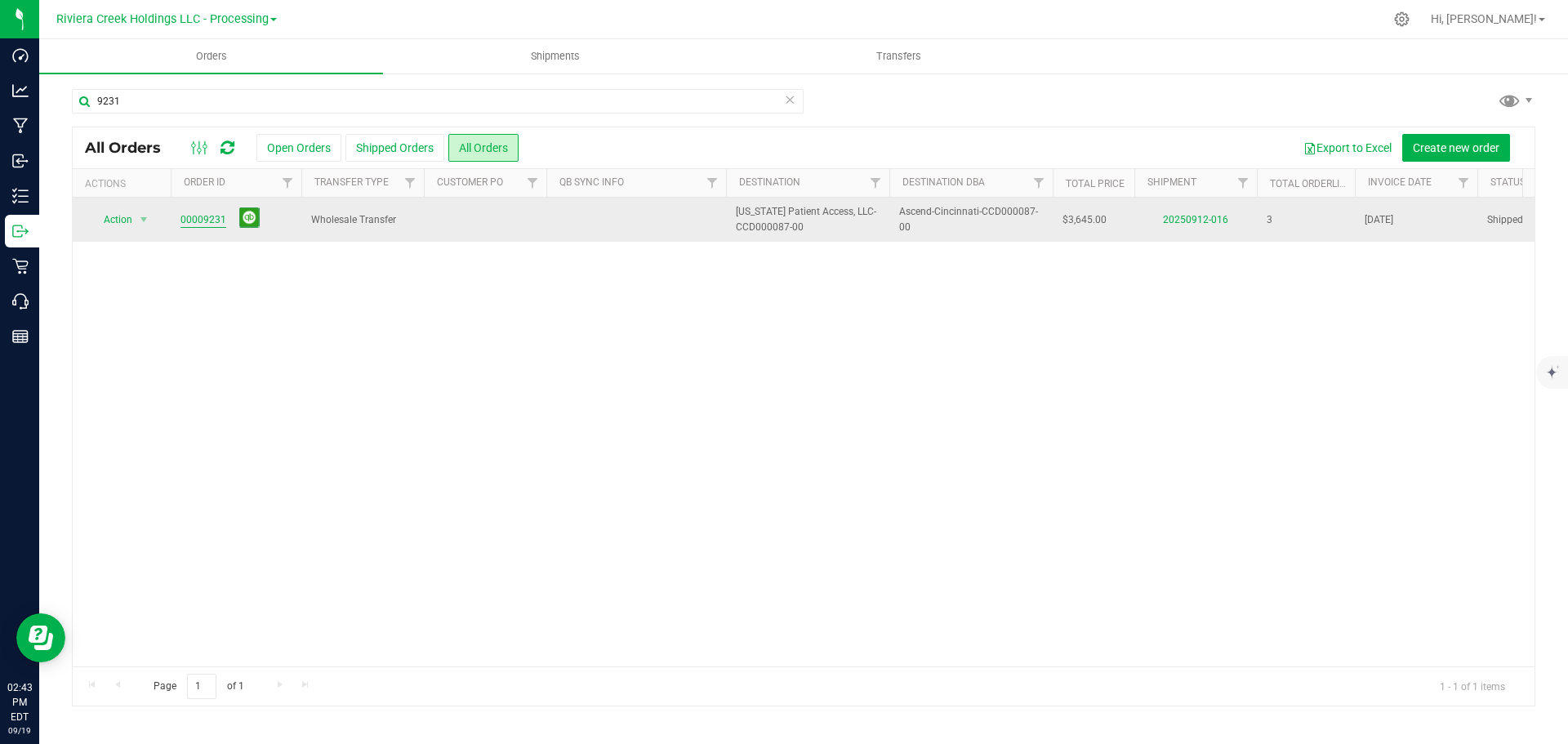
click at [206, 223] on link "00009231" at bounding box center [203, 220] width 46 height 15
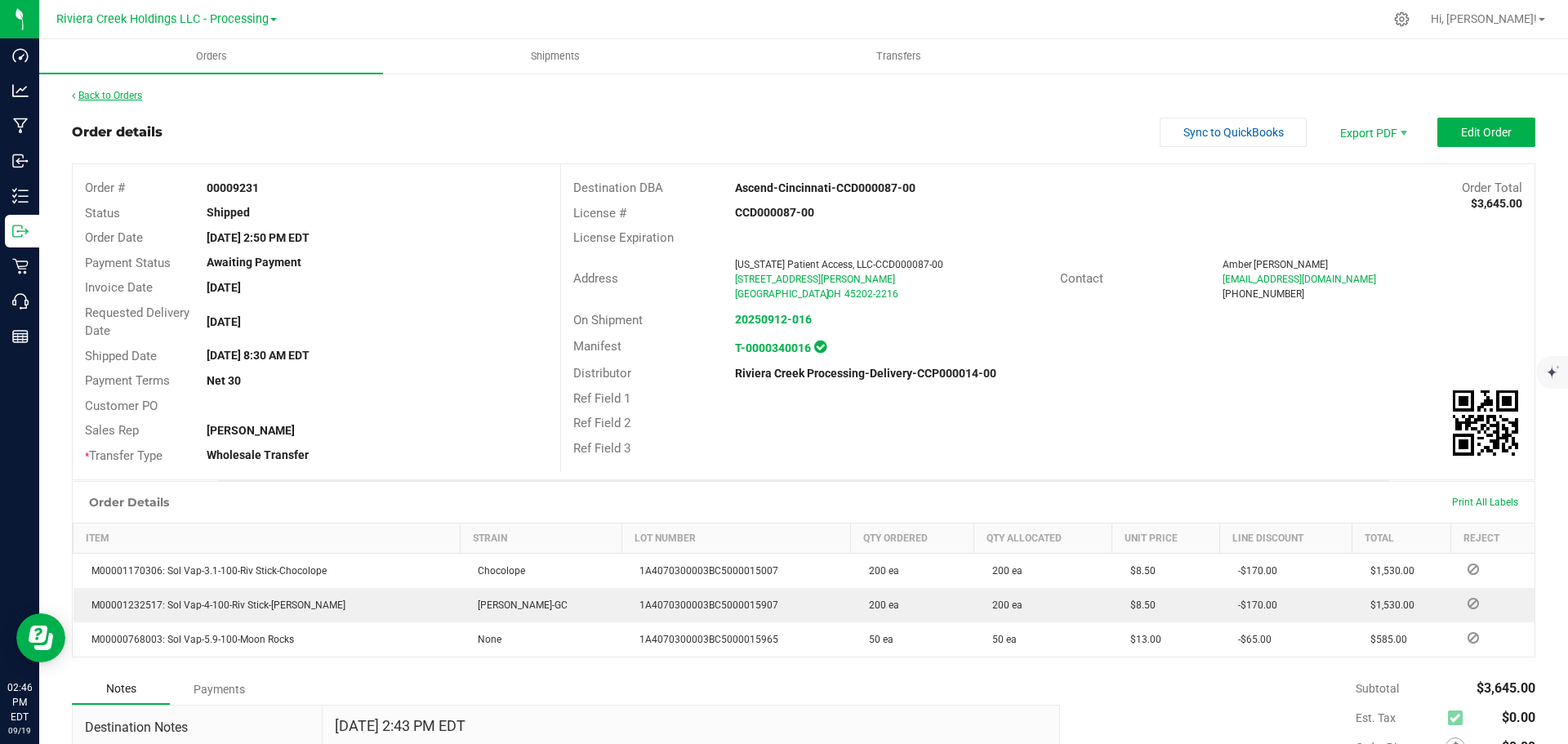
click at [125, 96] on link "Back to Orders" at bounding box center [107, 96] width 70 height 12
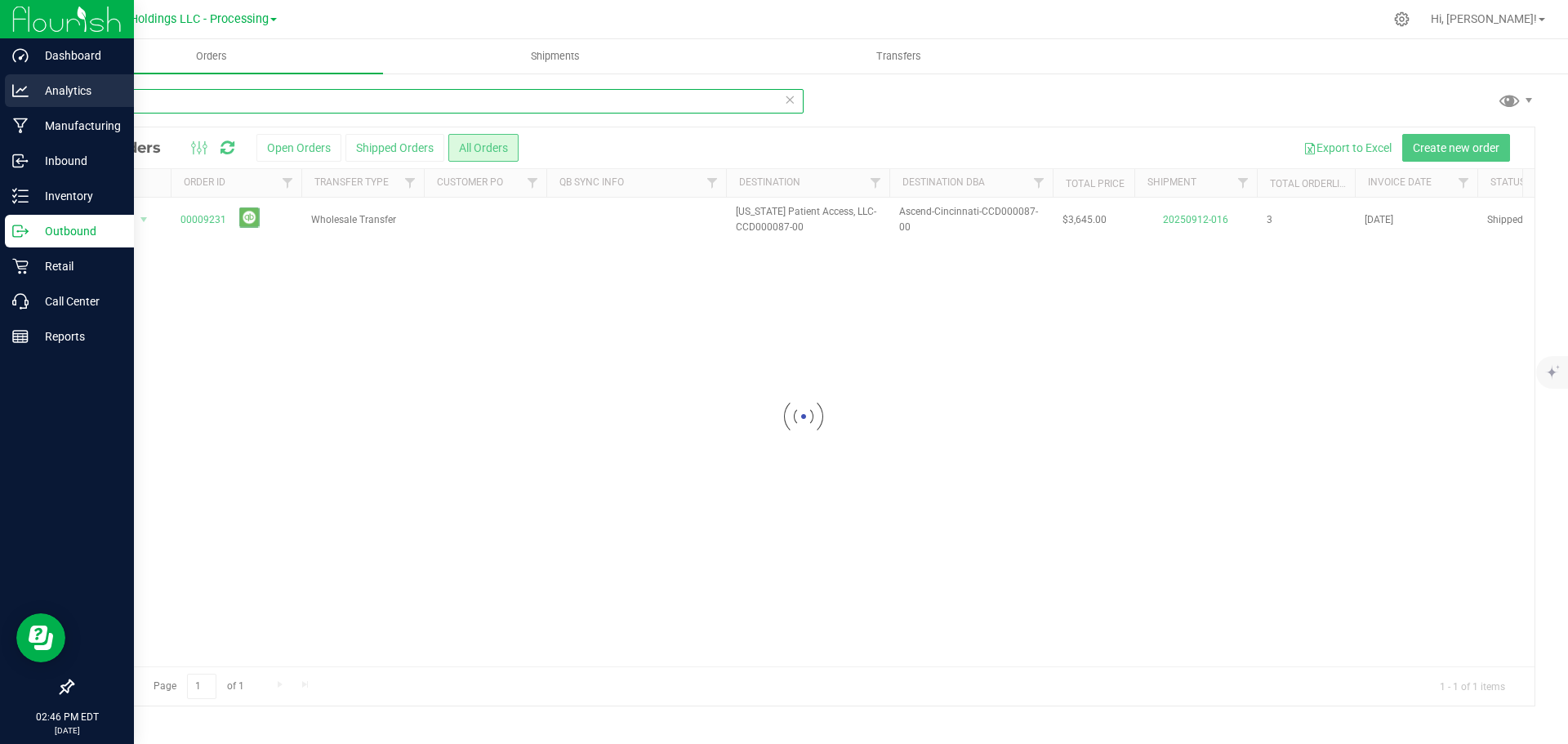
drag, startPoint x: 153, startPoint y: 107, endPoint x: 12, endPoint y: 96, distance: 141.4
click at [12, 96] on div "Dashboard Analytics Manufacturing Inbound Inventory Outbound Retail Call Center…" at bounding box center [784, 372] width 1568 height 744
type input "9227"
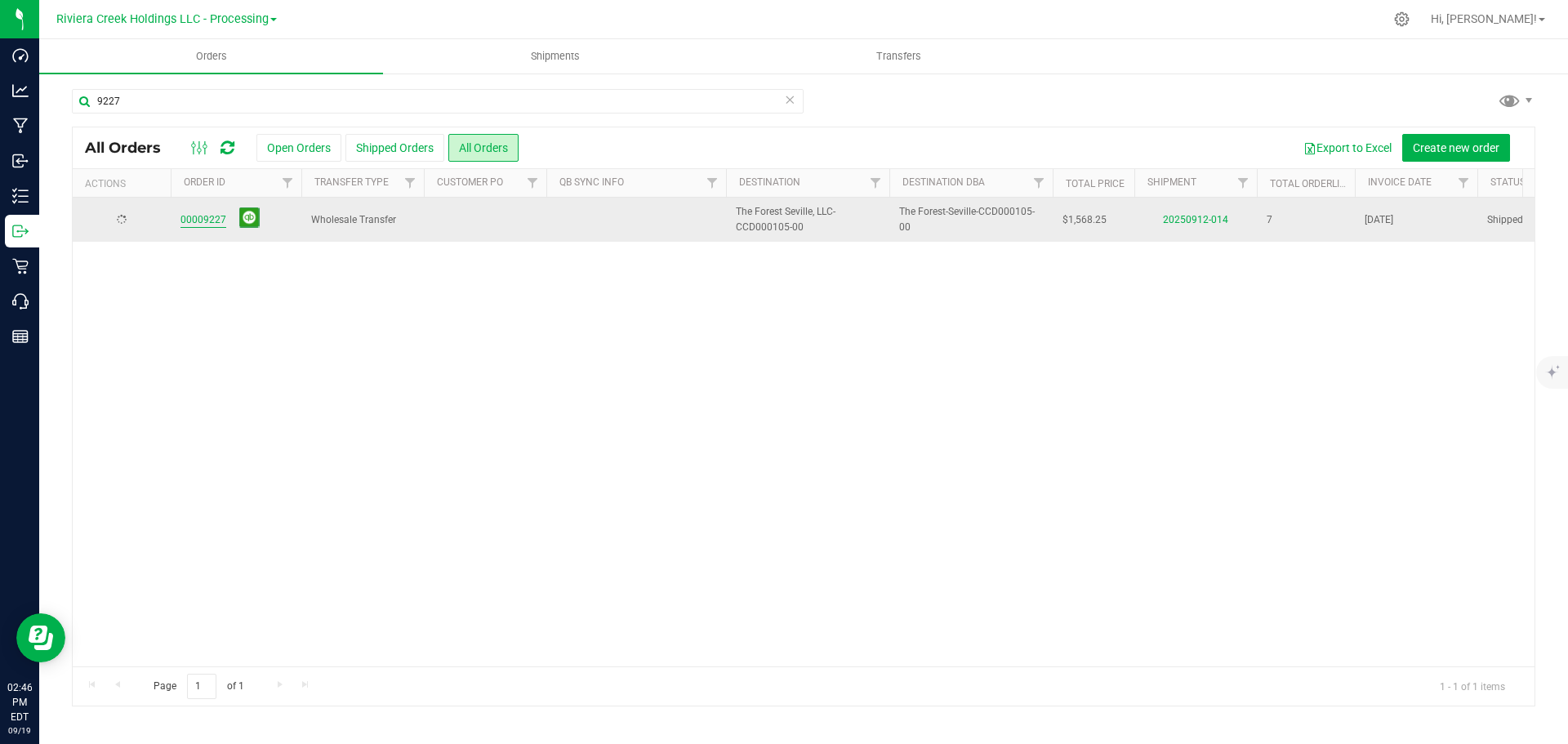
click at [196, 215] on link "00009227" at bounding box center [203, 220] width 46 height 15
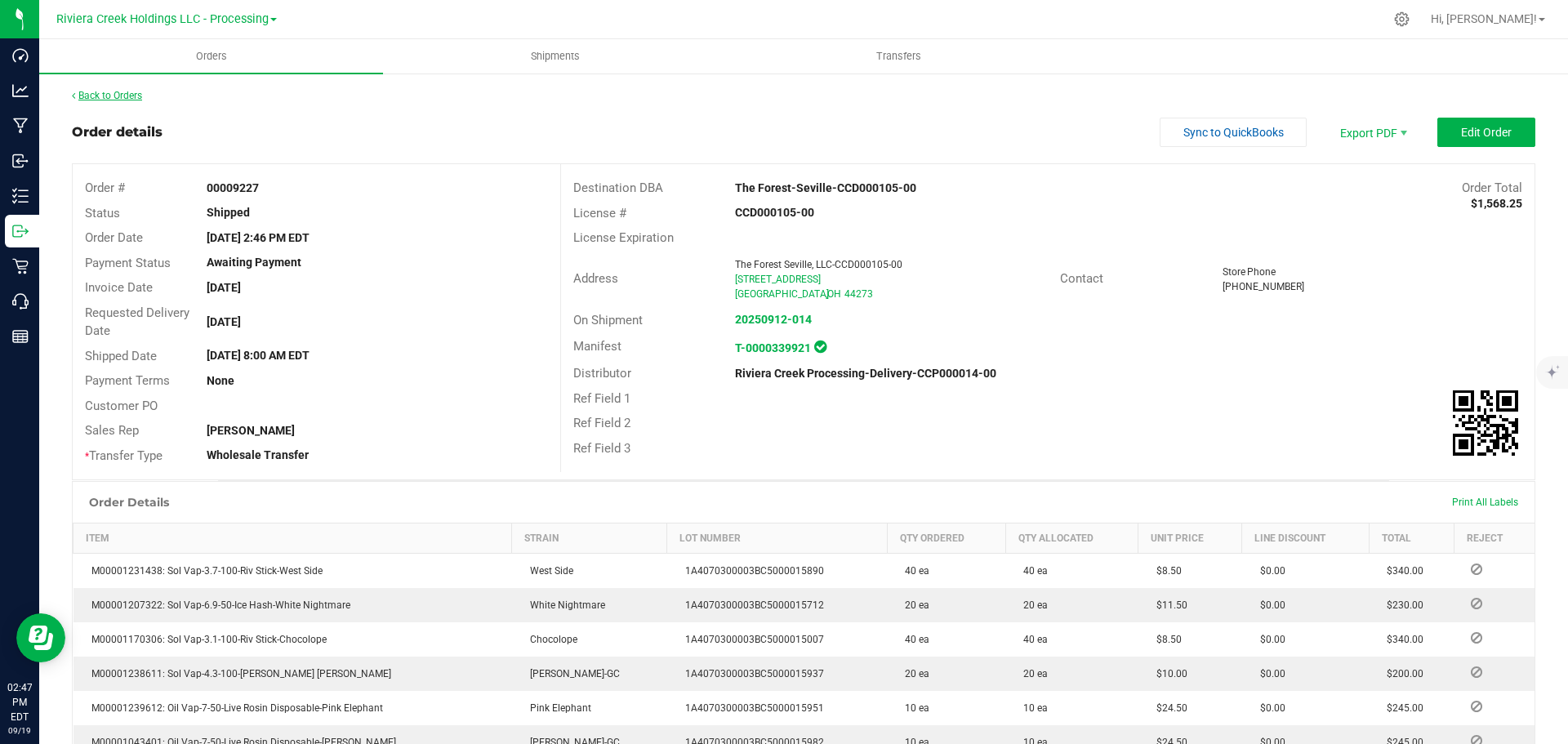
click at [136, 92] on link "Back to Orders" at bounding box center [107, 96] width 70 height 12
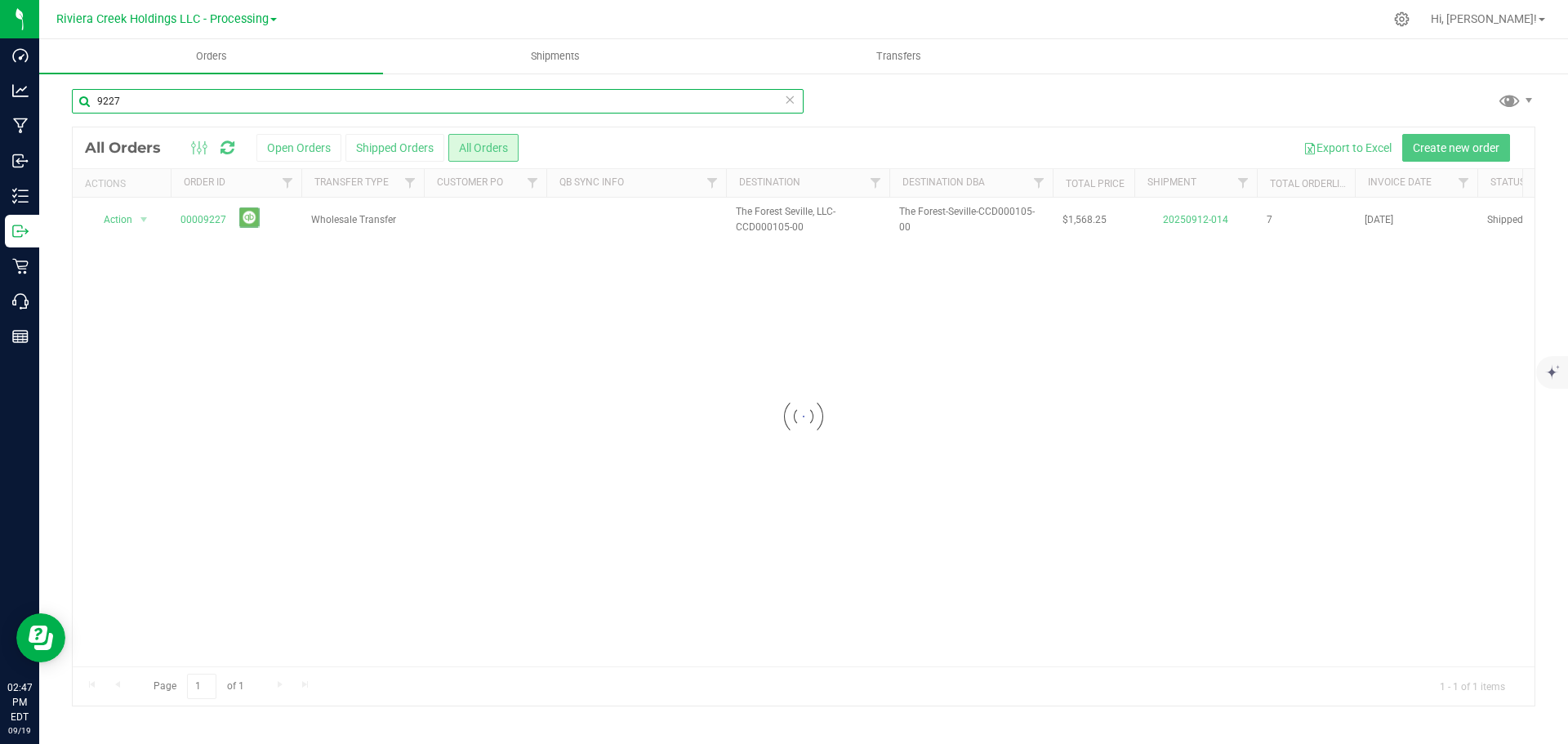
drag, startPoint x: 147, startPoint y: 102, endPoint x: -6, endPoint y: 83, distance: 154.2
click at [0, 83] on html "Dashboard Analytics Manufacturing Inbound Inventory Outbound Retail Call Center…" at bounding box center [784, 372] width 1568 height 744
type input "9229"
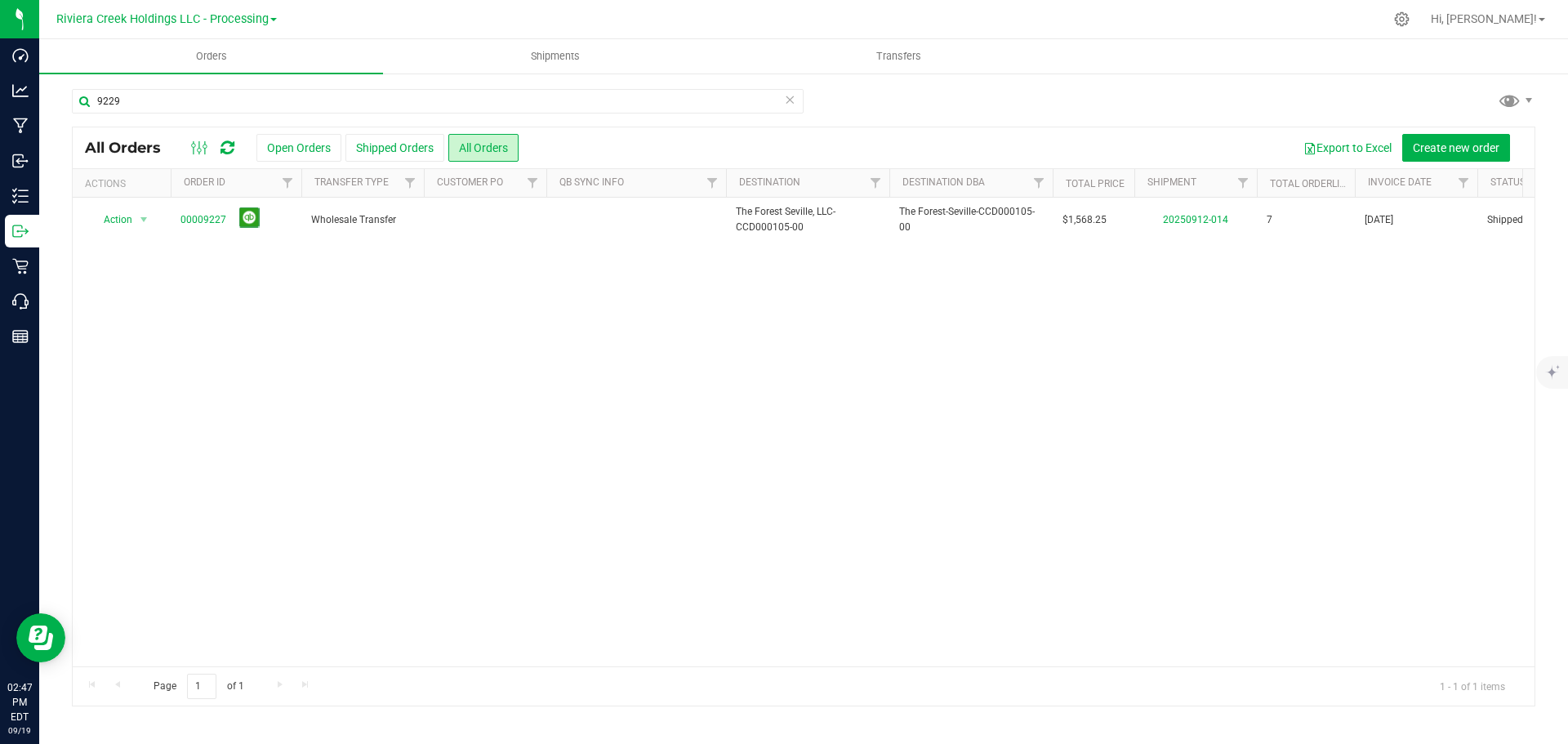
click at [1147, 536] on div "Action Action Clone order Mark as fully paid Order audit log Print COAs (single…" at bounding box center [803, 432] width 1461 height 468
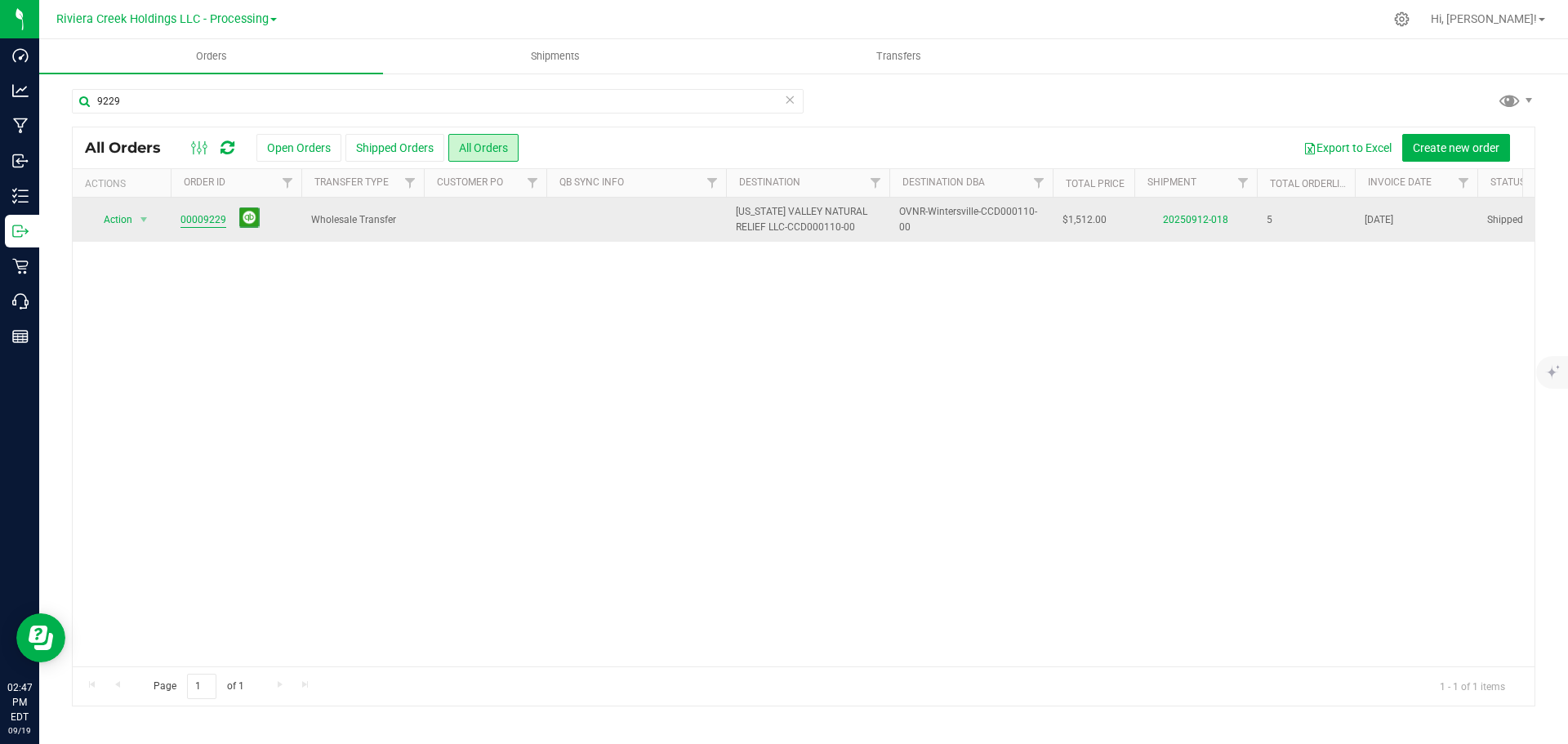
click at [222, 224] on link "00009229" at bounding box center [203, 220] width 46 height 15
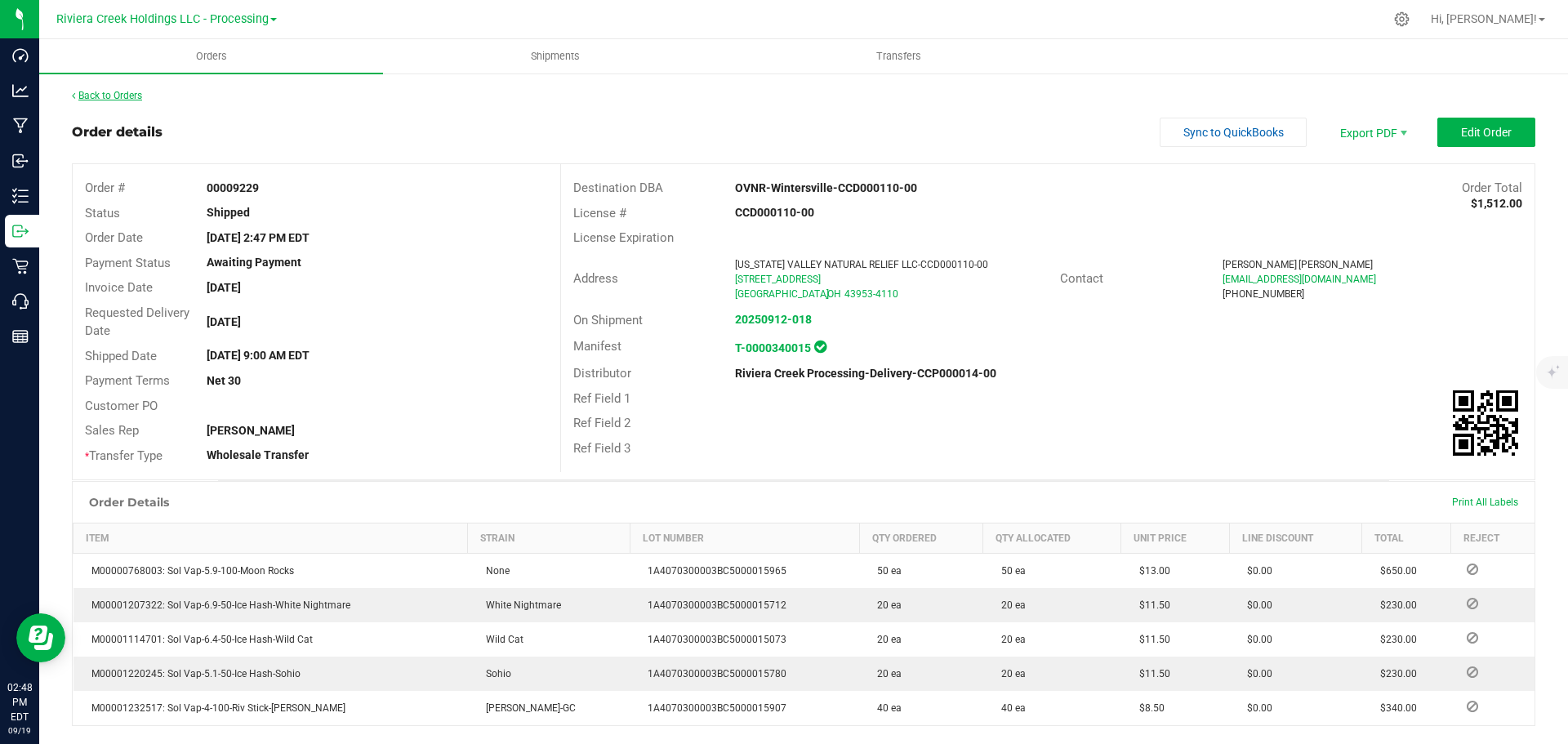
click at [117, 99] on link "Back to Orders" at bounding box center [107, 96] width 70 height 12
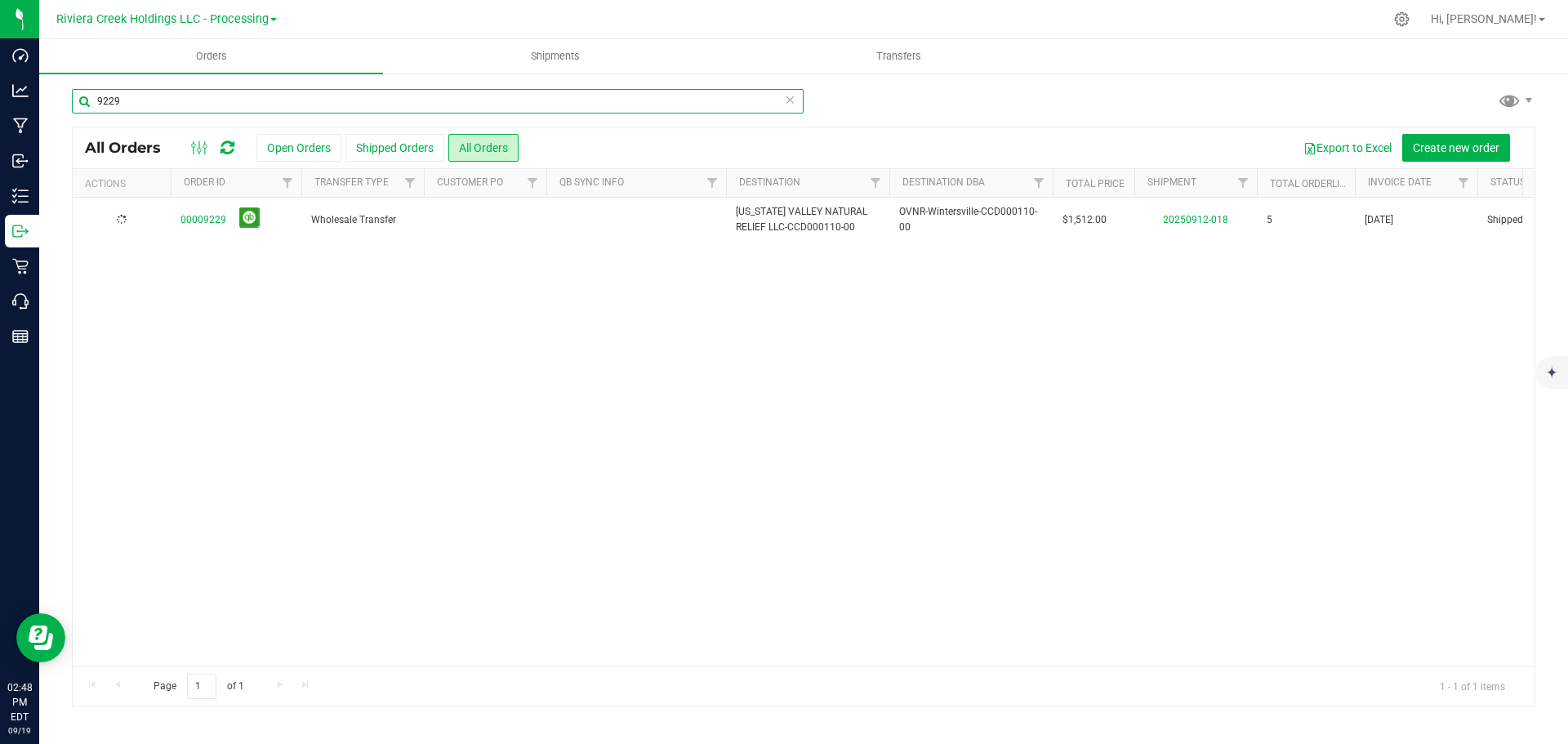
drag, startPoint x: 140, startPoint y: 104, endPoint x: 39, endPoint y: 94, distance: 101.5
click at [40, 94] on div "9229 All Orders Open Orders Shipped Orders All Orders Export to Excel Create ne…" at bounding box center [803, 397] width 1528 height 651
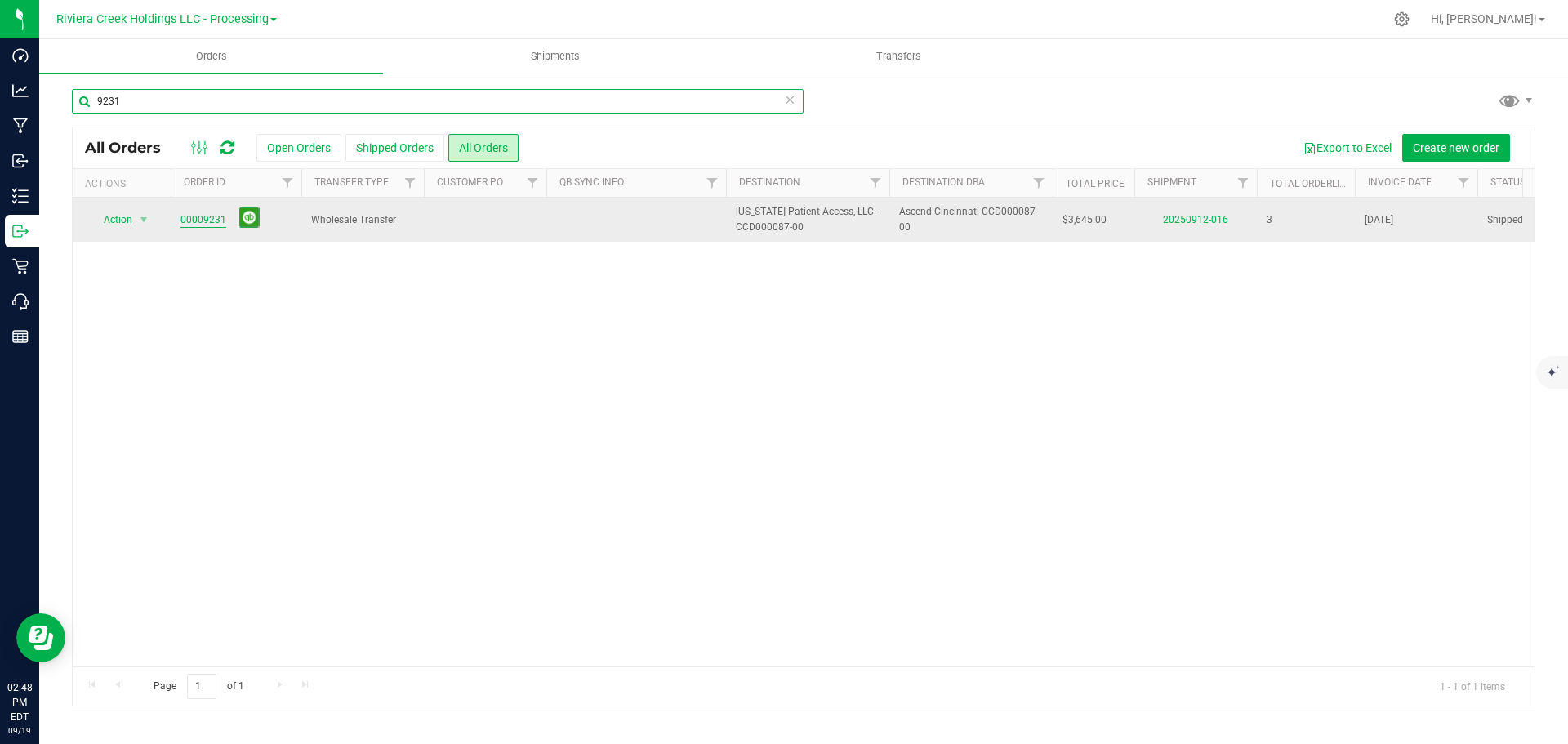
type input "9231"
click at [203, 225] on link "00009231" at bounding box center [203, 220] width 46 height 15
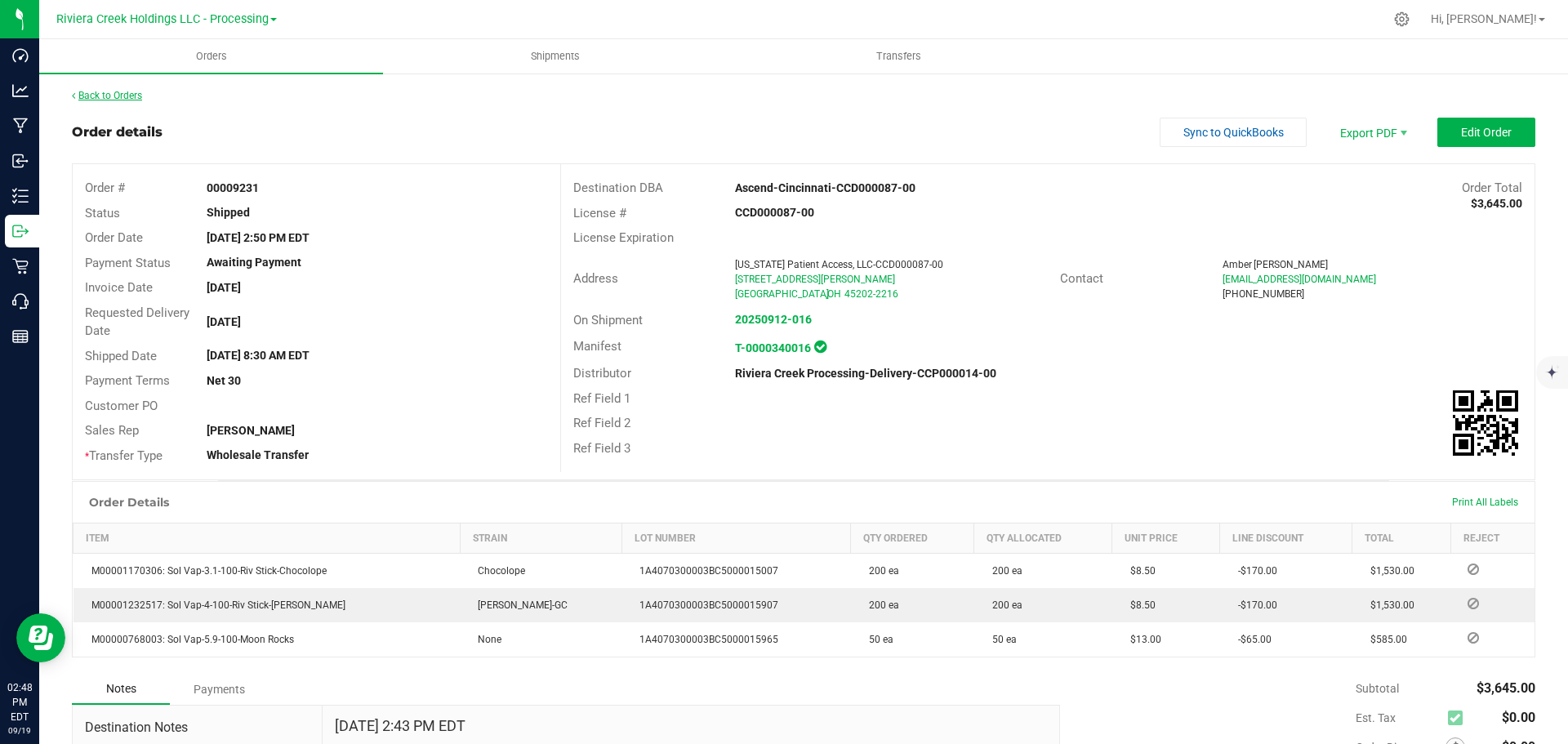
click at [107, 93] on link "Back to Orders" at bounding box center [107, 96] width 70 height 12
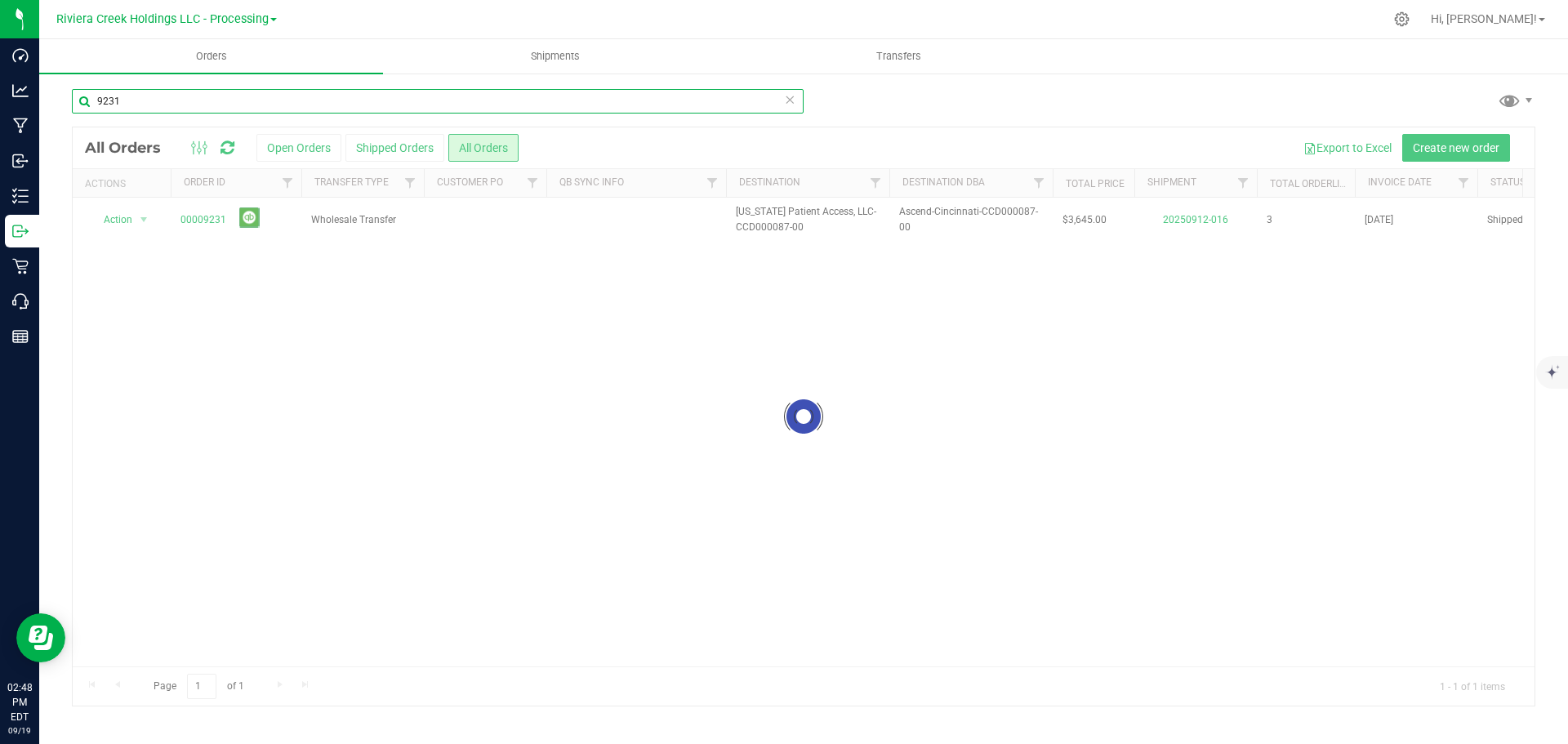
drag, startPoint x: 134, startPoint y: 98, endPoint x: -3, endPoint y: 88, distance: 137.4
click at [0, 88] on html "Dashboard Analytics Manufacturing Inbound Inventory Outbound Retail Call Center…" at bounding box center [784, 372] width 1568 height 744
type input "9234"
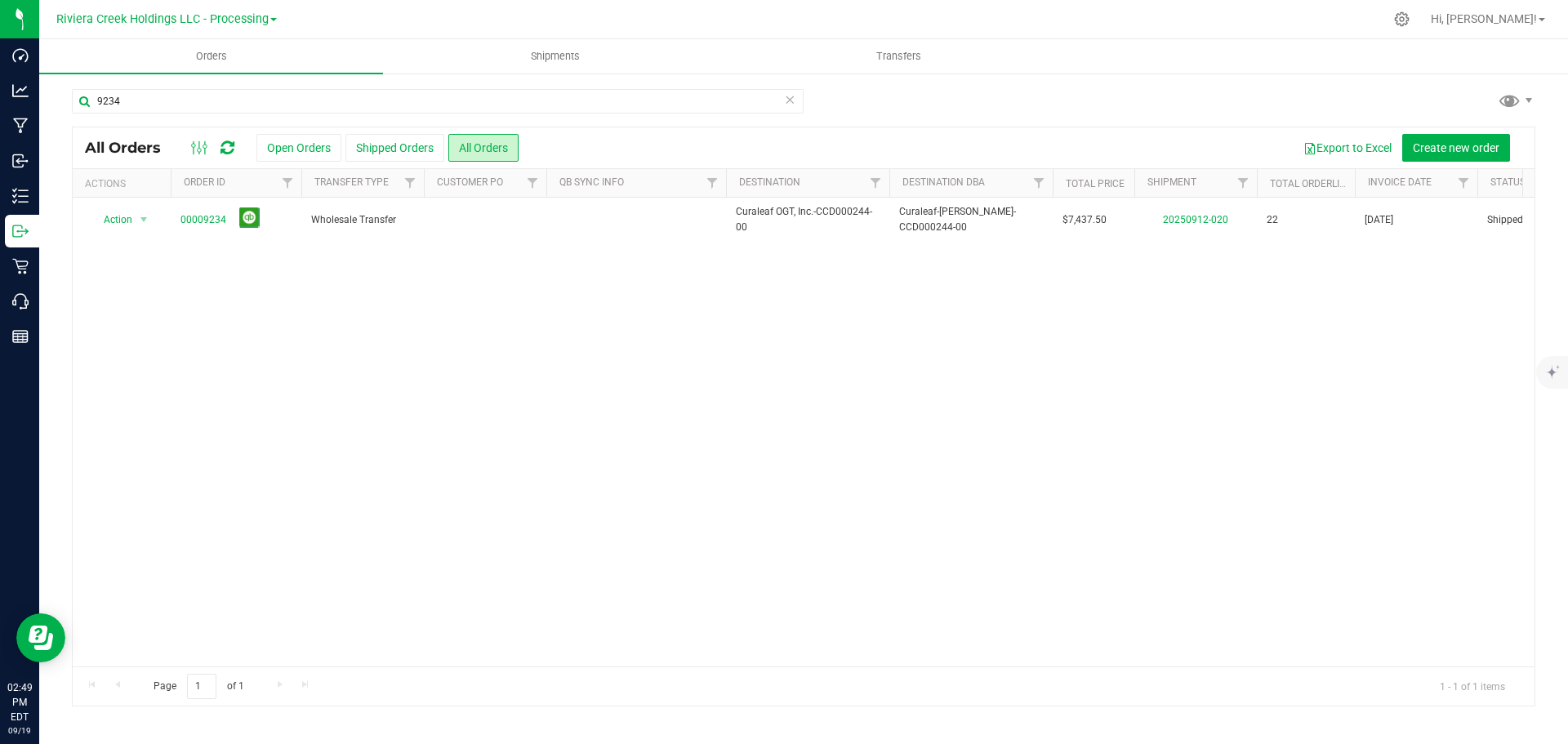
click at [529, 379] on div "Action Action Clone order Mark as fully paid Order audit log Print COAs (single…" at bounding box center [803, 432] width 1461 height 468
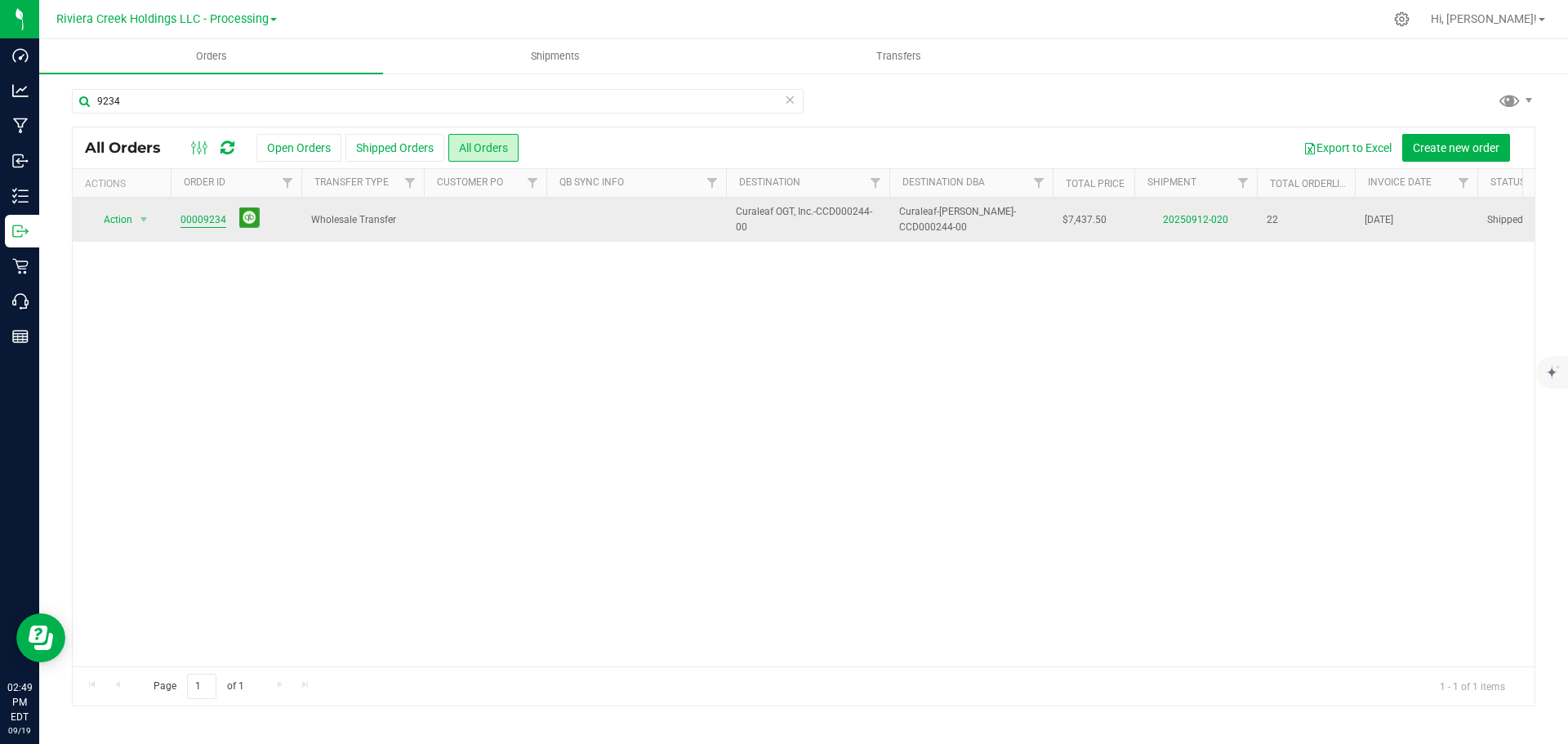
click at [207, 222] on link "00009234" at bounding box center [203, 220] width 46 height 15
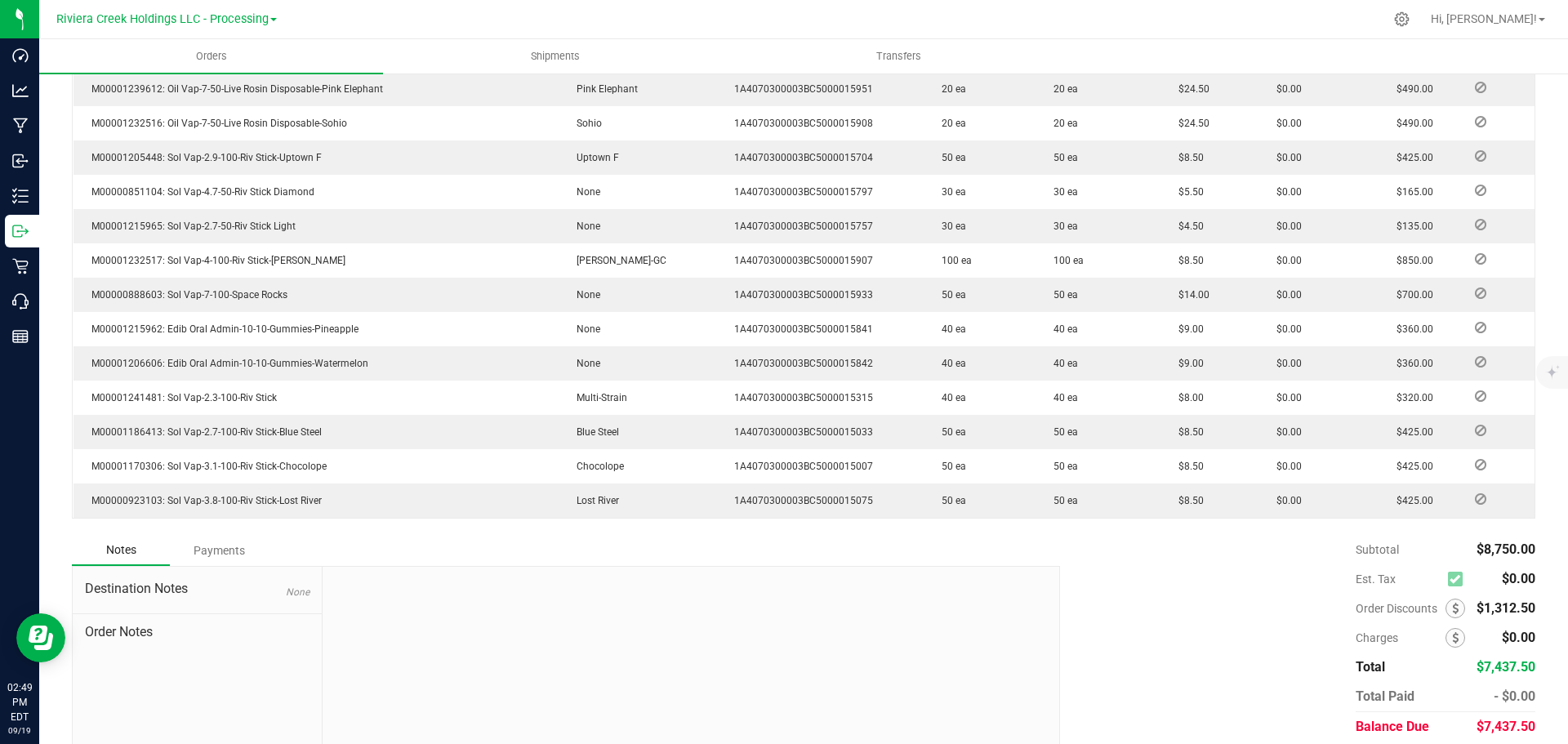
scroll to position [849, 0]
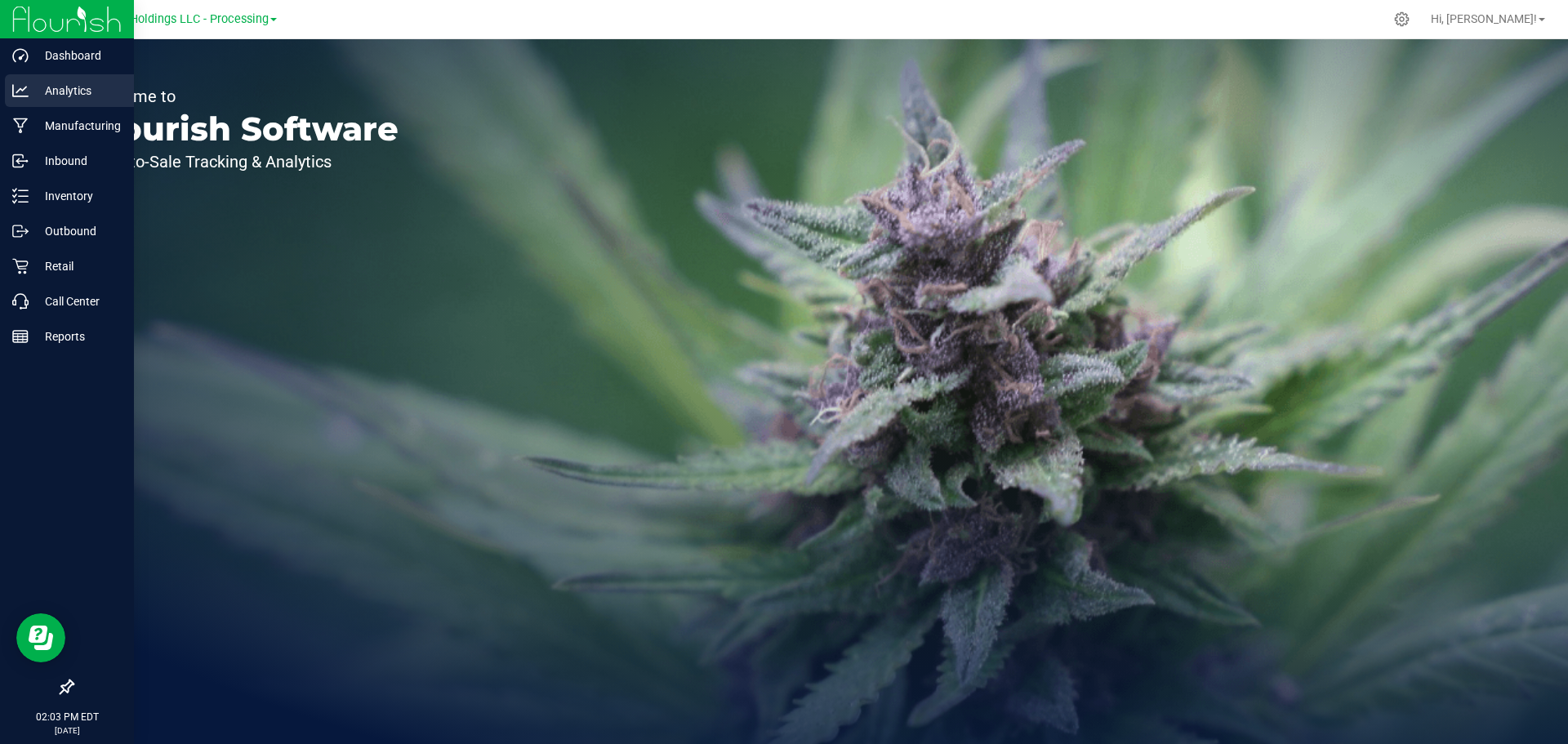
click at [62, 83] on p "Analytics" at bounding box center [78, 90] width 98 height 19
